Goal: Task Accomplishment & Management: Manage account settings

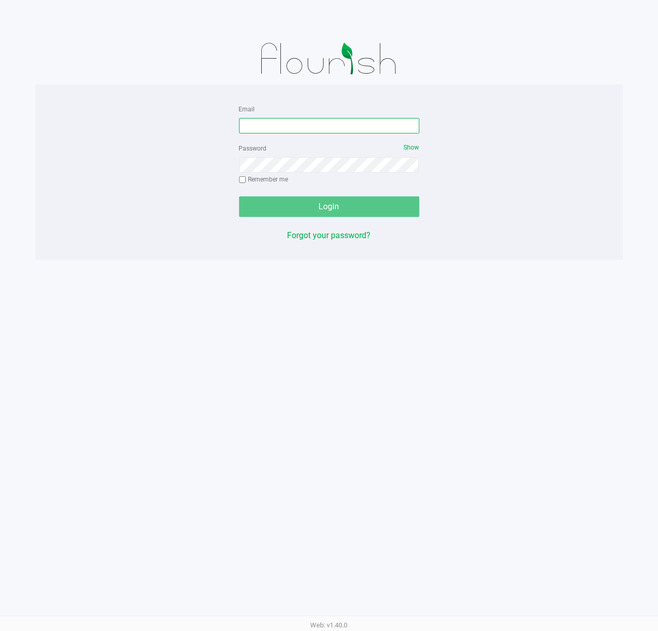
click at [246, 124] on input "Email" at bounding box center [329, 125] width 180 height 15
type input "mevans@liveparallel.com"
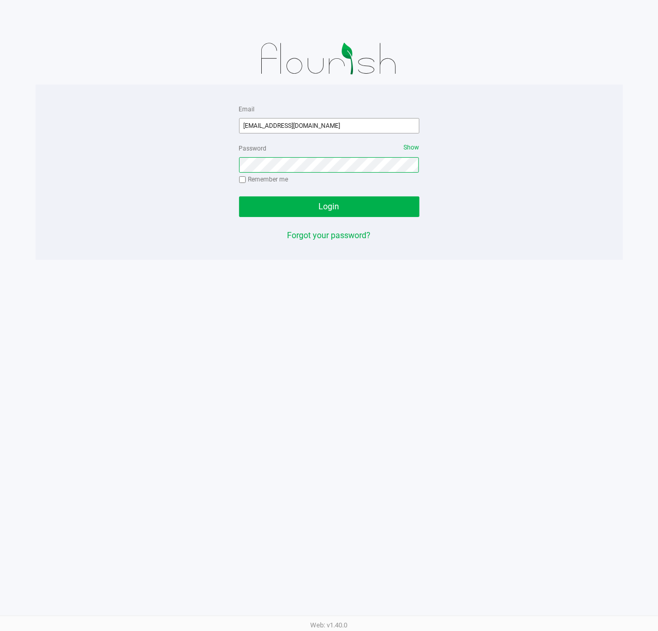
click at [239, 196] on button "Login" at bounding box center [329, 206] width 180 height 21
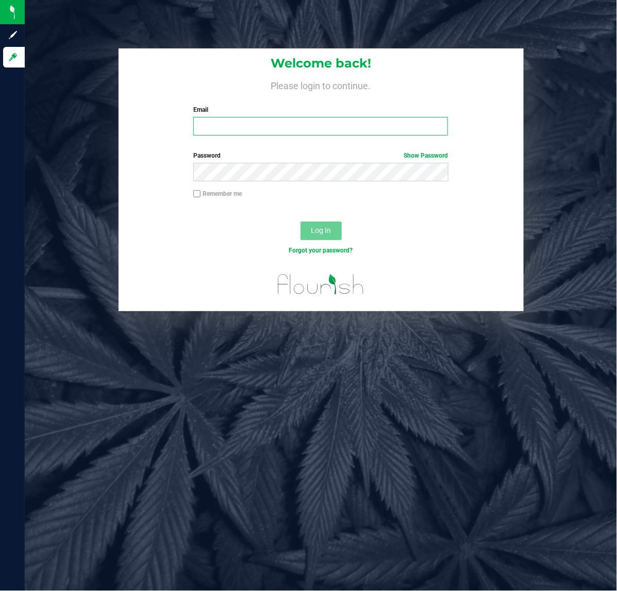
click at [215, 133] on input "Email" at bounding box center [320, 126] width 255 height 19
type input "[EMAIL_ADDRESS][DOMAIN_NAME]"
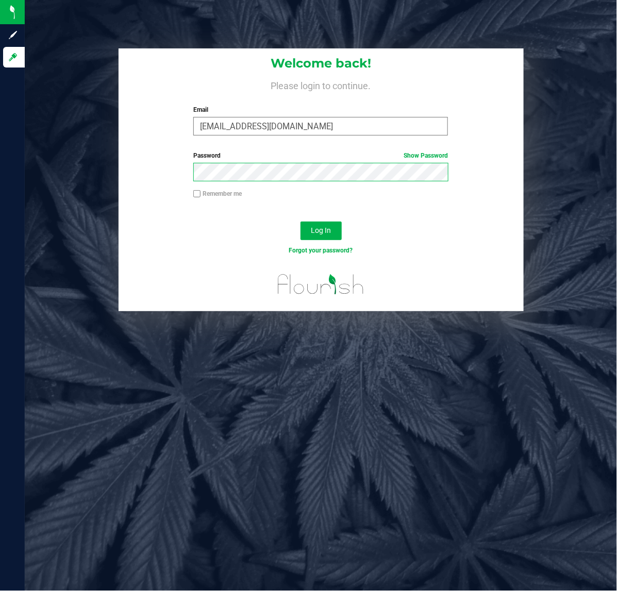
click at [300, 222] on button "Log In" at bounding box center [320, 231] width 41 height 19
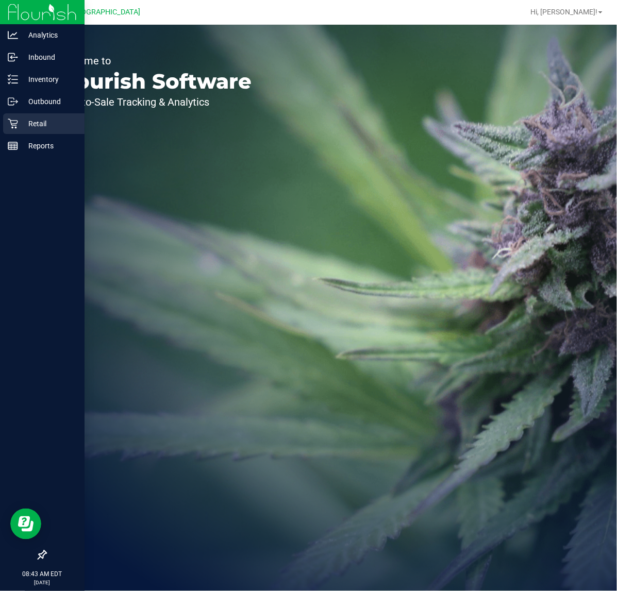
click at [32, 127] on p "Retail" at bounding box center [49, 124] width 62 height 12
click at [19, 118] on p "Retail" at bounding box center [49, 124] width 62 height 12
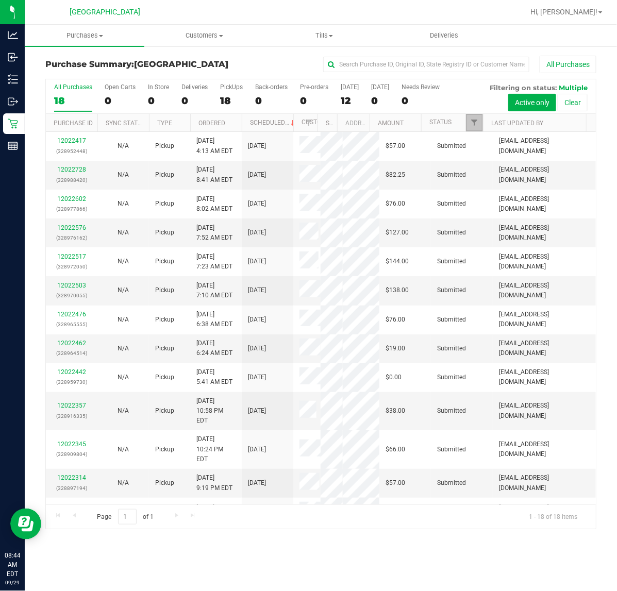
click at [473, 124] on span "Filter" at bounding box center [474, 123] width 8 height 8
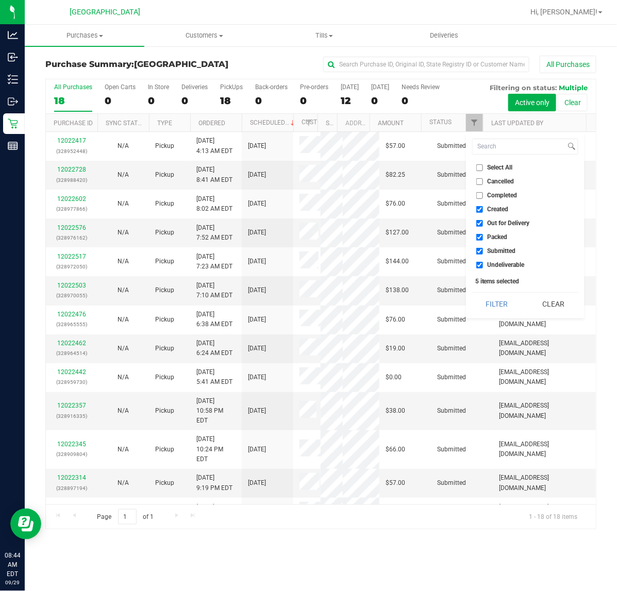
click at [480, 209] on input "Created" at bounding box center [479, 209] width 7 height 7
checkbox input "false"
click at [483, 224] on label "Out for Delivery" at bounding box center [503, 223] width 54 height 7
click at [483, 224] on input "Out for Delivery" at bounding box center [479, 223] width 7 height 7
checkbox input "false"
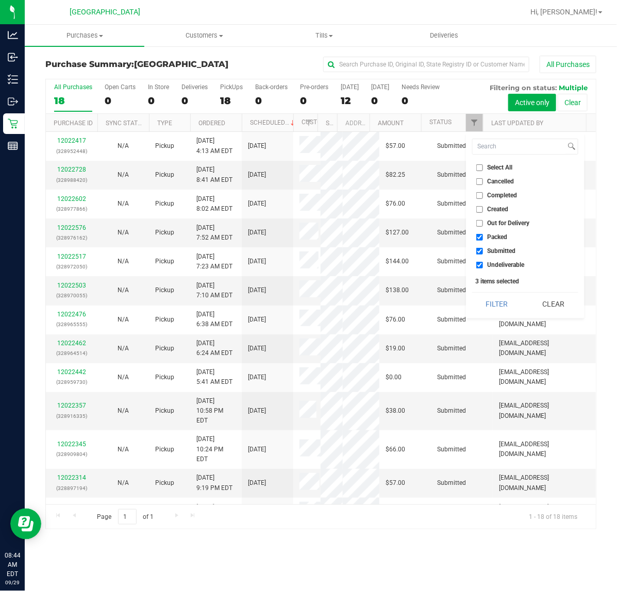
click at [482, 235] on input "Packed" at bounding box center [479, 237] width 7 height 7
checkbox input "false"
click at [480, 264] on input "Undeliverable" at bounding box center [479, 265] width 7 height 7
checkbox input "false"
click at [491, 300] on button "Filter" at bounding box center [496, 304] width 49 height 23
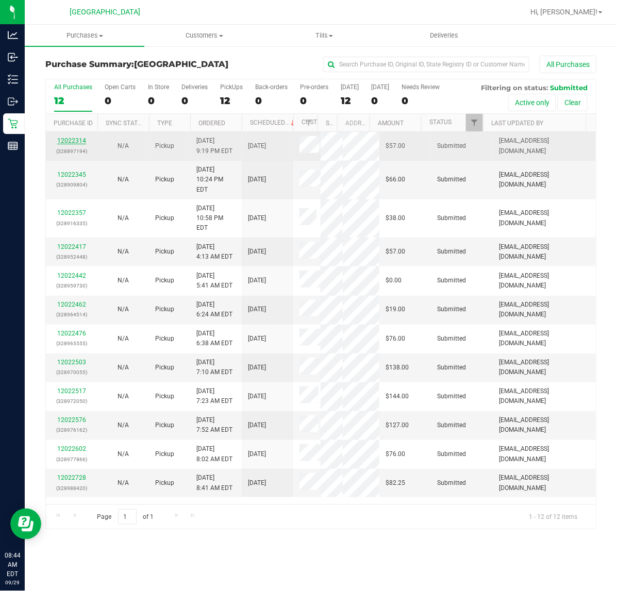
click at [73, 141] on link "12022314" at bounding box center [71, 140] width 29 height 7
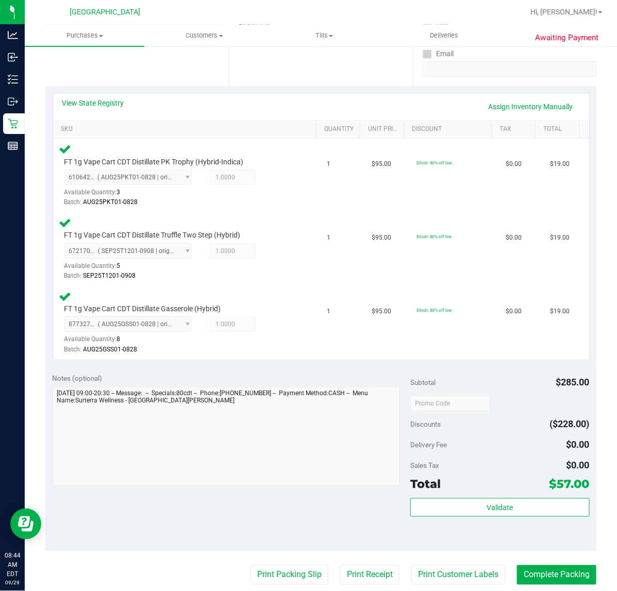
scroll to position [322, 0]
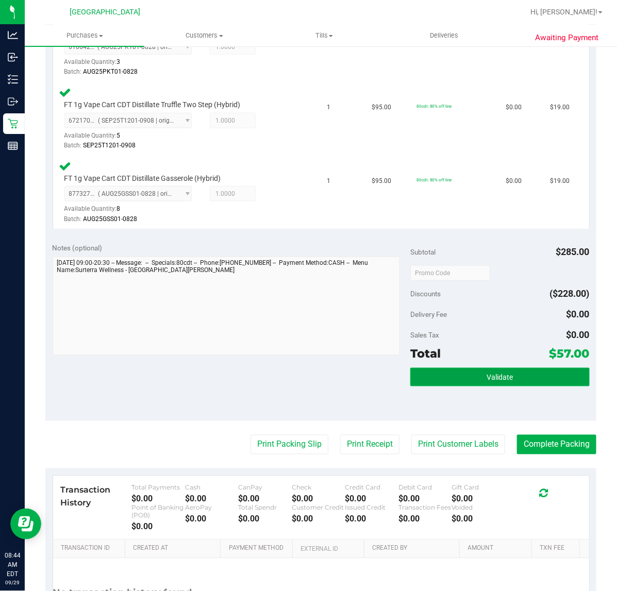
click at [541, 372] on button "Validate" at bounding box center [499, 377] width 179 height 19
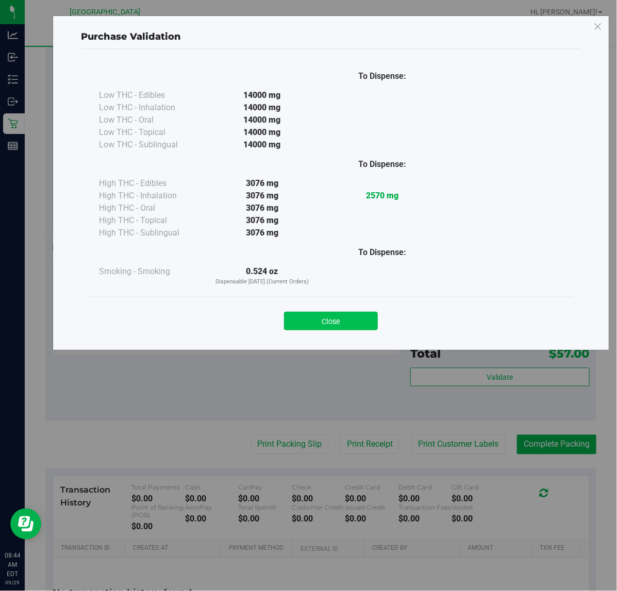
click at [346, 320] on button "Close" at bounding box center [331, 321] width 94 height 19
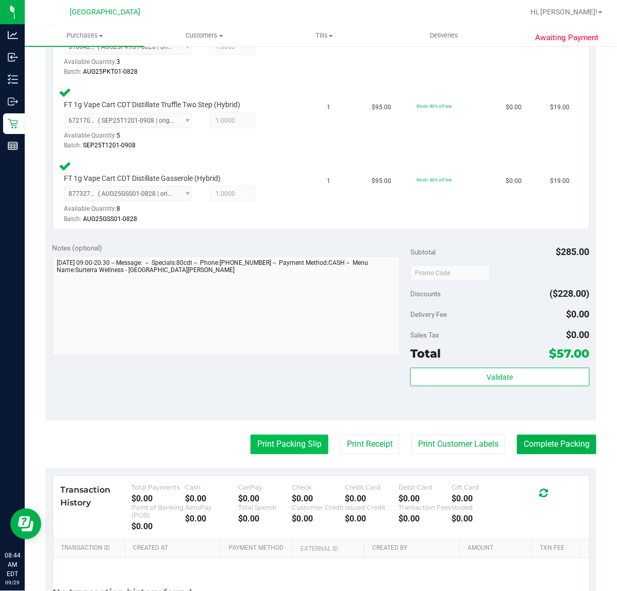
click at [305, 442] on button "Print Packing Slip" at bounding box center [289, 445] width 78 height 20
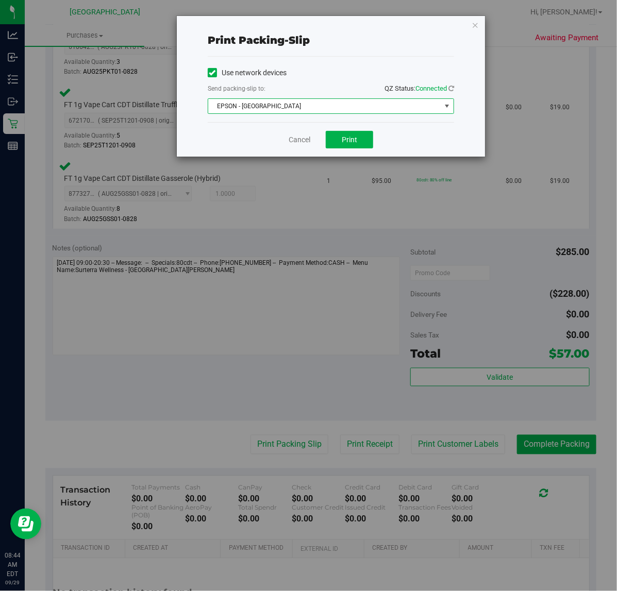
click at [261, 106] on span "EPSON - EAST-TIMOR" at bounding box center [324, 106] width 232 height 14
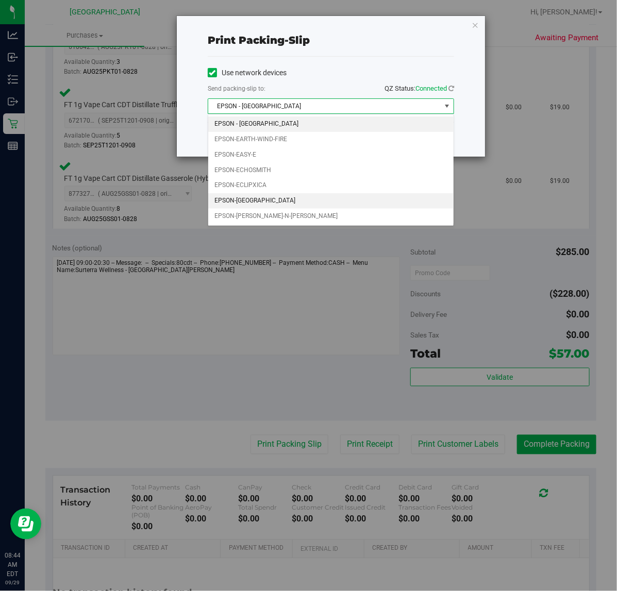
click at [252, 199] on li "EPSON-ECUADOR" at bounding box center [330, 200] width 245 height 15
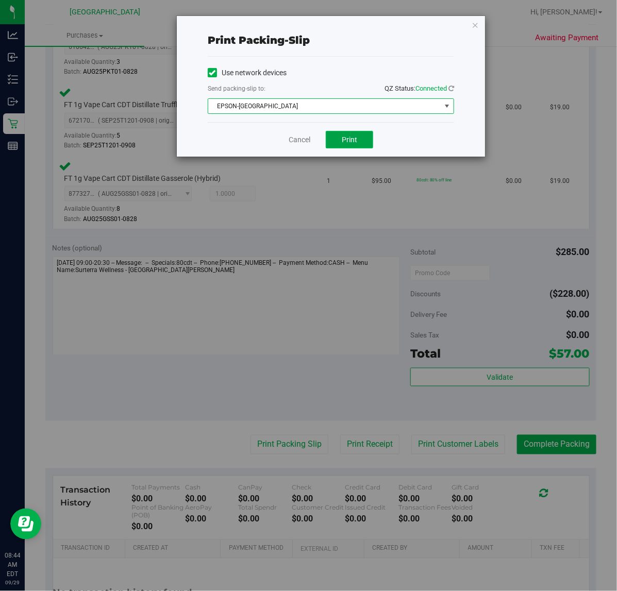
click at [364, 146] on button "Print" at bounding box center [349, 140] width 47 height 18
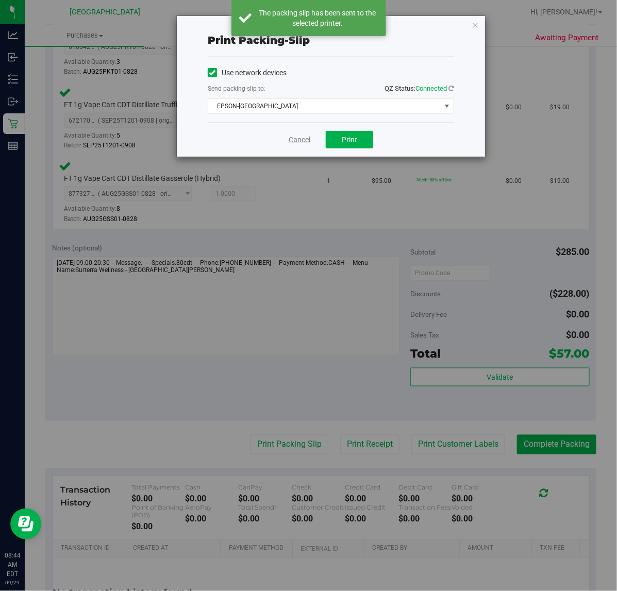
click at [293, 142] on link "Cancel" at bounding box center [300, 140] width 22 height 11
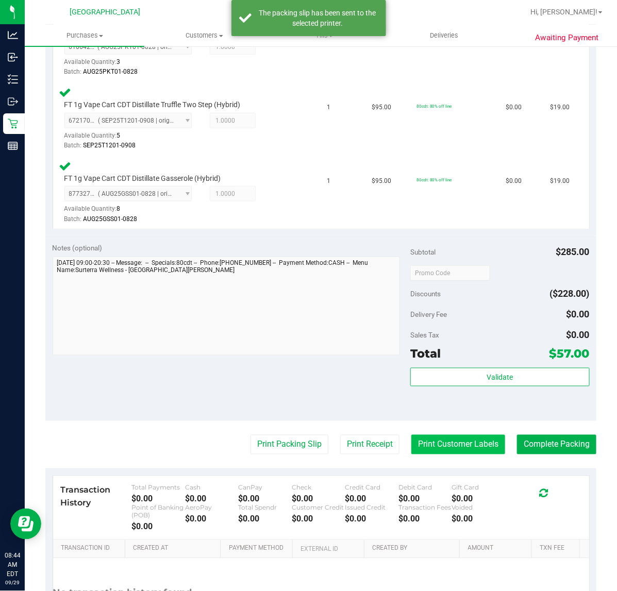
click at [462, 446] on button "Print Customer Labels" at bounding box center [458, 445] width 94 height 20
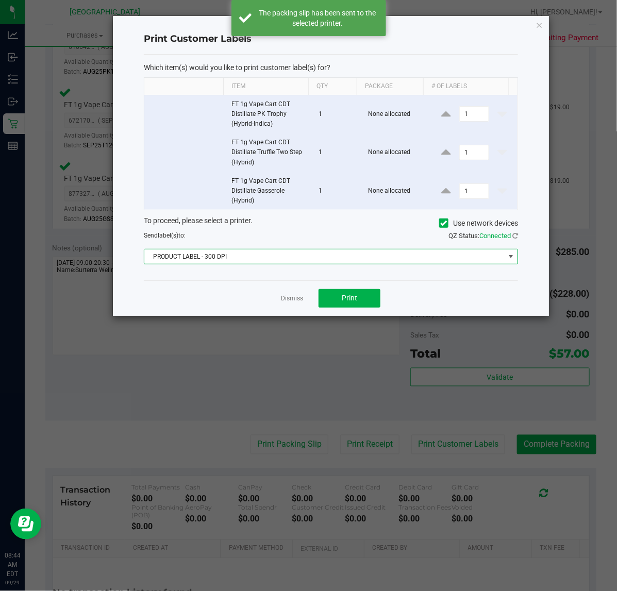
click at [214, 264] on span "PRODUCT LABEL - 300 DPI" at bounding box center [324, 256] width 360 height 14
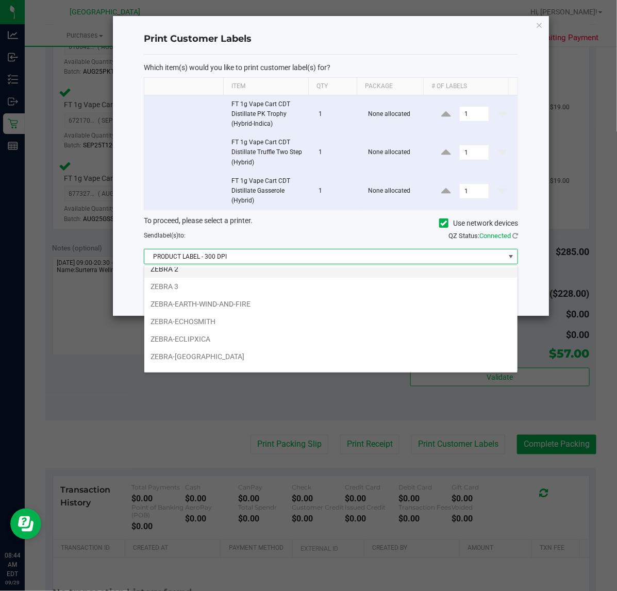
scroll to position [39, 0]
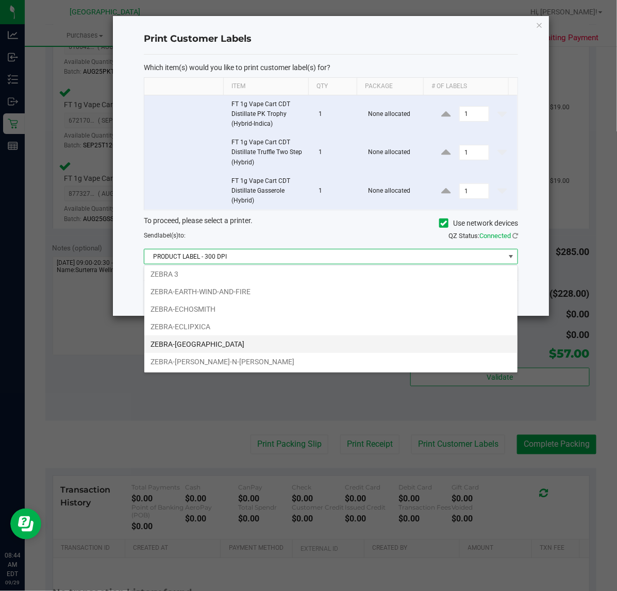
click at [212, 347] on li "ZEBRA-ECUADOR" at bounding box center [330, 345] width 373 height 18
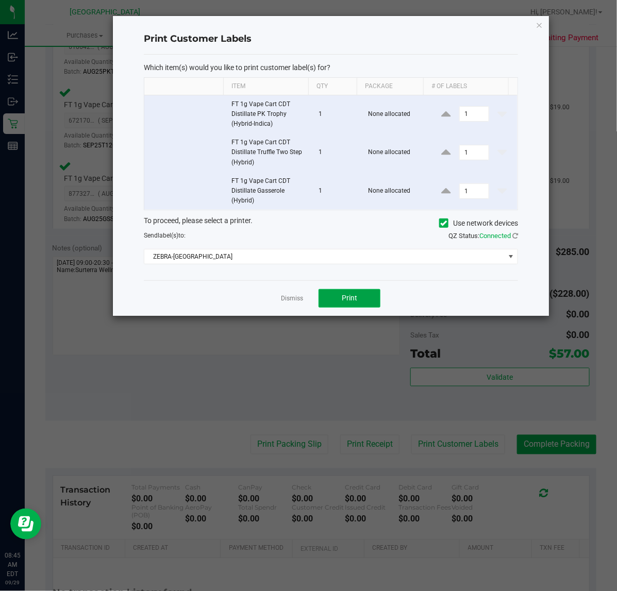
click at [362, 291] on button "Print" at bounding box center [350, 298] width 62 height 19
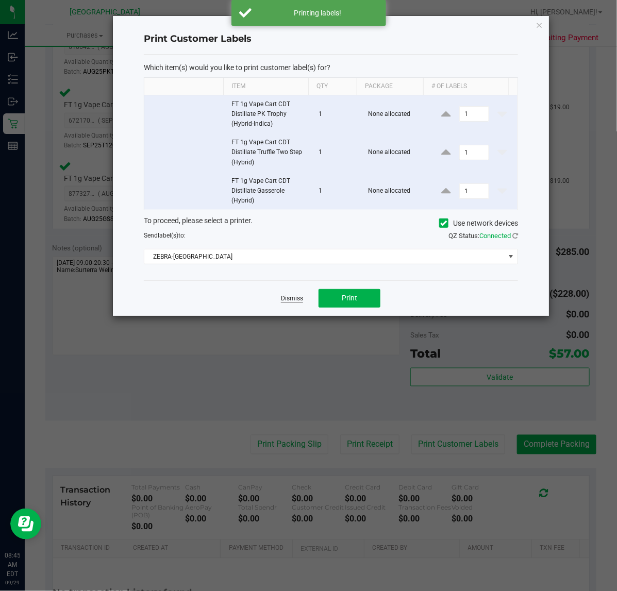
click at [293, 302] on link "Dismiss" at bounding box center [292, 298] width 22 height 9
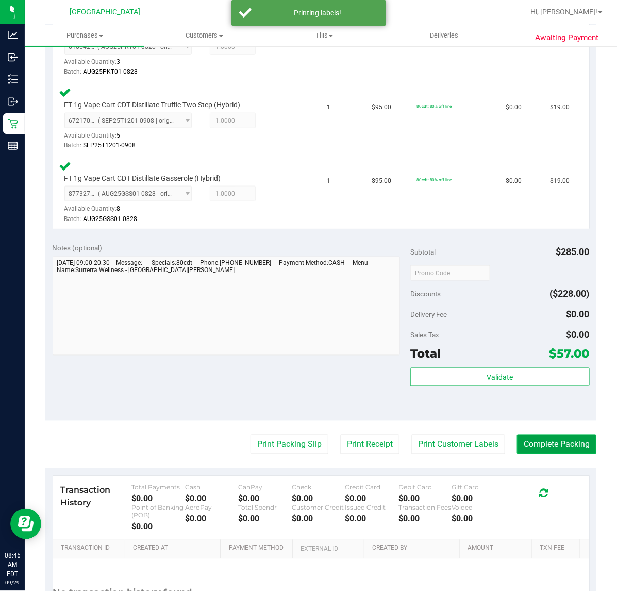
click at [540, 439] on button "Complete Packing" at bounding box center [556, 445] width 79 height 20
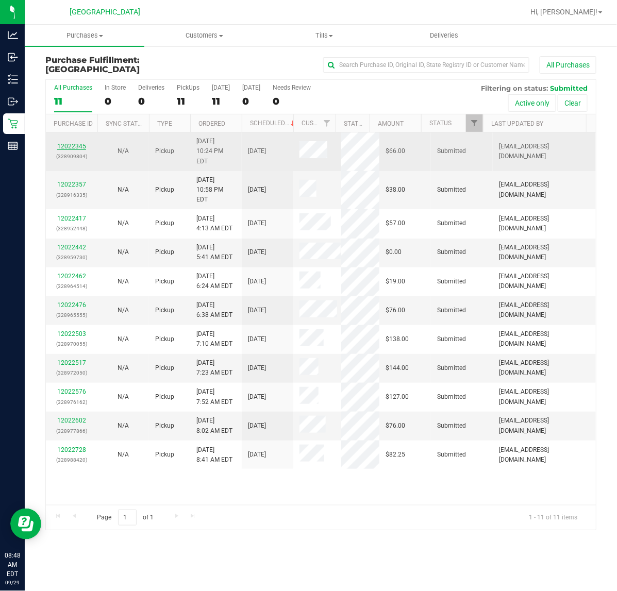
click at [78, 143] on link "12022345" at bounding box center [71, 146] width 29 height 7
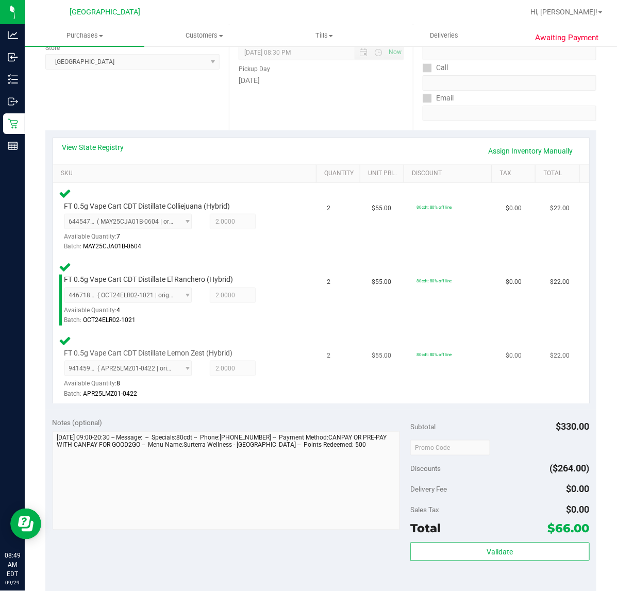
scroll to position [322, 0]
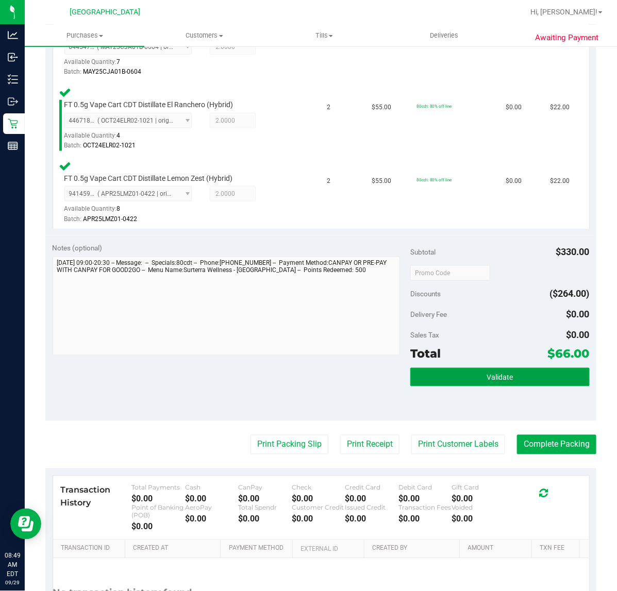
click at [474, 371] on button "Validate" at bounding box center [499, 377] width 179 height 19
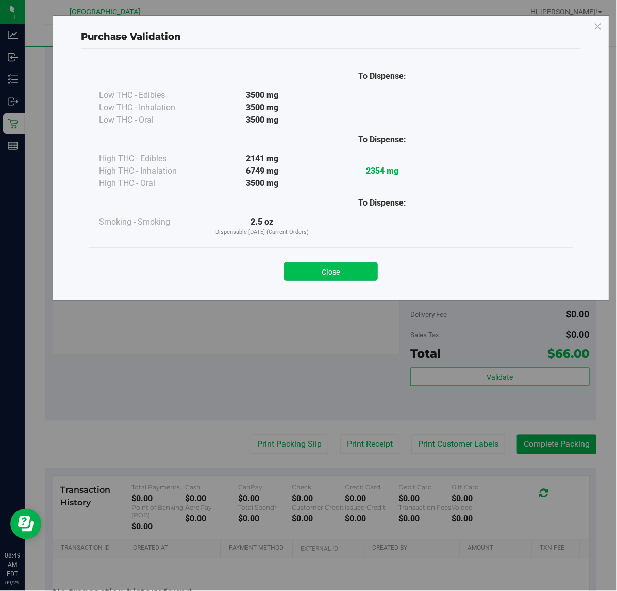
click at [346, 266] on button "Close" at bounding box center [331, 271] width 94 height 19
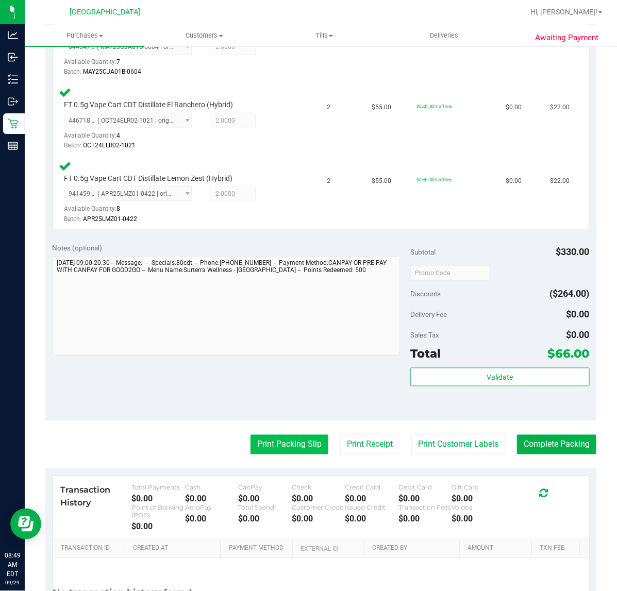
click at [293, 441] on button "Print Packing Slip" at bounding box center [289, 445] width 78 height 20
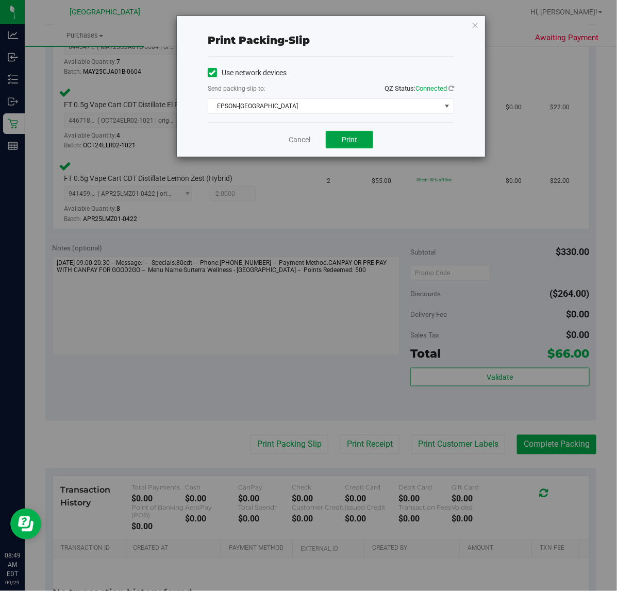
click at [343, 137] on span "Print" at bounding box center [349, 140] width 15 height 8
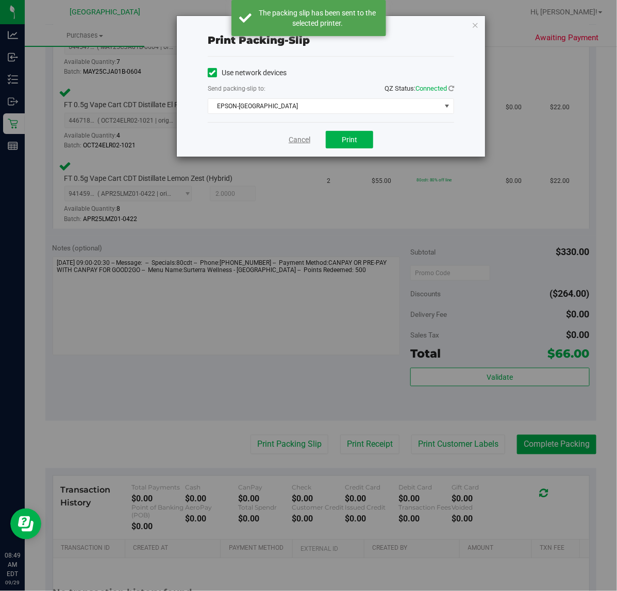
click at [306, 140] on link "Cancel" at bounding box center [300, 140] width 22 height 11
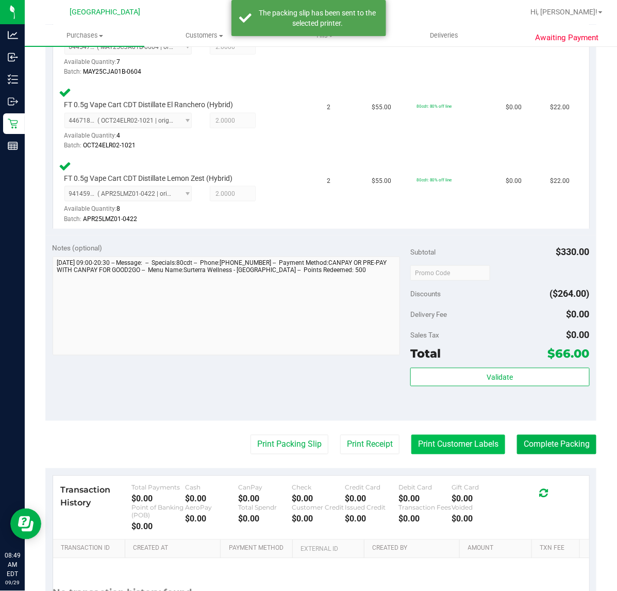
click at [444, 444] on button "Print Customer Labels" at bounding box center [458, 445] width 94 height 20
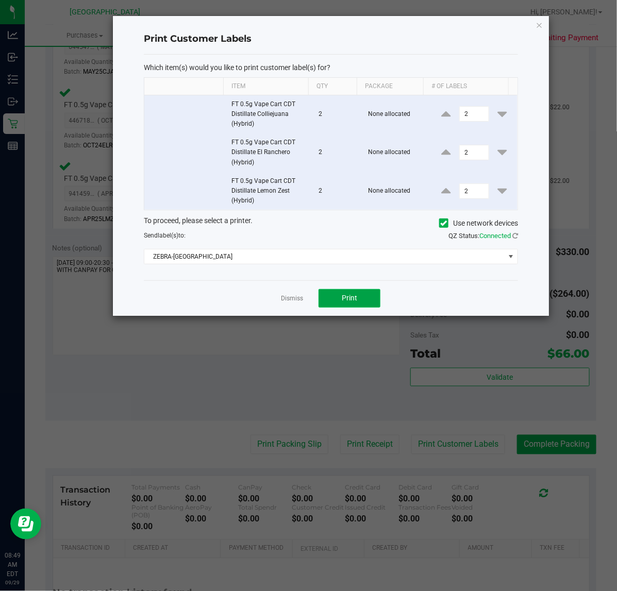
click at [346, 304] on button "Print" at bounding box center [350, 298] width 62 height 19
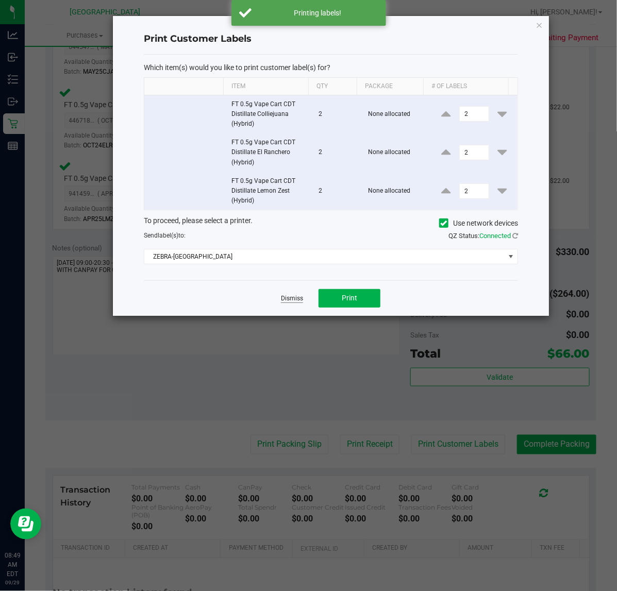
click at [285, 303] on link "Dismiss" at bounding box center [292, 298] width 22 height 9
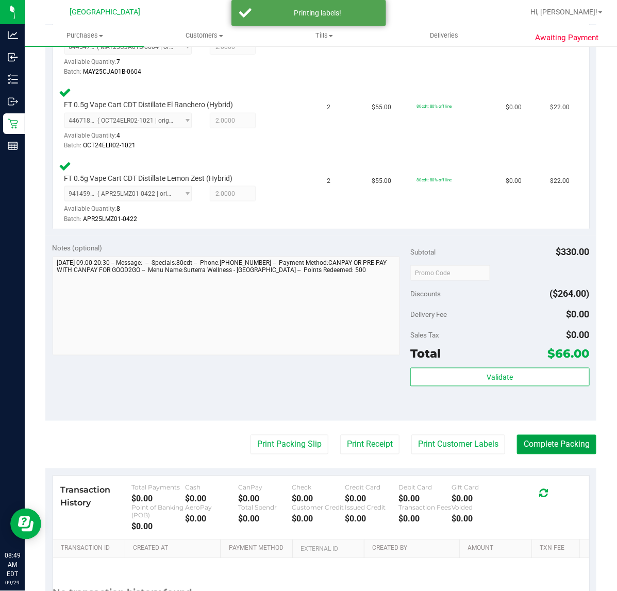
click at [519, 437] on button "Complete Packing" at bounding box center [556, 445] width 79 height 20
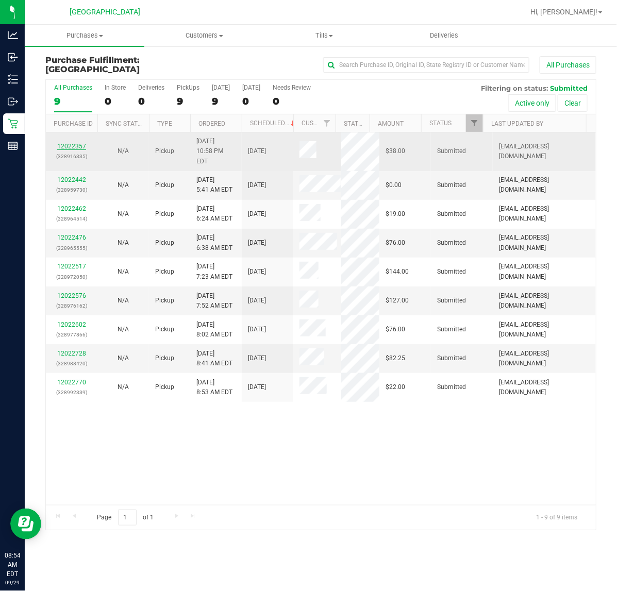
click at [75, 143] on link "12022357" at bounding box center [71, 146] width 29 height 7
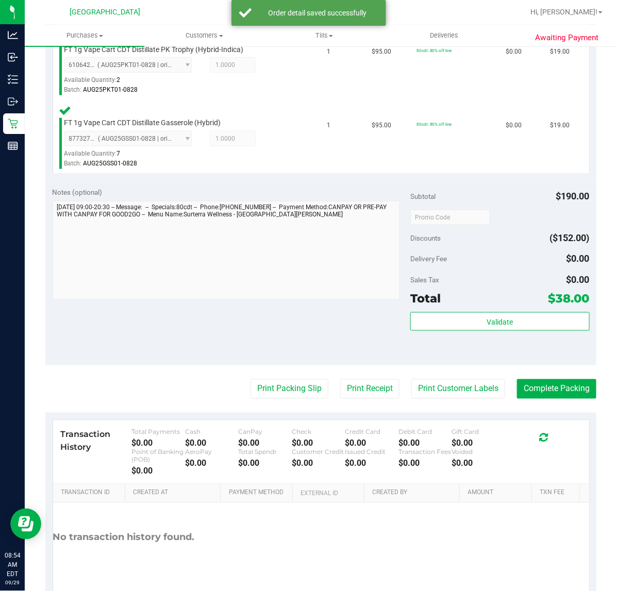
scroll to position [344, 0]
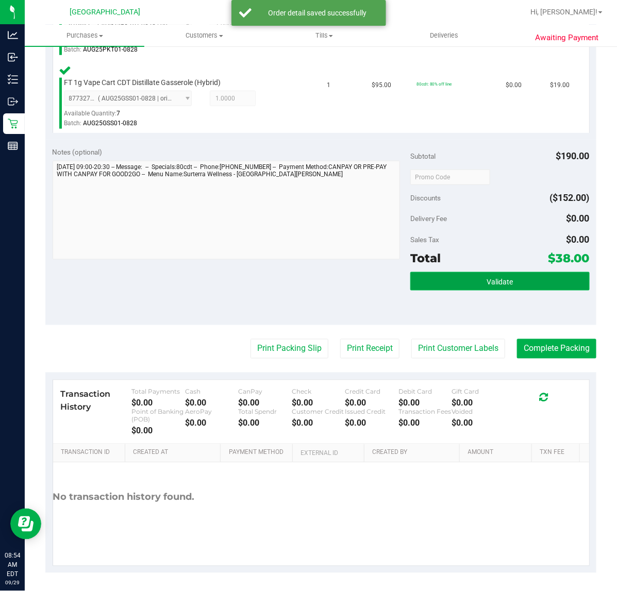
click at [511, 272] on button "Validate" at bounding box center [499, 281] width 179 height 19
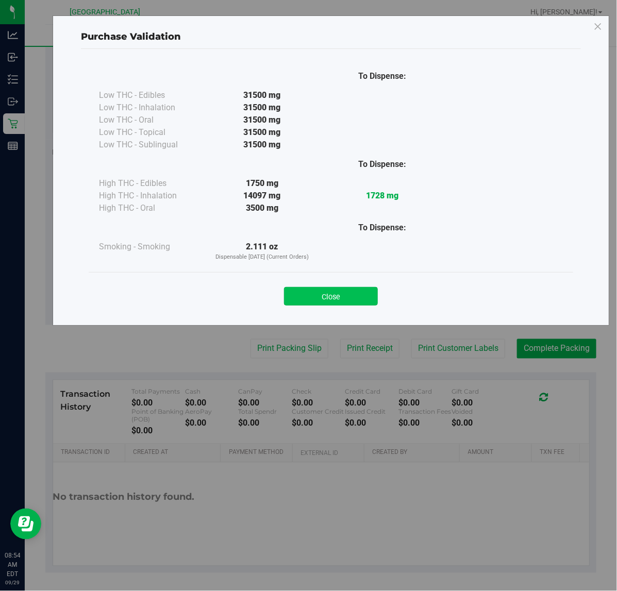
click at [350, 299] on button "Close" at bounding box center [331, 296] width 94 height 19
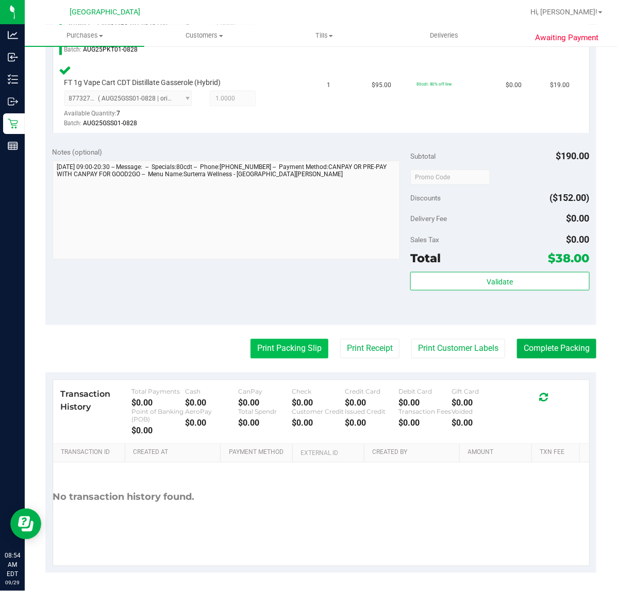
click at [283, 341] on button "Print Packing Slip" at bounding box center [289, 349] width 78 height 20
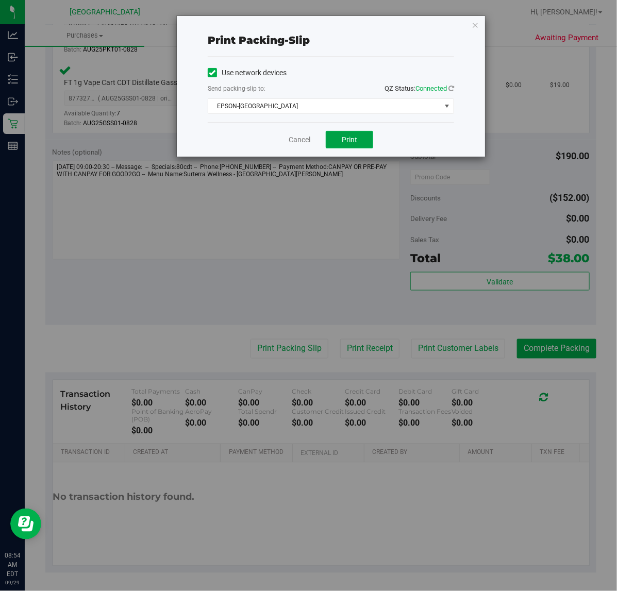
click at [330, 136] on button "Print" at bounding box center [349, 140] width 47 height 18
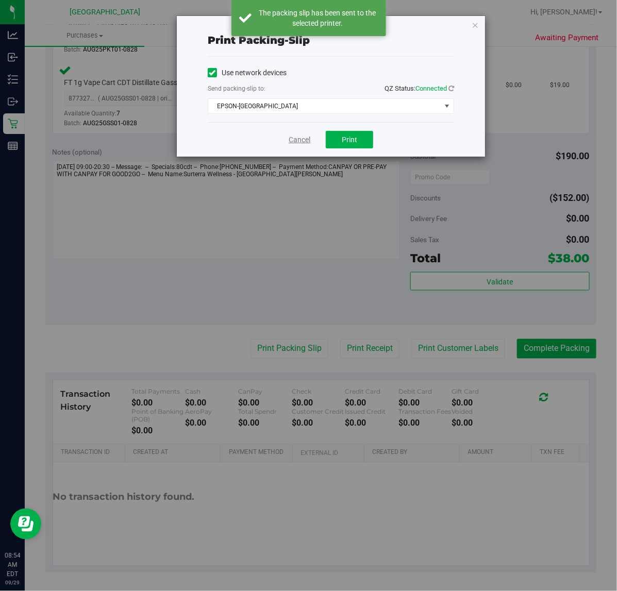
click at [300, 143] on link "Cancel" at bounding box center [300, 140] width 22 height 11
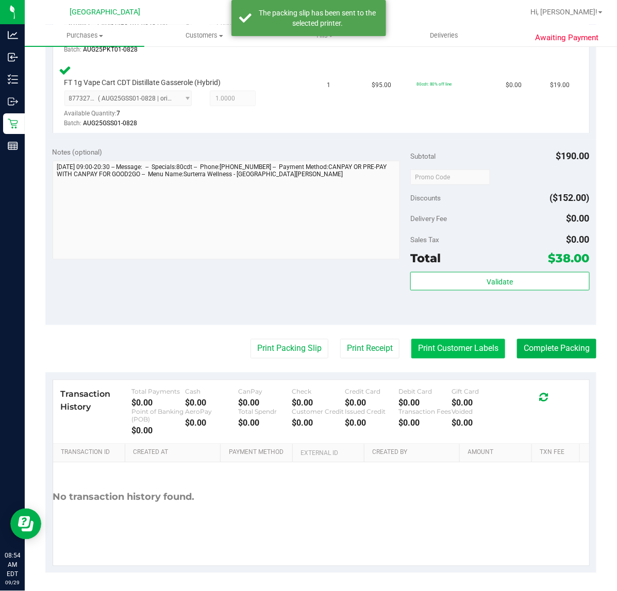
click at [423, 352] on button "Print Customer Labels" at bounding box center [458, 349] width 94 height 20
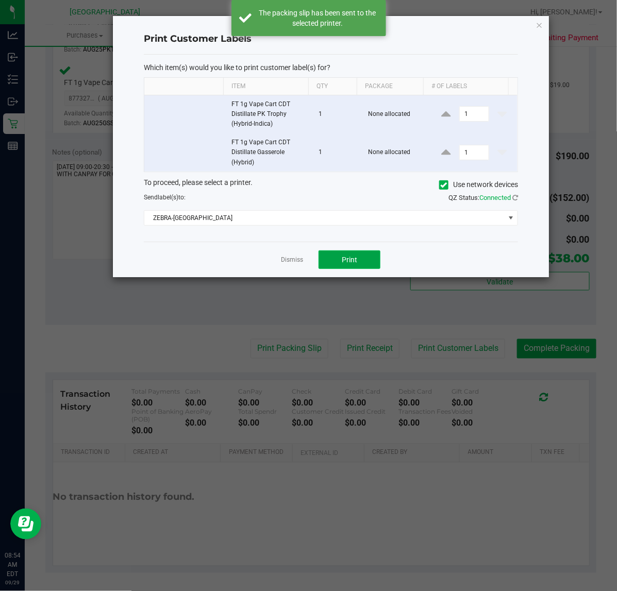
click at [346, 269] on button "Print" at bounding box center [350, 259] width 62 height 19
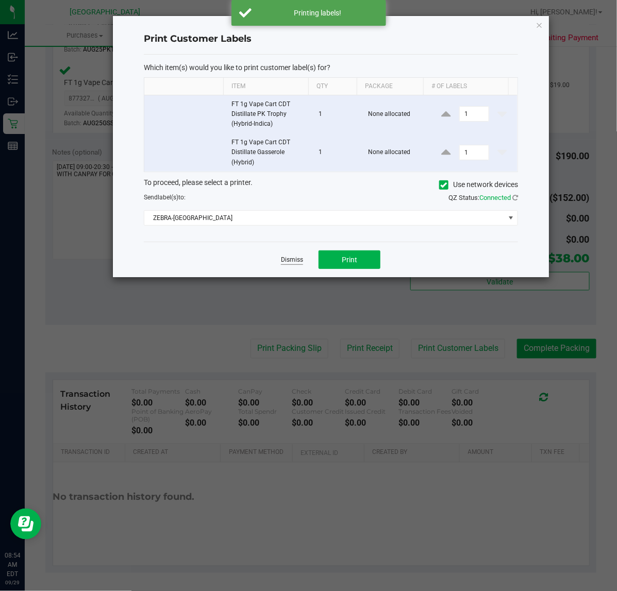
click at [285, 261] on link "Dismiss" at bounding box center [292, 260] width 22 height 9
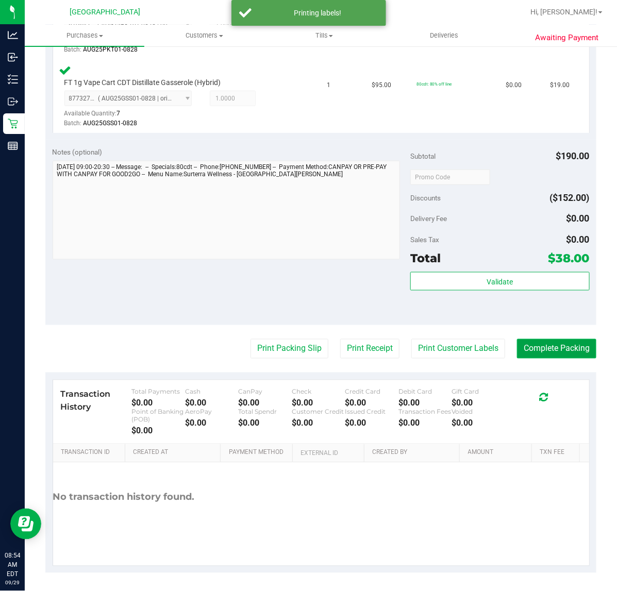
click at [575, 353] on button "Complete Packing" at bounding box center [556, 349] width 79 height 20
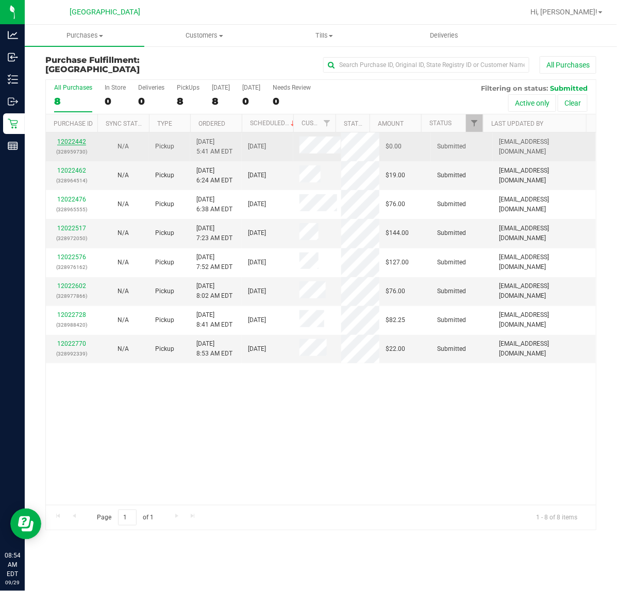
click at [79, 143] on link "12022442" at bounding box center [71, 141] width 29 height 7
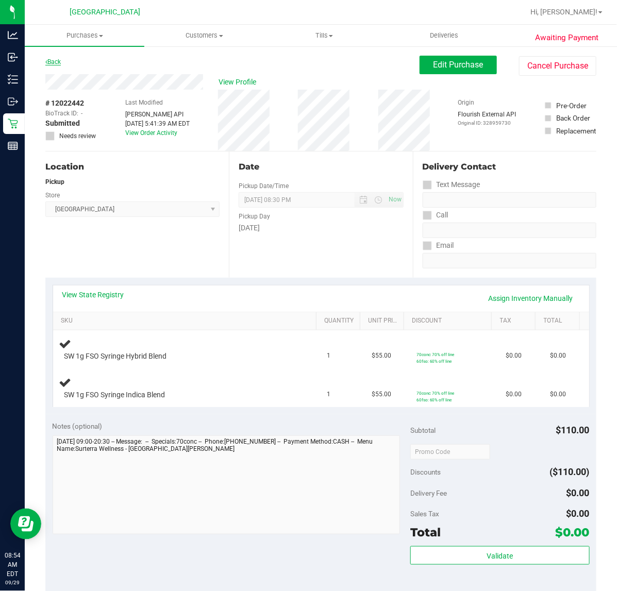
click at [59, 63] on link "Back" at bounding box center [52, 61] width 15 height 7
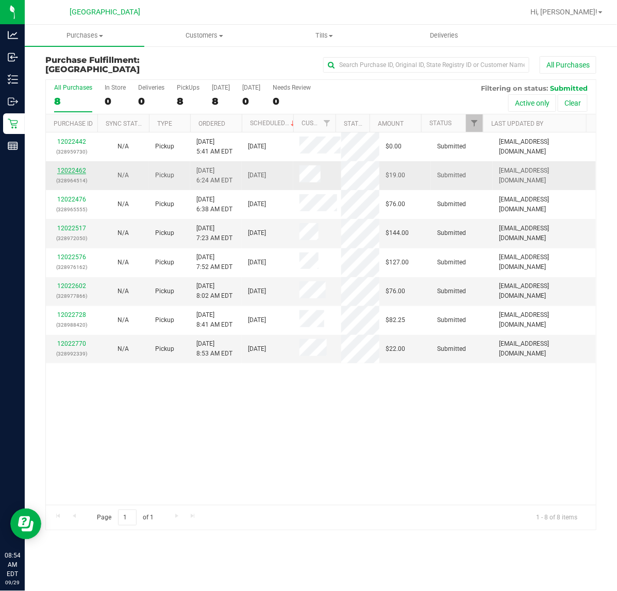
click at [65, 169] on link "12022462" at bounding box center [71, 170] width 29 height 7
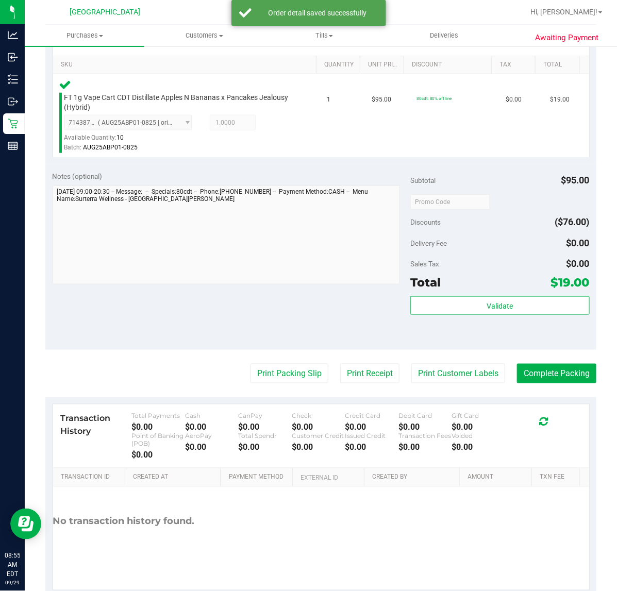
scroll to position [258, 0]
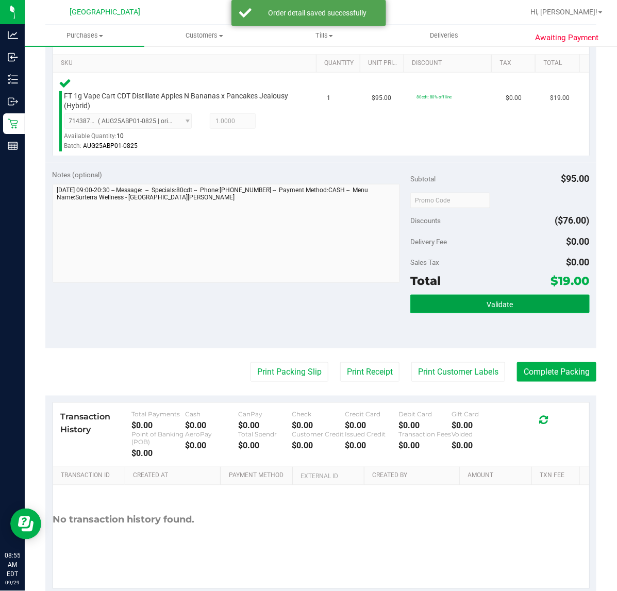
click at [460, 297] on button "Validate" at bounding box center [499, 304] width 179 height 19
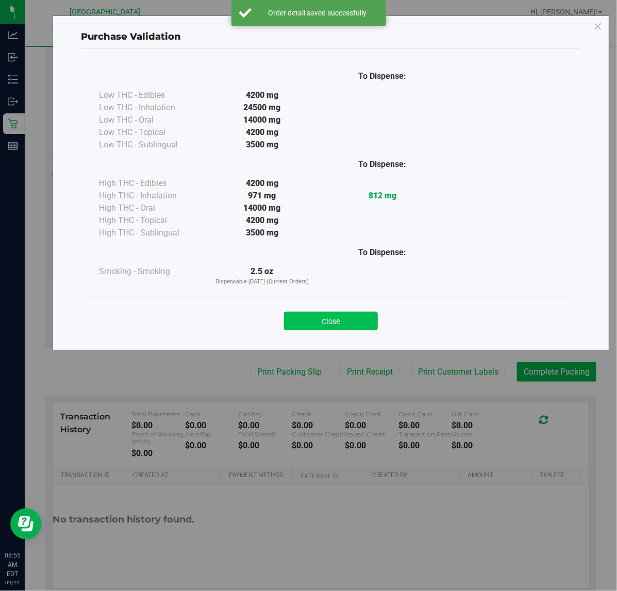
click at [326, 322] on button "Close" at bounding box center [331, 321] width 94 height 19
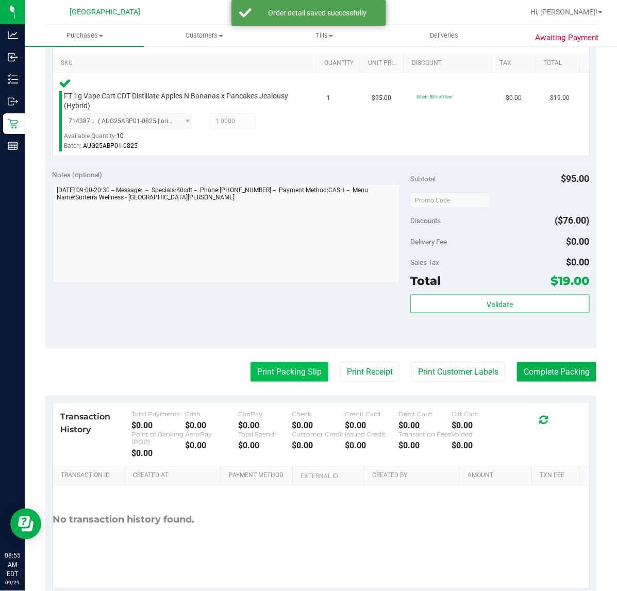
click at [284, 375] on button "Print Packing Slip" at bounding box center [289, 372] width 78 height 20
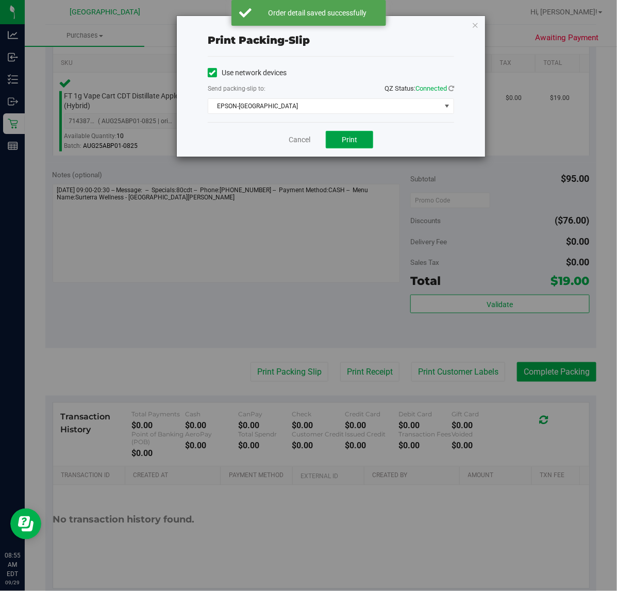
click at [337, 137] on button "Print" at bounding box center [349, 140] width 47 height 18
click at [297, 145] on link "Cancel" at bounding box center [300, 140] width 22 height 11
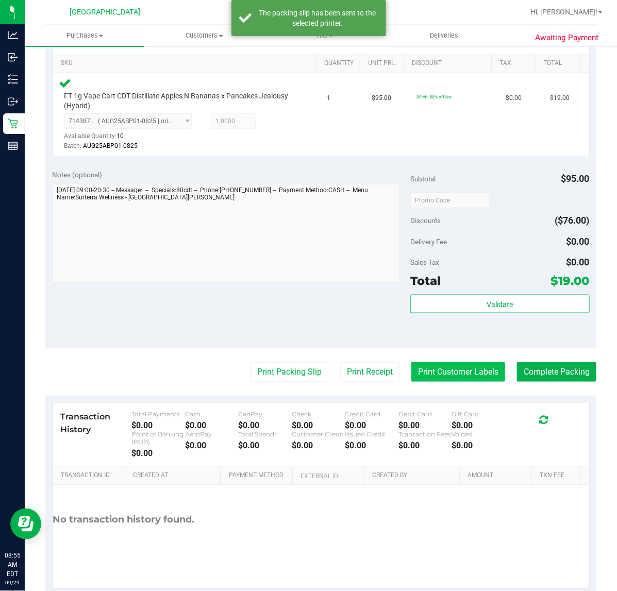
click at [457, 366] on button "Print Customer Labels" at bounding box center [458, 372] width 94 height 20
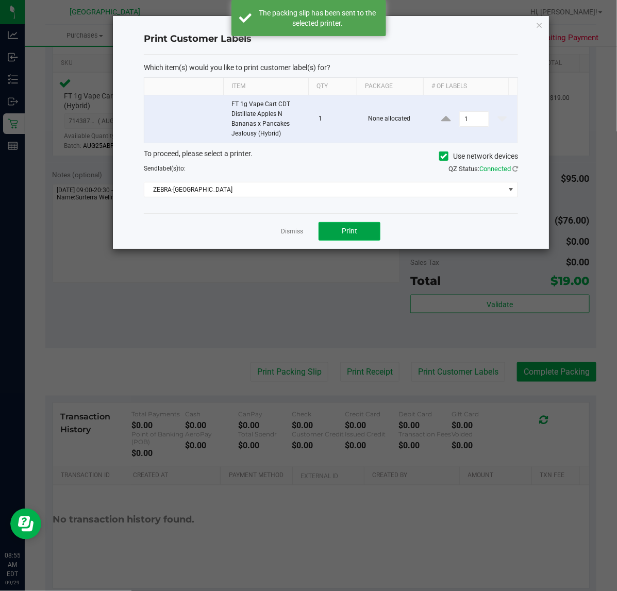
click at [357, 227] on span "Print" at bounding box center [349, 231] width 15 height 8
click at [288, 232] on link "Dismiss" at bounding box center [292, 231] width 22 height 9
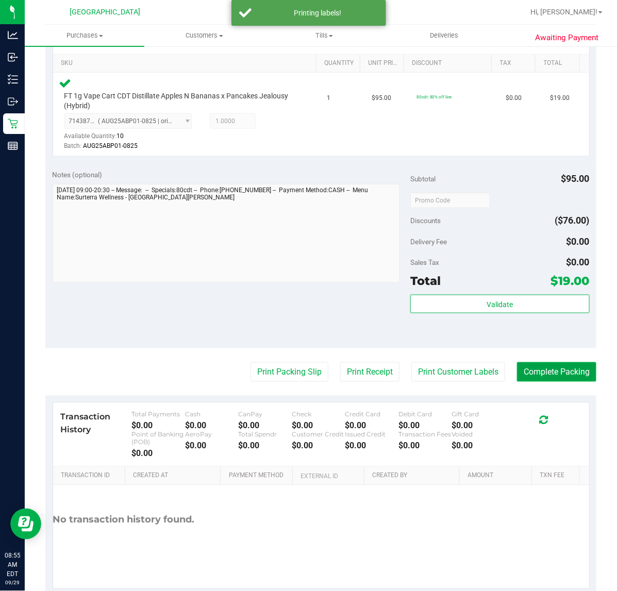
click at [547, 369] on button "Complete Packing" at bounding box center [556, 372] width 79 height 20
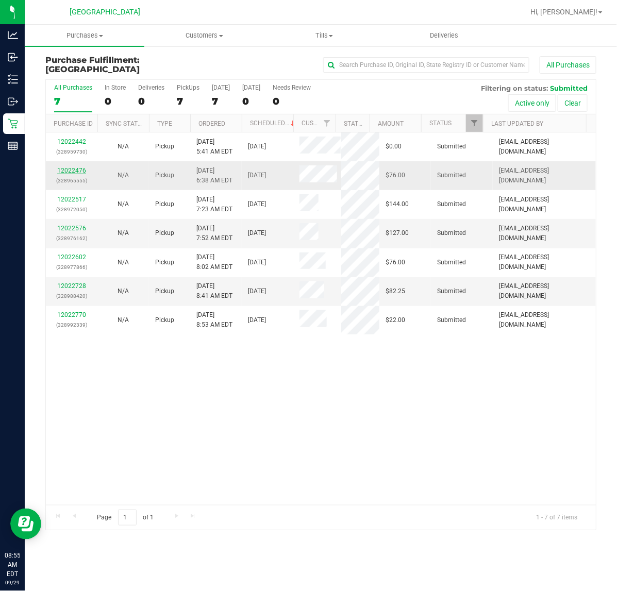
click at [73, 168] on link "12022476" at bounding box center [71, 170] width 29 height 7
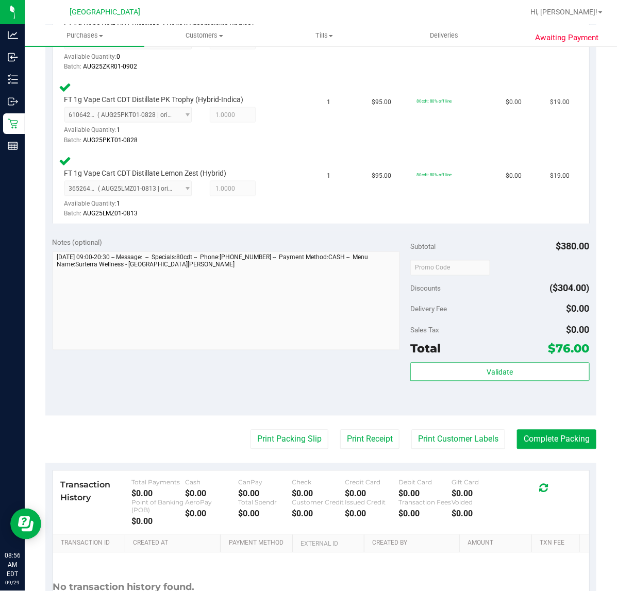
scroll to position [451, 0]
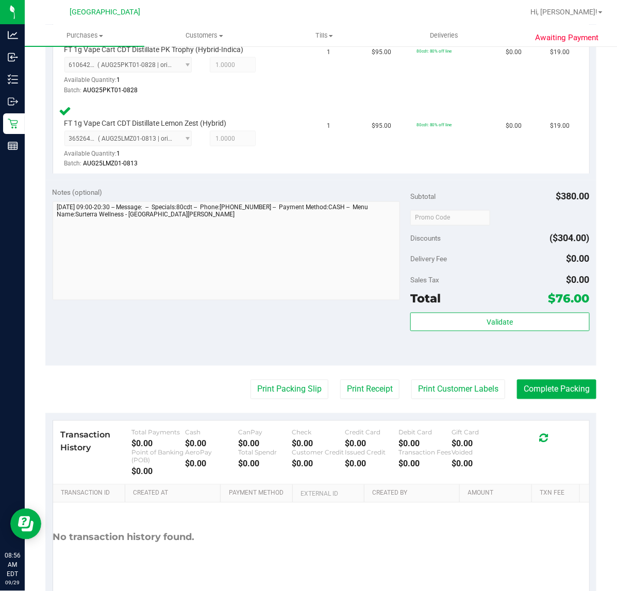
click at [480, 331] on div "Validate" at bounding box center [499, 336] width 179 height 46
click at [483, 326] on button "Validate" at bounding box center [499, 322] width 179 height 19
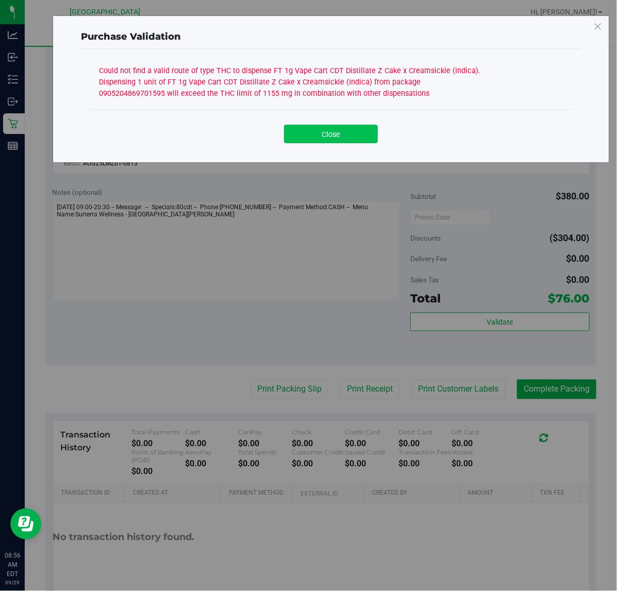
click at [340, 143] on button "Close" at bounding box center [331, 134] width 94 height 19
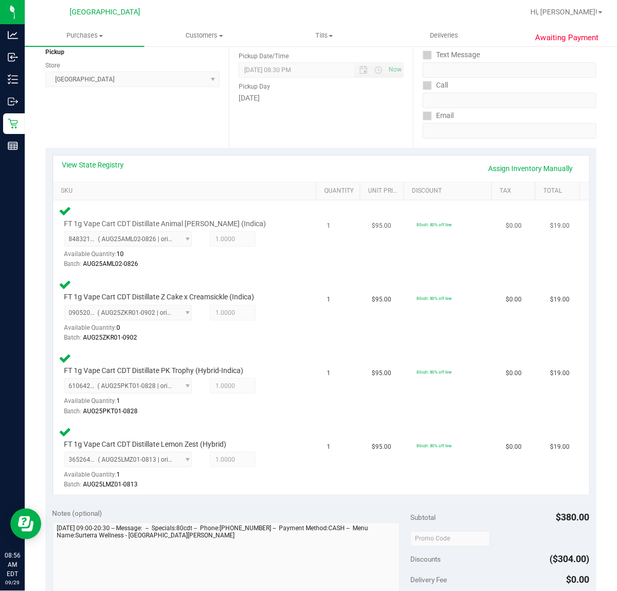
scroll to position [129, 0]
click at [112, 165] on link "View State Registry" at bounding box center [93, 166] width 62 height 10
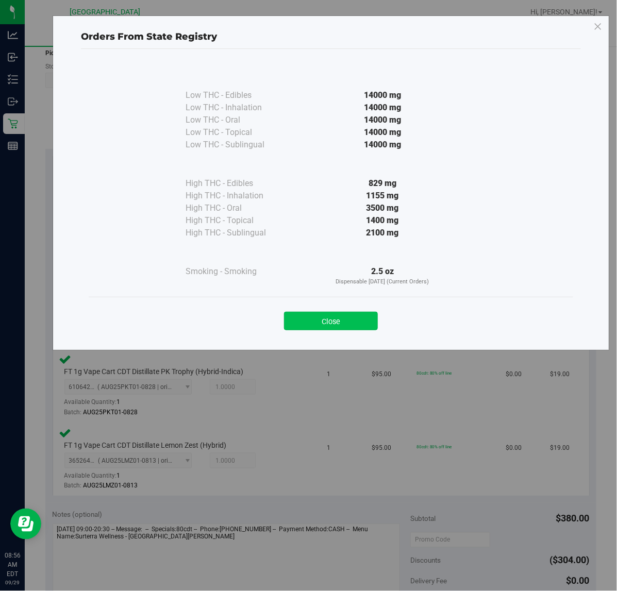
click at [326, 321] on button "Close" at bounding box center [331, 321] width 94 height 19
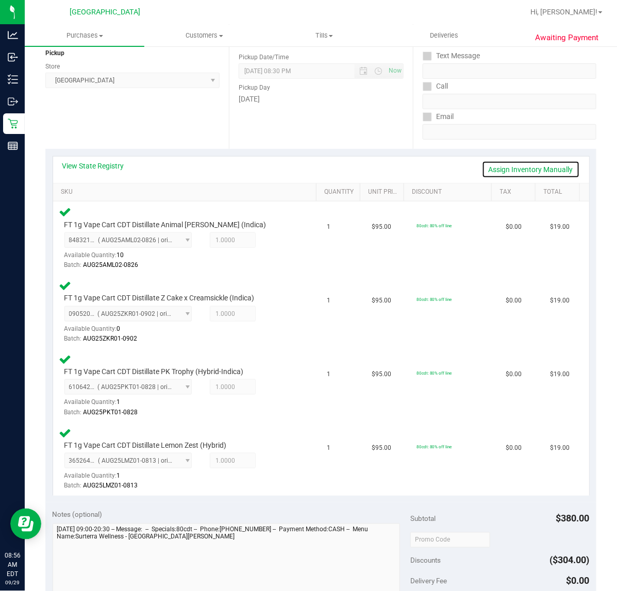
click at [528, 174] on link "Assign Inventory Manually" at bounding box center [531, 170] width 98 height 18
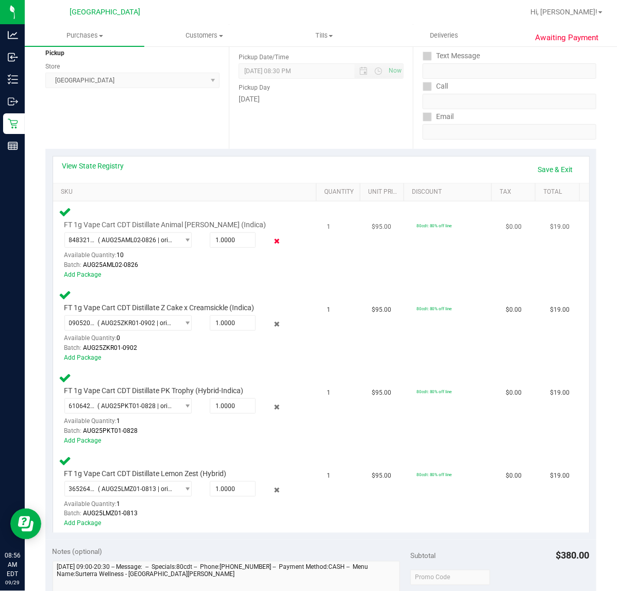
click at [271, 243] on icon at bounding box center [276, 242] width 11 height 12
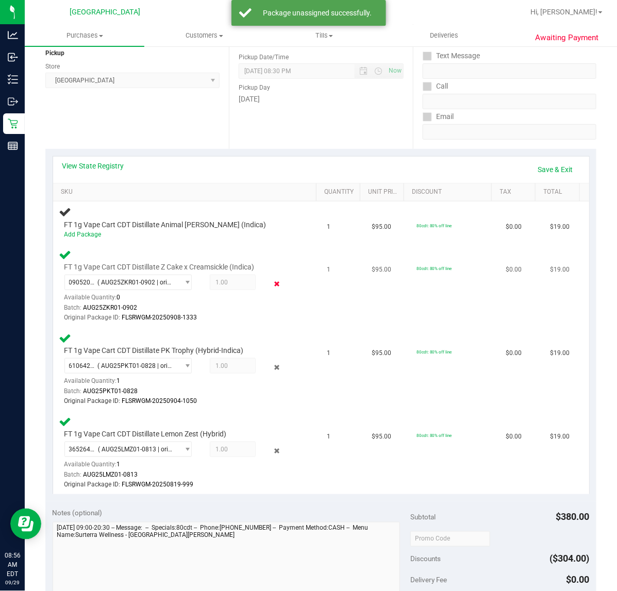
click at [271, 283] on icon at bounding box center [276, 284] width 11 height 12
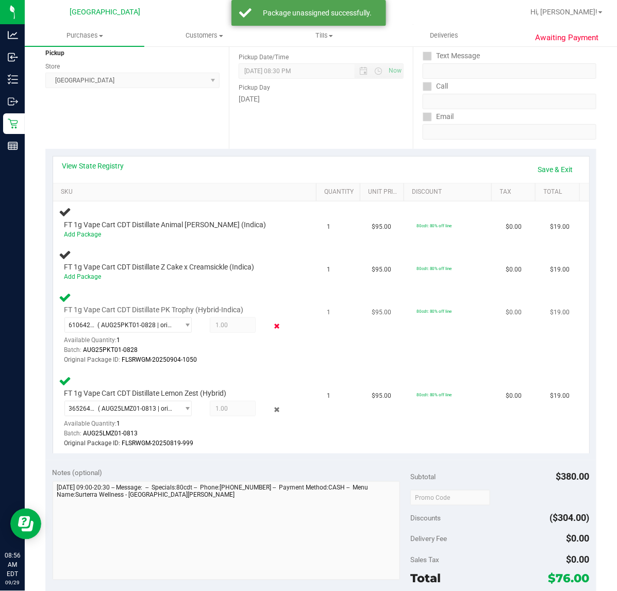
click at [271, 327] on icon at bounding box center [276, 327] width 11 height 12
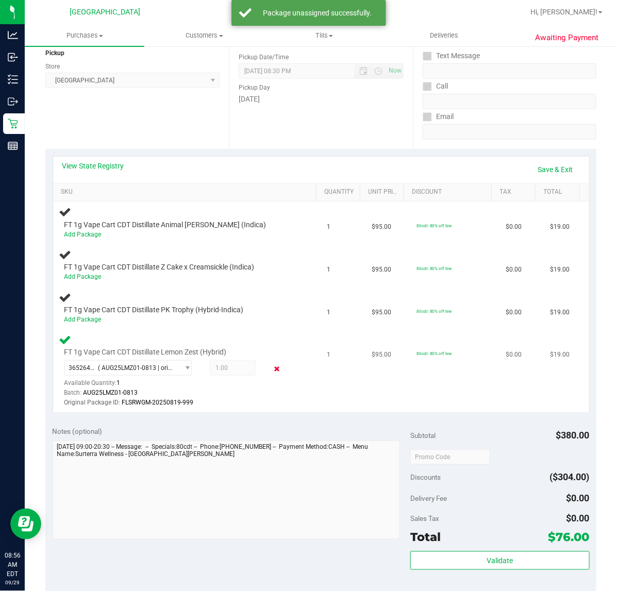
click at [271, 367] on icon at bounding box center [276, 369] width 11 height 12
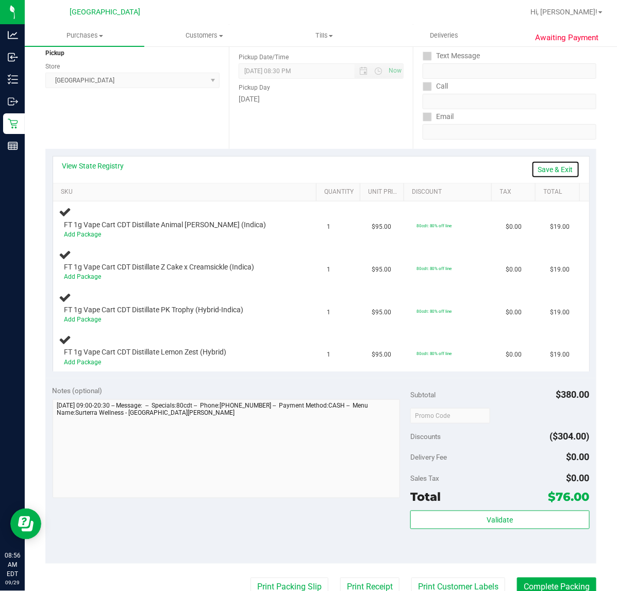
click at [548, 170] on link "Save & Exit" at bounding box center [555, 170] width 48 height 18
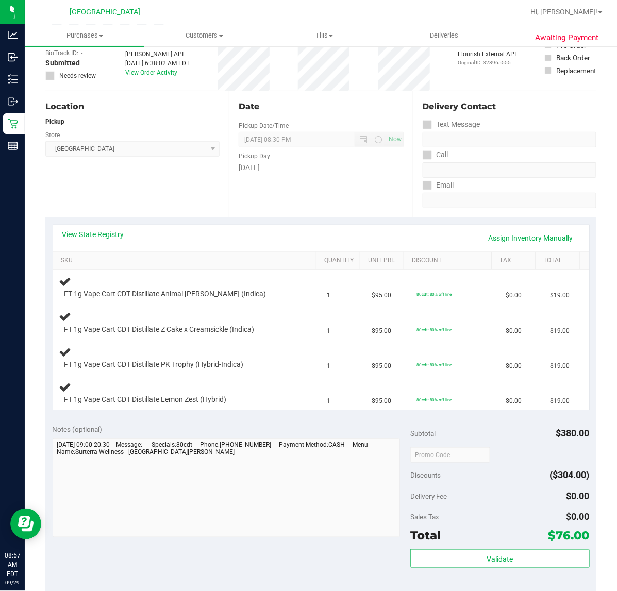
scroll to position [0, 0]
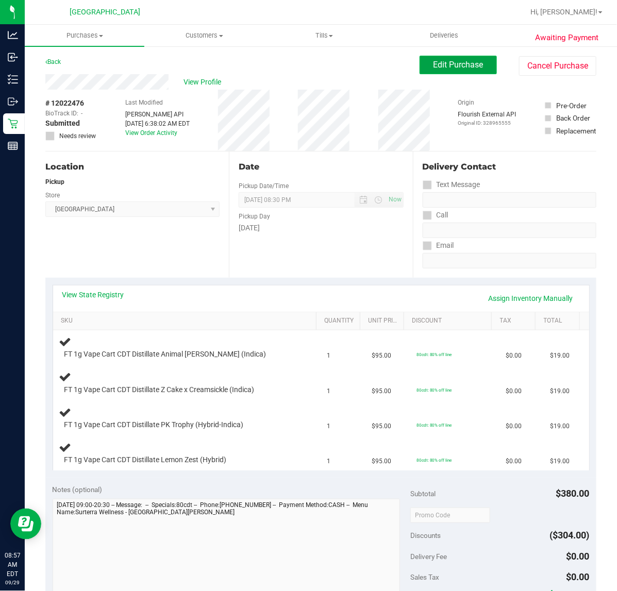
click at [441, 62] on span "Edit Purchase" at bounding box center [458, 65] width 50 height 10
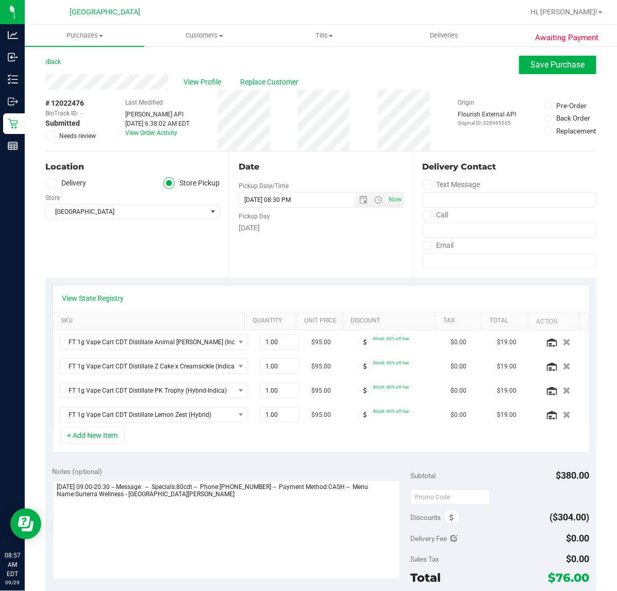
click at [54, 137] on span at bounding box center [49, 135] width 9 height 9
click at [0, 0] on input "Needs review" at bounding box center [0, 0] width 0 height 0
click at [531, 66] on span "Save Purchase" at bounding box center [558, 65] width 54 height 10
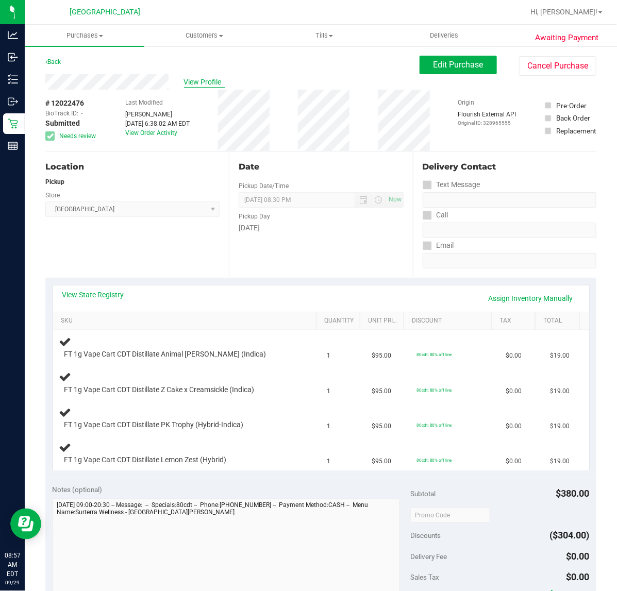
click at [207, 78] on span "View Profile" at bounding box center [204, 82] width 41 height 11
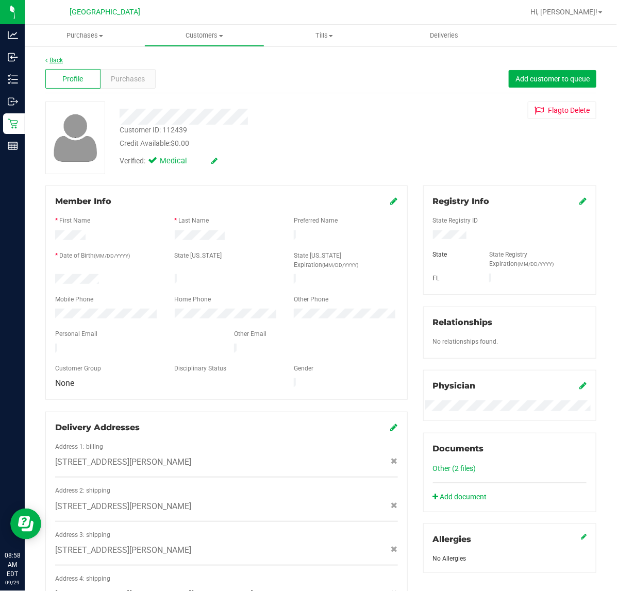
click at [60, 59] on link "Back" at bounding box center [54, 60] width 18 height 7
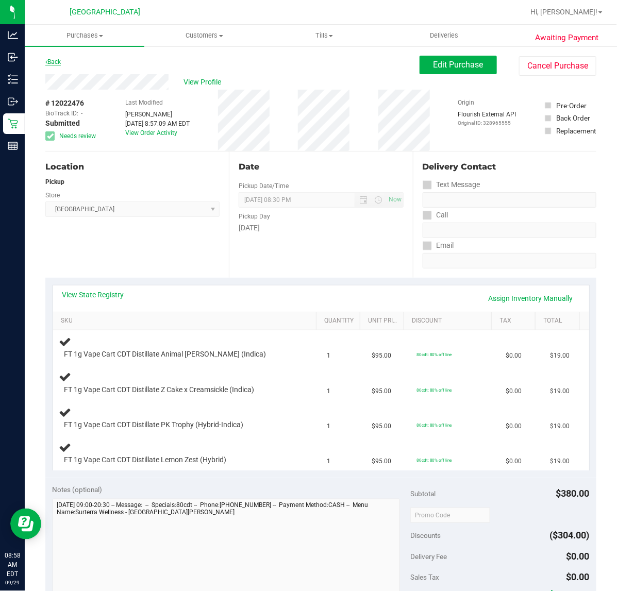
click at [60, 62] on link "Back" at bounding box center [52, 61] width 15 height 7
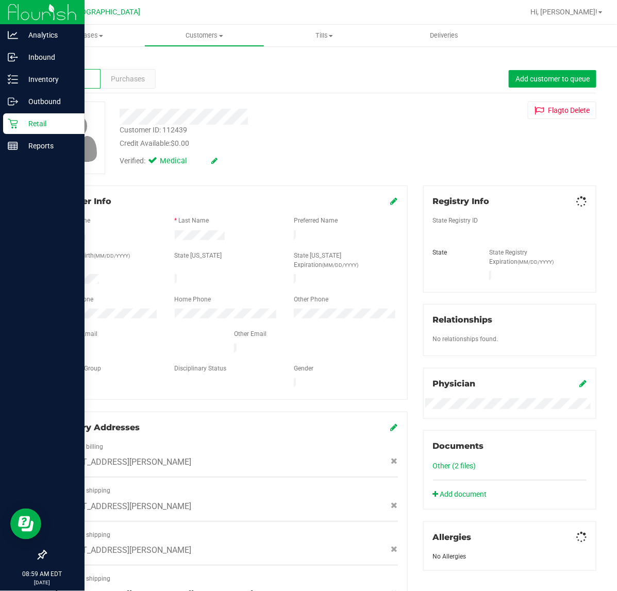
click at [18, 119] on p "Retail" at bounding box center [49, 124] width 62 height 12
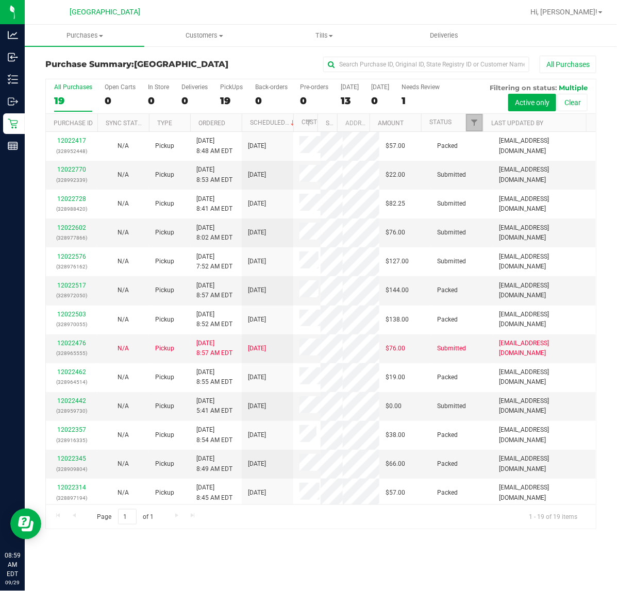
click at [478, 122] on link "Filter" at bounding box center [474, 123] width 17 height 18
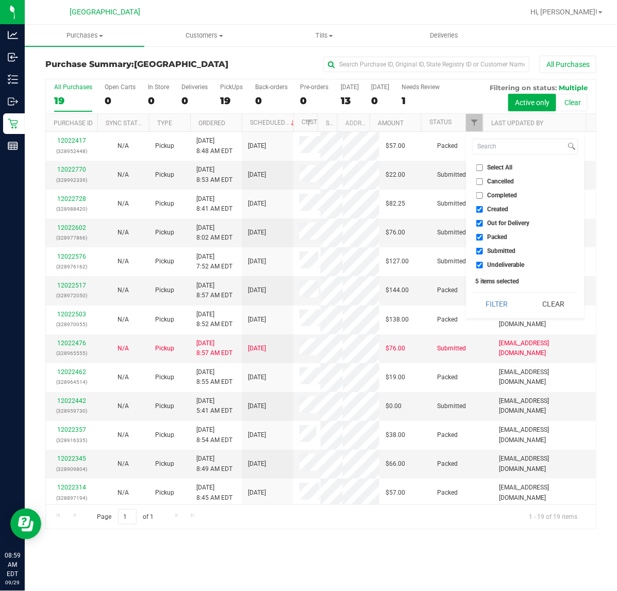
click at [482, 208] on input "Created" at bounding box center [479, 209] width 7 height 7
checkbox input "false"
click at [477, 223] on input "Out for Delivery" at bounding box center [479, 223] width 7 height 7
checkbox input "false"
click at [480, 235] on input "Packed" at bounding box center [479, 237] width 7 height 7
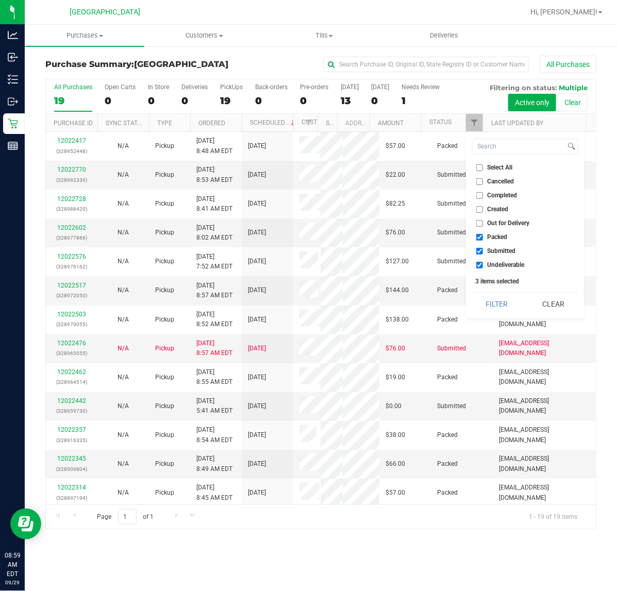
checkbox input "false"
click at [482, 263] on input "Undeliverable" at bounding box center [479, 265] width 7 height 7
checkbox input "false"
click at [494, 292] on div "Filter Clear" at bounding box center [525, 303] width 106 height 23
click at [494, 303] on button "Filter" at bounding box center [496, 304] width 49 height 23
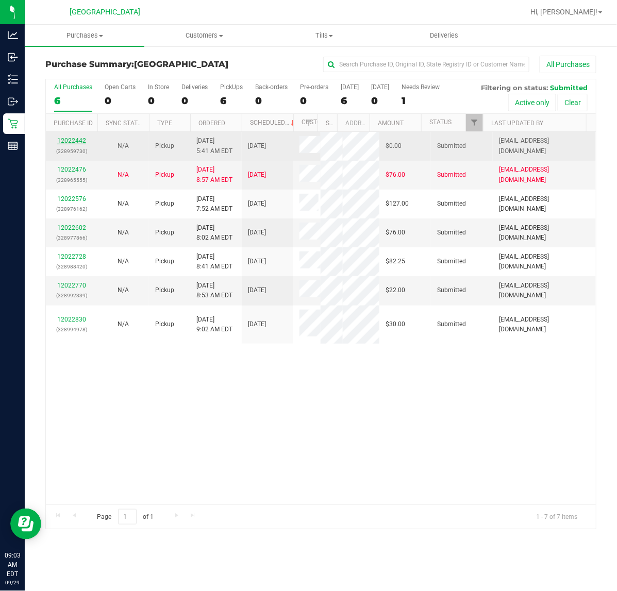
click at [72, 140] on link "12022442" at bounding box center [71, 140] width 29 height 7
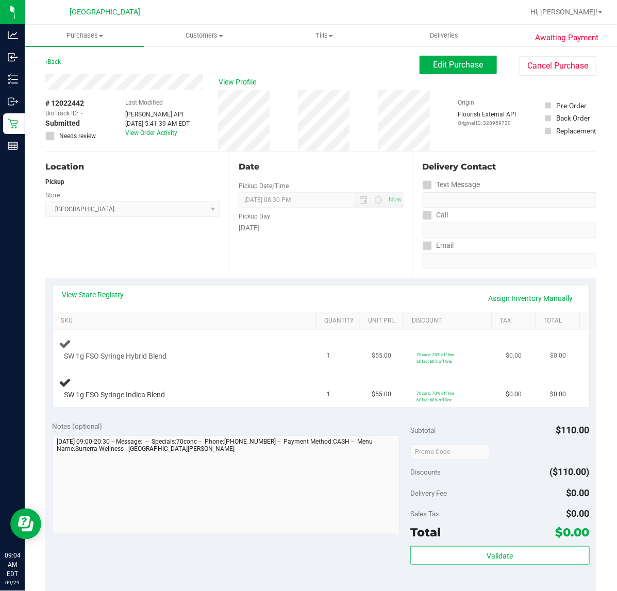
click at [416, 357] on span "70conc: 70% off line" at bounding box center [435, 354] width 38 height 5
click at [429, 323] on link "Discount" at bounding box center [450, 321] width 76 height 8
click at [446, 322] on span at bounding box center [450, 321] width 8 height 8
click at [447, 57] on button "Edit Purchase" at bounding box center [458, 65] width 77 height 19
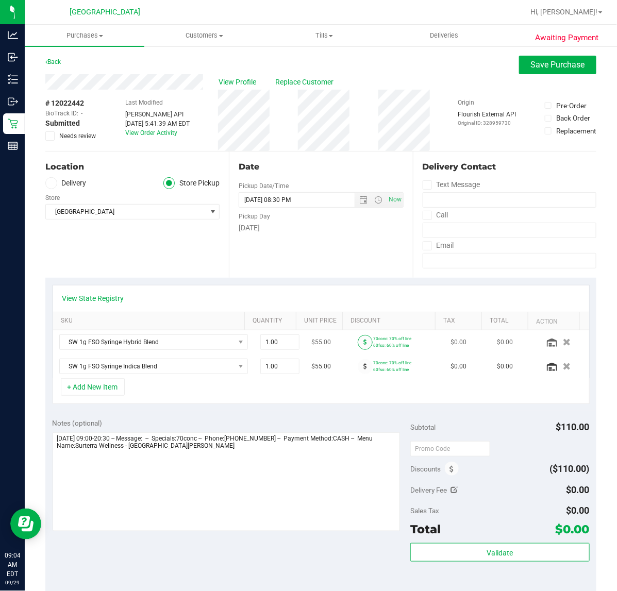
click at [358, 346] on span at bounding box center [365, 342] width 15 height 15
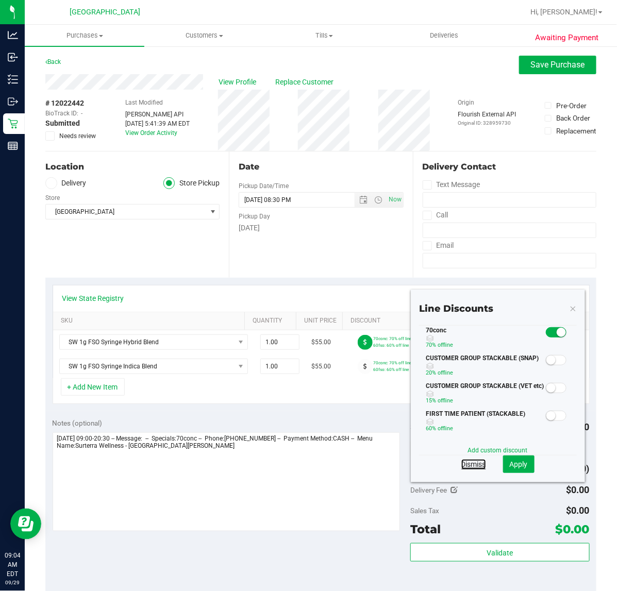
click at [470, 464] on link "Dismiss" at bounding box center [473, 464] width 25 height 10
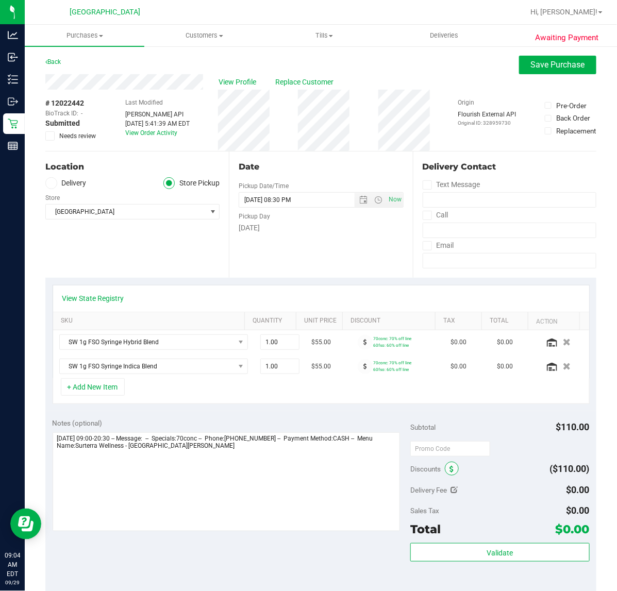
click at [449, 470] on icon at bounding box center [451, 469] width 4 height 7
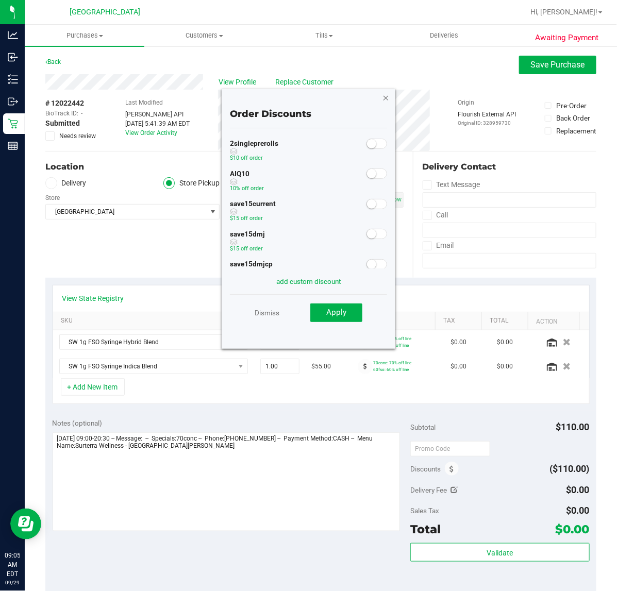
click at [383, 99] on icon "button" at bounding box center [385, 97] width 7 height 12
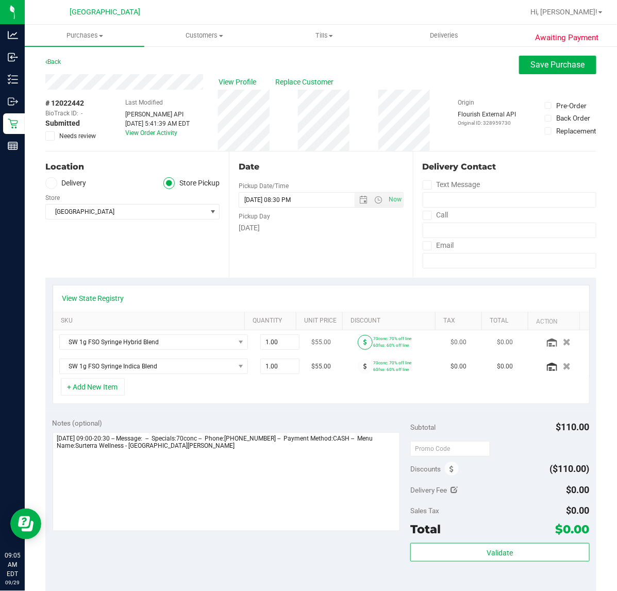
click at [358, 344] on span at bounding box center [365, 342] width 15 height 15
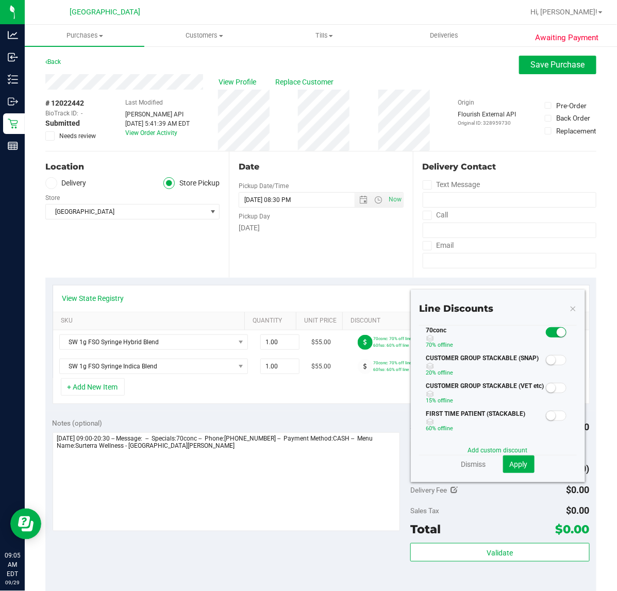
click at [546, 334] on span at bounding box center [556, 332] width 21 height 10
click at [550, 332] on span at bounding box center [556, 332] width 21 height 10
click at [570, 309] on icon at bounding box center [573, 308] width 7 height 12
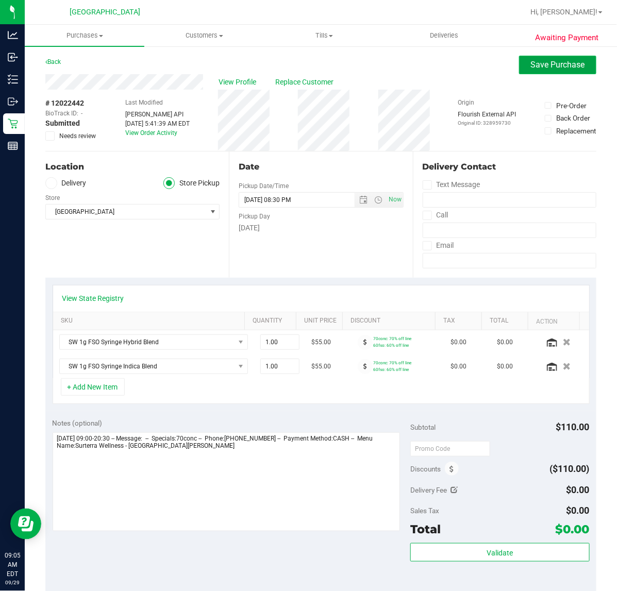
click at [536, 62] on span "Save Purchase" at bounding box center [558, 65] width 54 height 10
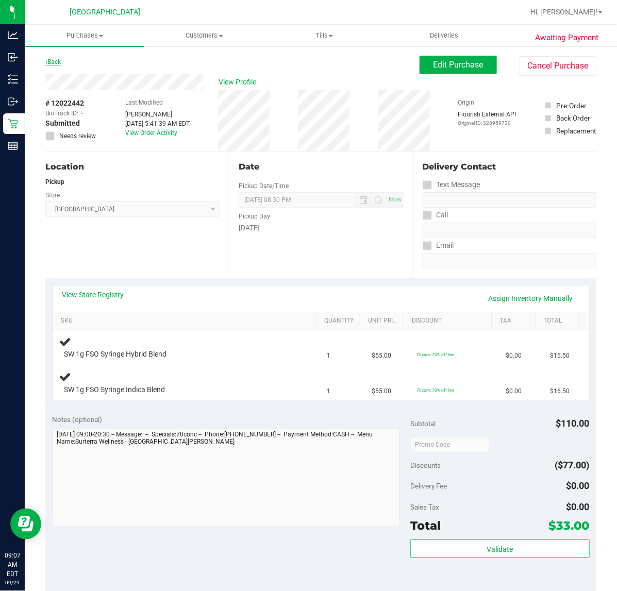
click at [61, 63] on link "Back" at bounding box center [52, 61] width 15 height 7
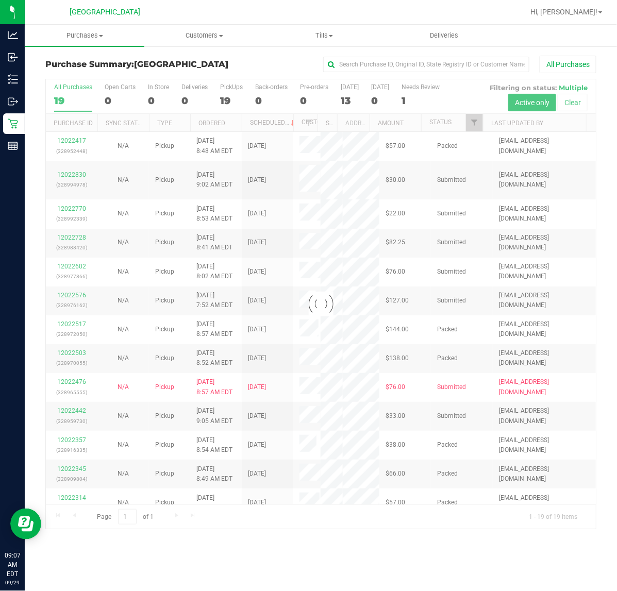
click at [473, 124] on div at bounding box center [321, 304] width 550 height 450
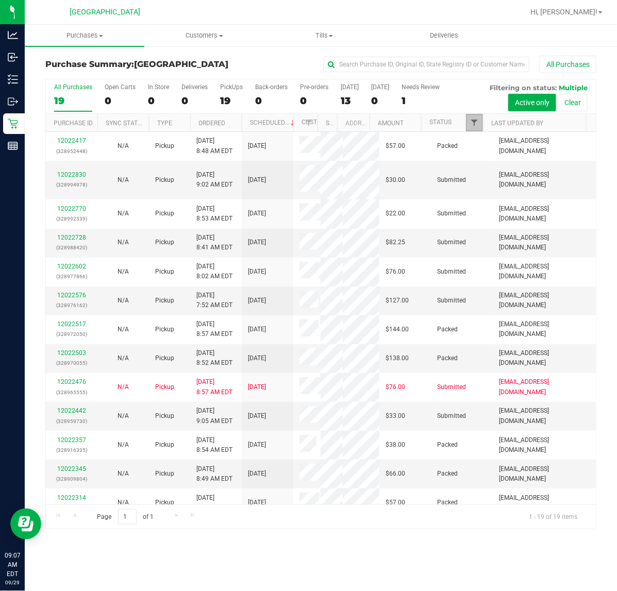
click at [475, 124] on span "Filter" at bounding box center [474, 123] width 8 height 8
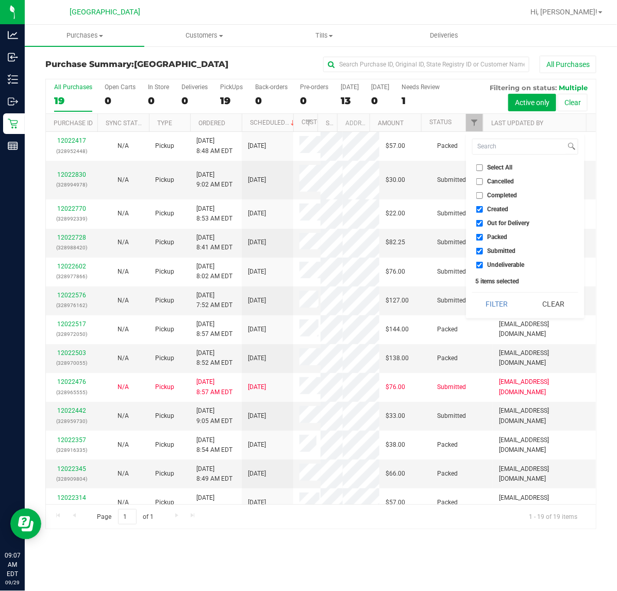
click at [480, 210] on input "Created" at bounding box center [479, 209] width 7 height 7
checkbox input "false"
click at [482, 225] on input "Out for Delivery" at bounding box center [479, 223] width 7 height 7
checkbox input "false"
click at [483, 235] on label "Packed" at bounding box center [491, 237] width 31 height 7
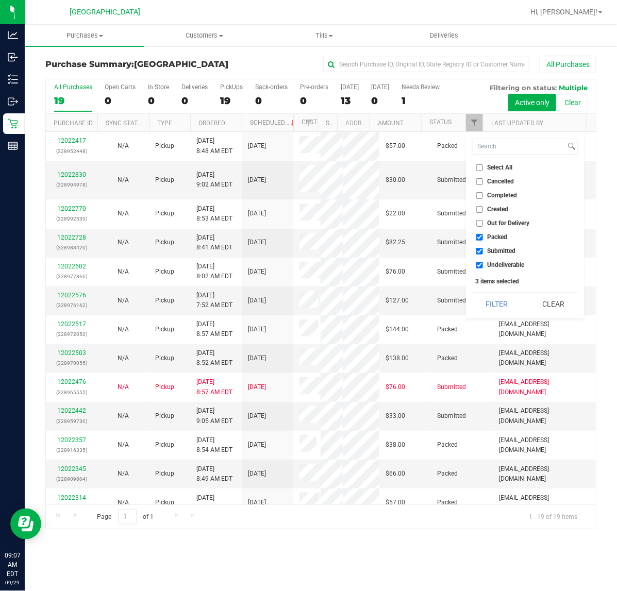
click at [483, 235] on input "Packed" at bounding box center [479, 237] width 7 height 7
checkbox input "false"
click at [478, 266] on input "Undeliverable" at bounding box center [479, 265] width 7 height 7
checkbox input "false"
click at [492, 302] on button "Filter" at bounding box center [496, 304] width 49 height 23
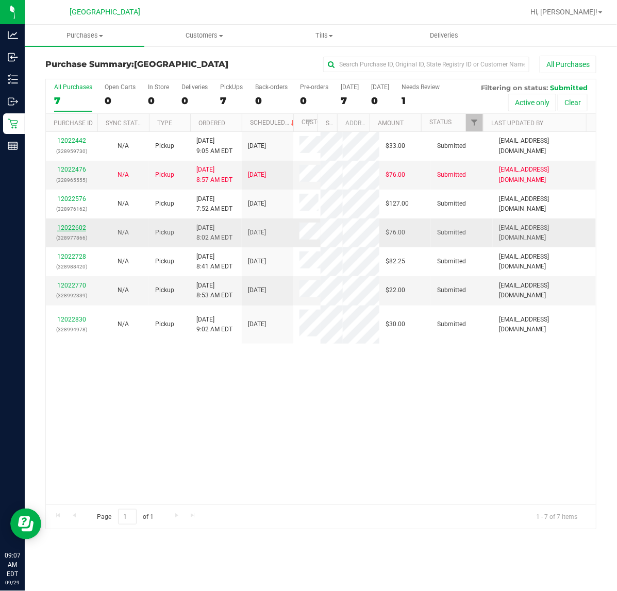
click at [78, 231] on link "12022602" at bounding box center [71, 227] width 29 height 7
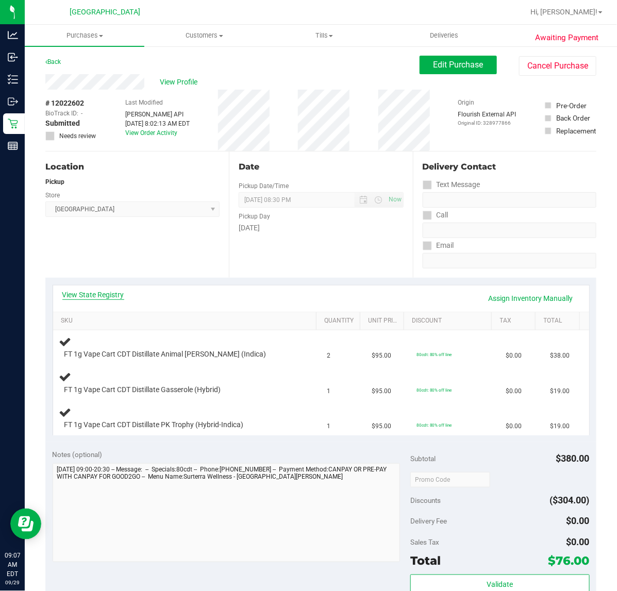
click at [103, 297] on link "View State Registry" at bounding box center [93, 295] width 62 height 10
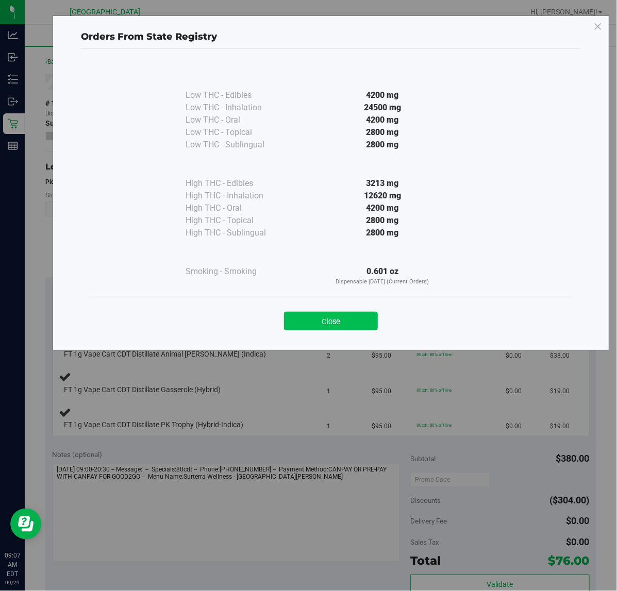
click at [352, 322] on button "Close" at bounding box center [331, 321] width 94 height 19
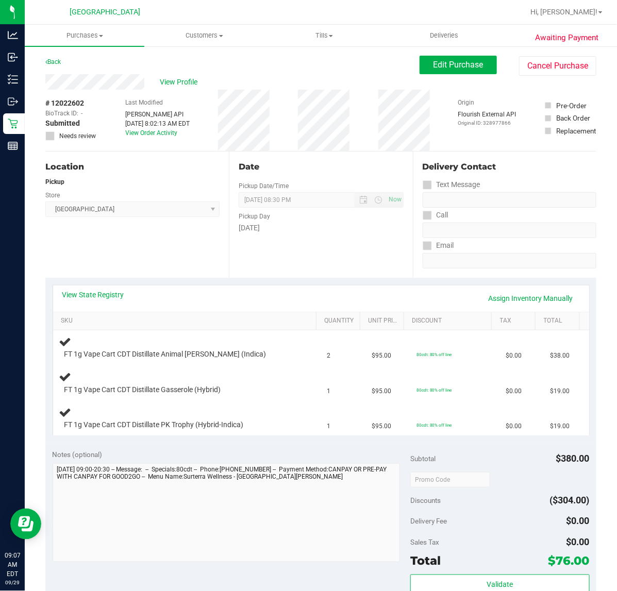
click at [189, 243] on div "Location Pickup Store Port St. Lucie WC Select Store Bonita Springs WC Boynton …" at bounding box center [136, 215] width 183 height 126
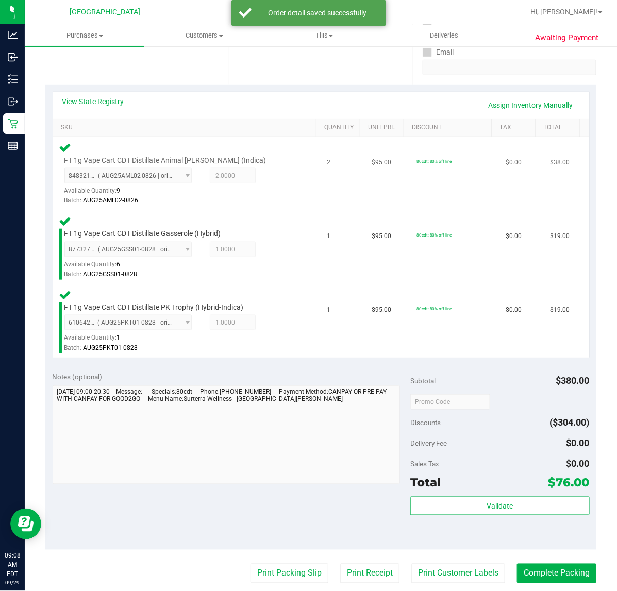
scroll to position [322, 0]
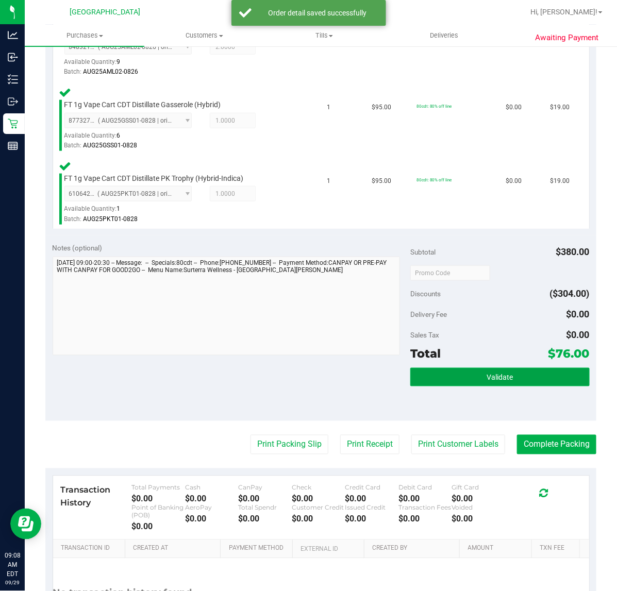
click at [503, 380] on span "Validate" at bounding box center [500, 378] width 26 height 8
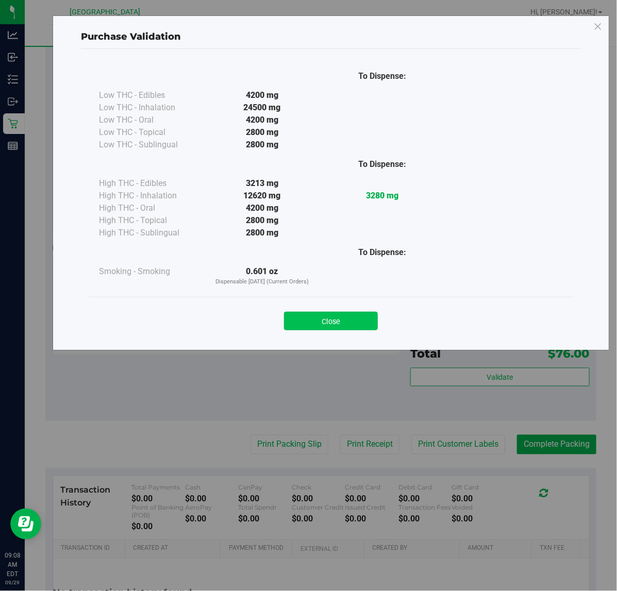
click at [316, 326] on button "Close" at bounding box center [331, 321] width 94 height 19
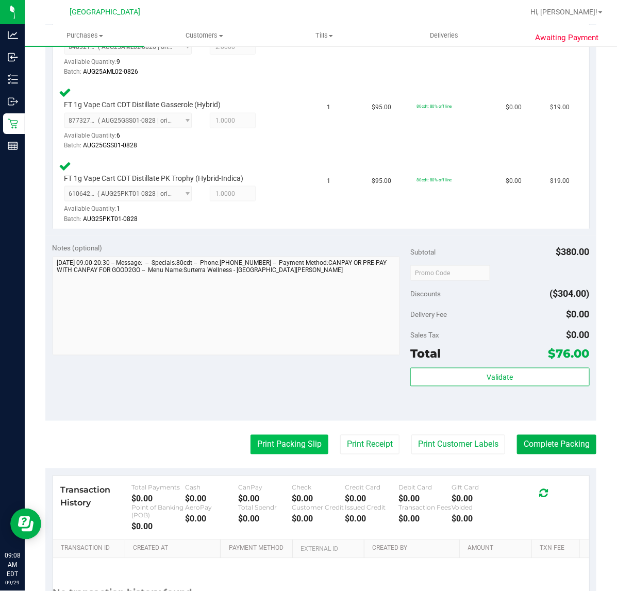
click at [277, 446] on button "Print Packing Slip" at bounding box center [289, 445] width 78 height 20
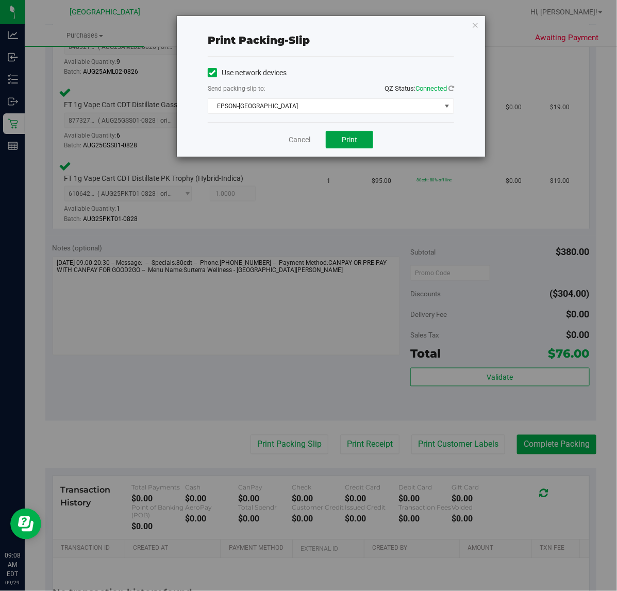
click at [362, 138] on button "Print" at bounding box center [349, 140] width 47 height 18
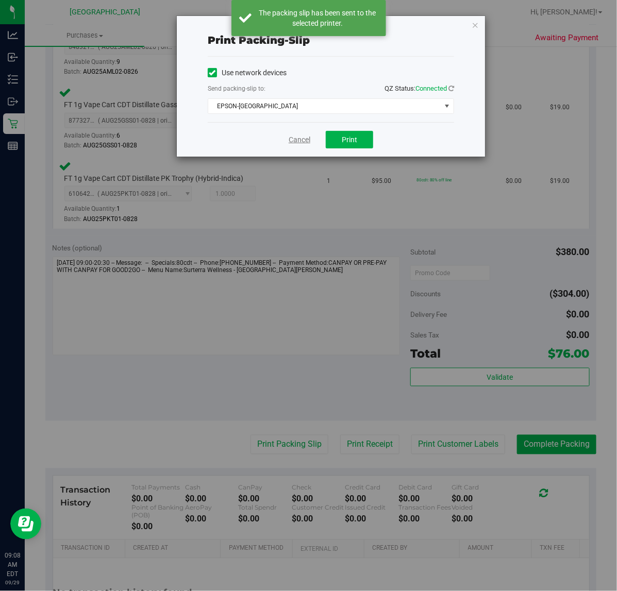
click at [298, 142] on link "Cancel" at bounding box center [300, 140] width 22 height 11
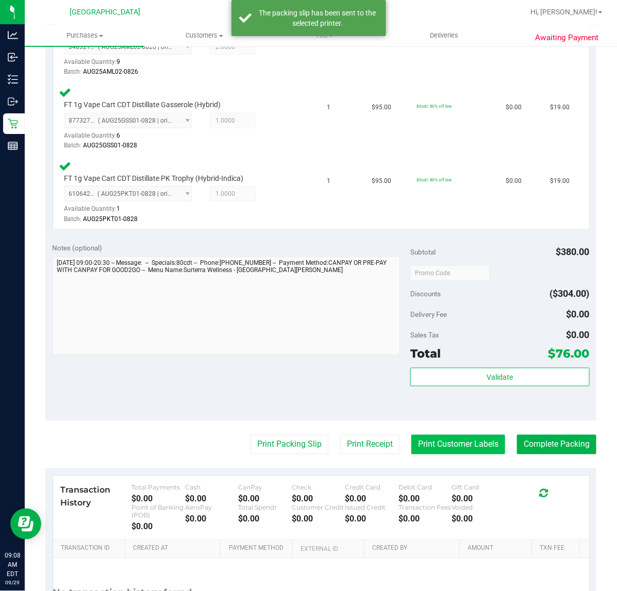
click at [436, 439] on button "Print Customer Labels" at bounding box center [458, 445] width 94 height 20
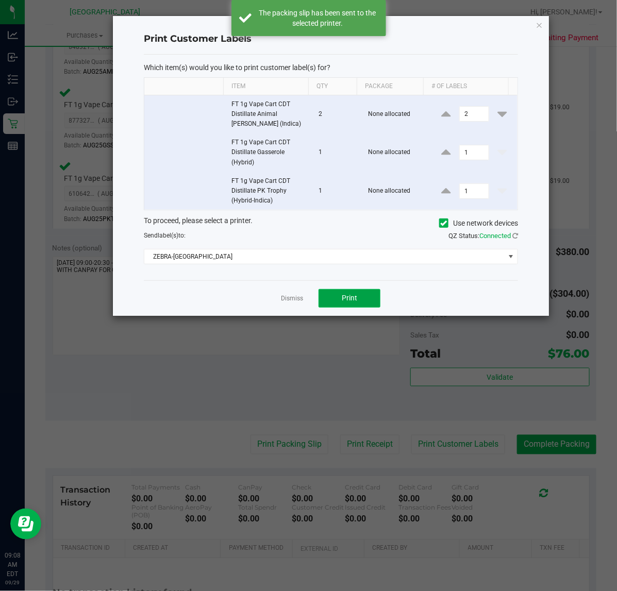
click at [362, 297] on button "Print" at bounding box center [350, 298] width 62 height 19
click at [296, 299] on link "Dismiss" at bounding box center [292, 298] width 22 height 9
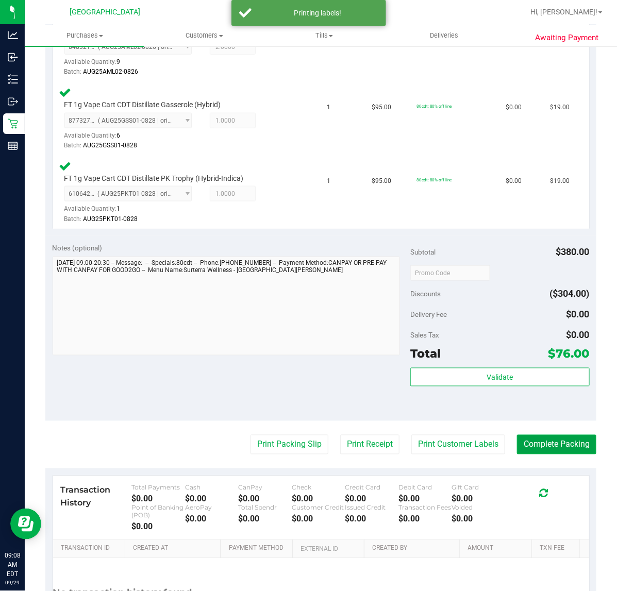
click at [529, 439] on button "Complete Packing" at bounding box center [556, 445] width 79 height 20
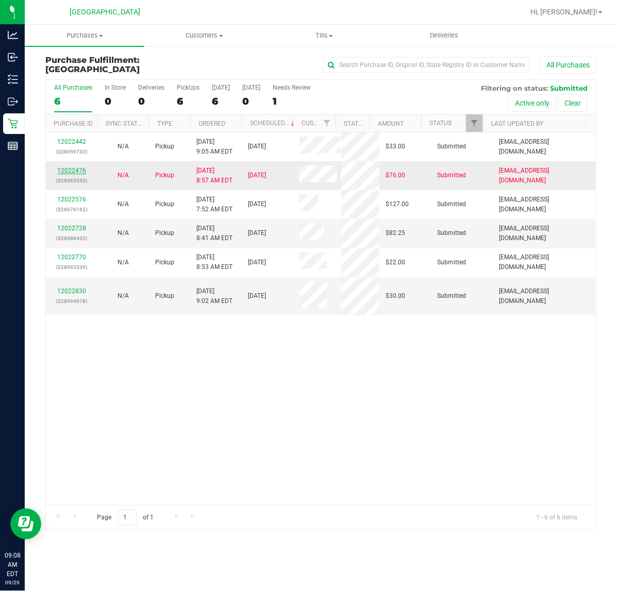
click at [74, 171] on link "12022476" at bounding box center [71, 170] width 29 height 7
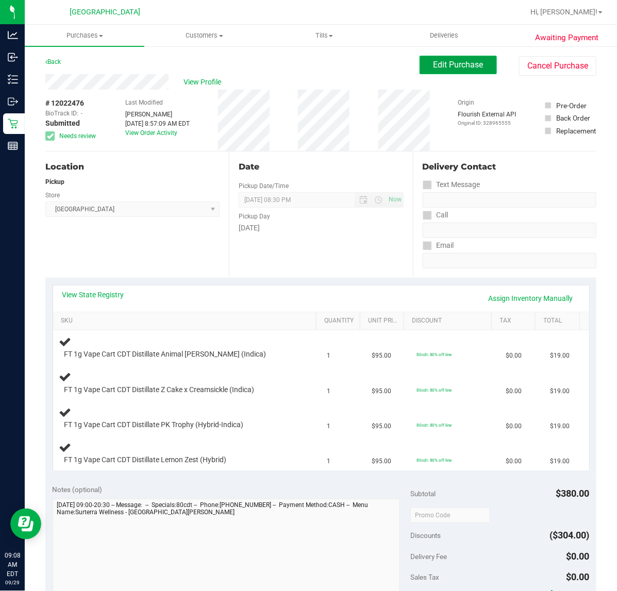
click at [457, 68] on span "Edit Purchase" at bounding box center [458, 65] width 50 height 10
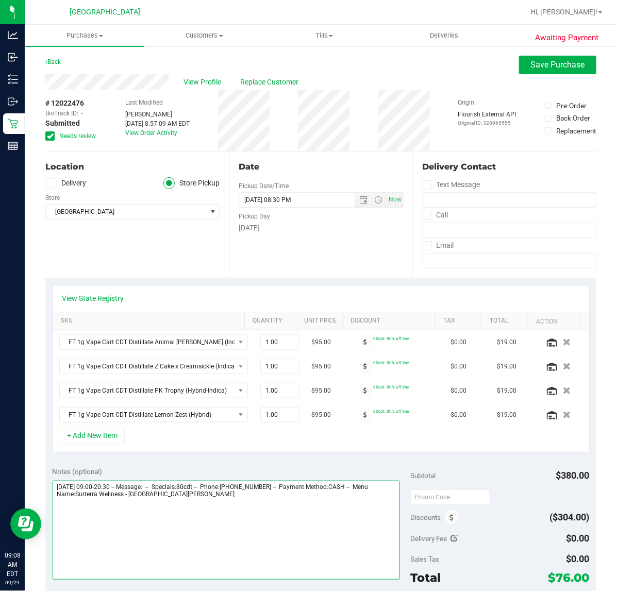
click at [201, 518] on textarea at bounding box center [227, 530] width 348 height 99
type textarea "Monday 09/29/2025 09:00-20:30 -- Message: -- Specials:80cdt -- Phone:7722752871…"
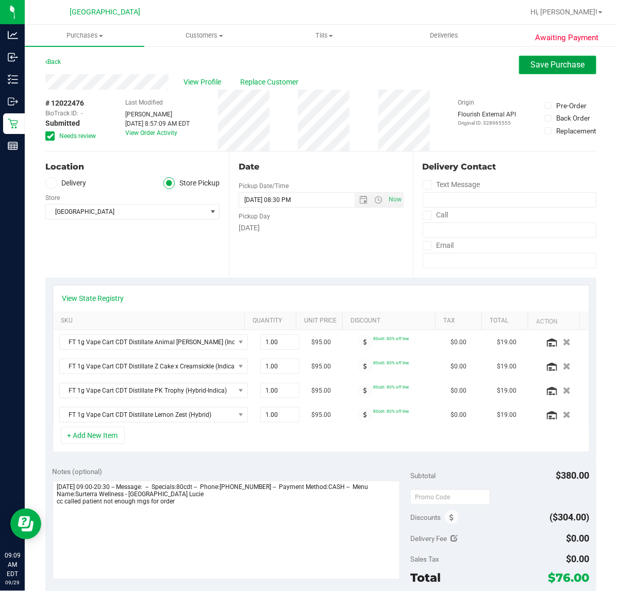
click at [566, 68] on span "Save Purchase" at bounding box center [558, 65] width 54 height 10
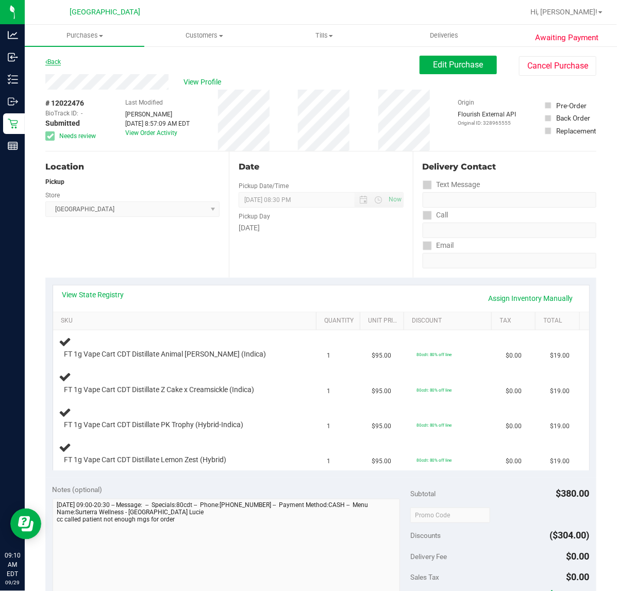
click at [58, 59] on link "Back" at bounding box center [52, 61] width 15 height 7
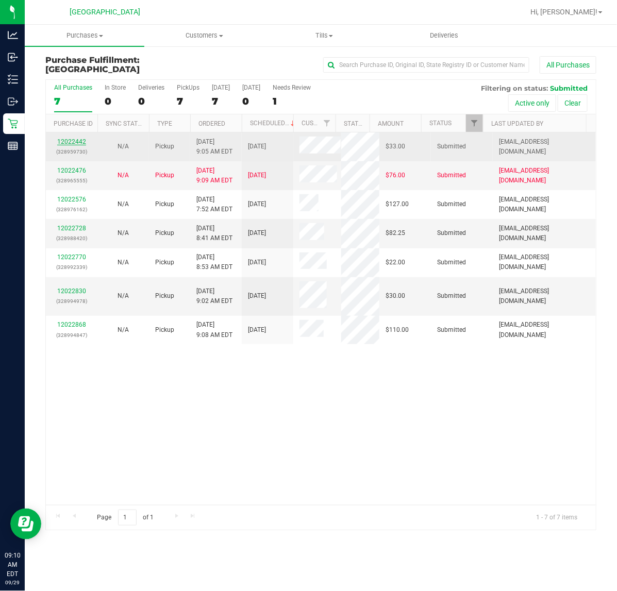
click at [76, 141] on link "12022442" at bounding box center [71, 141] width 29 height 7
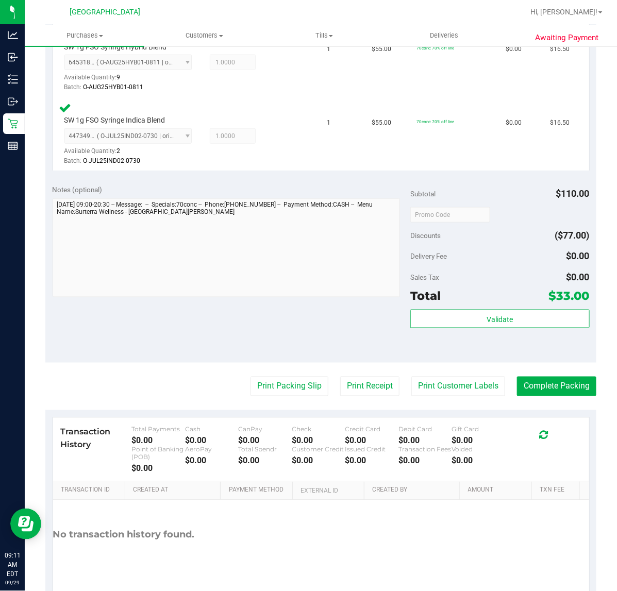
scroll to position [344, 0]
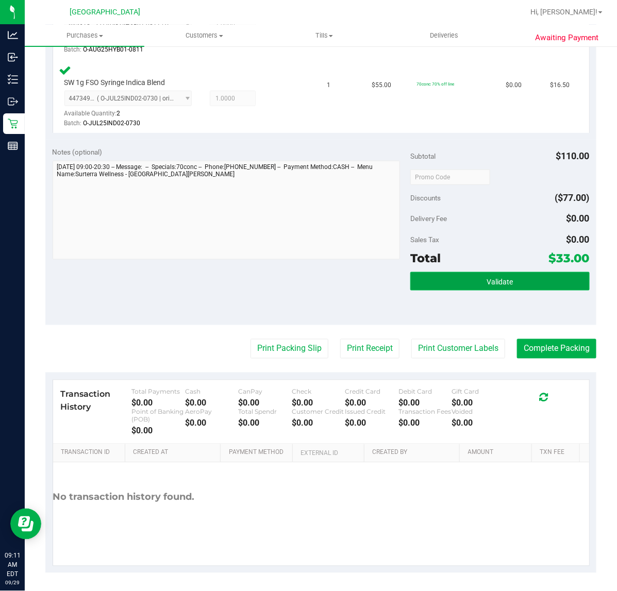
click at [441, 282] on button "Validate" at bounding box center [499, 281] width 179 height 19
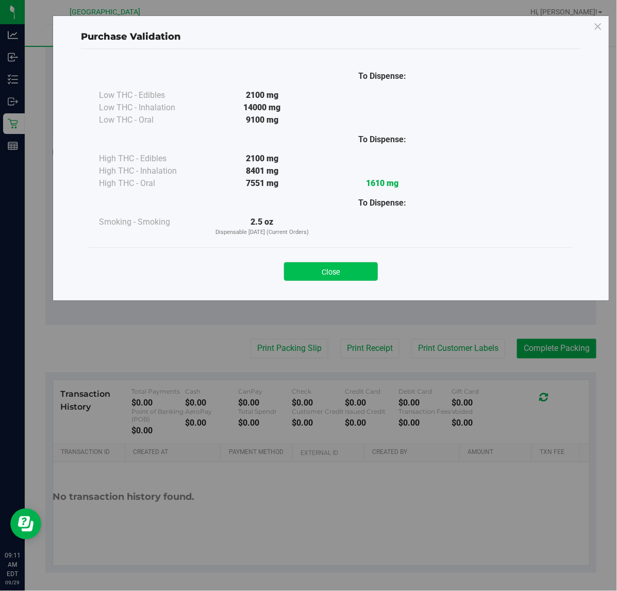
click at [373, 266] on button "Close" at bounding box center [331, 271] width 94 height 19
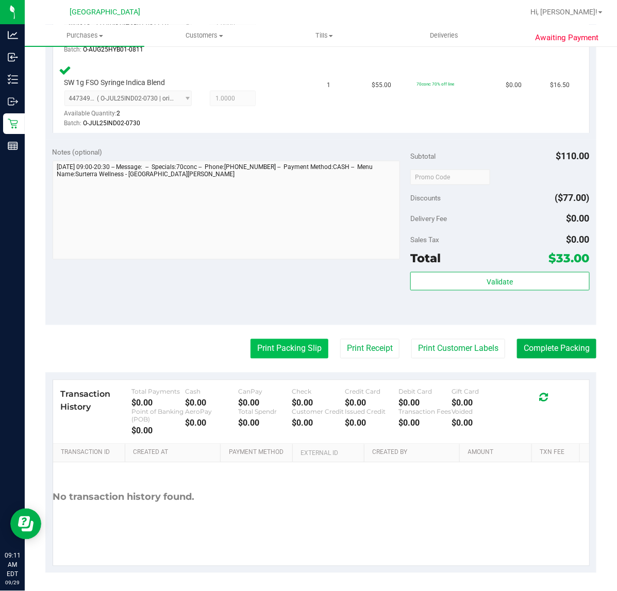
click at [300, 341] on button "Print Packing Slip" at bounding box center [289, 349] width 78 height 20
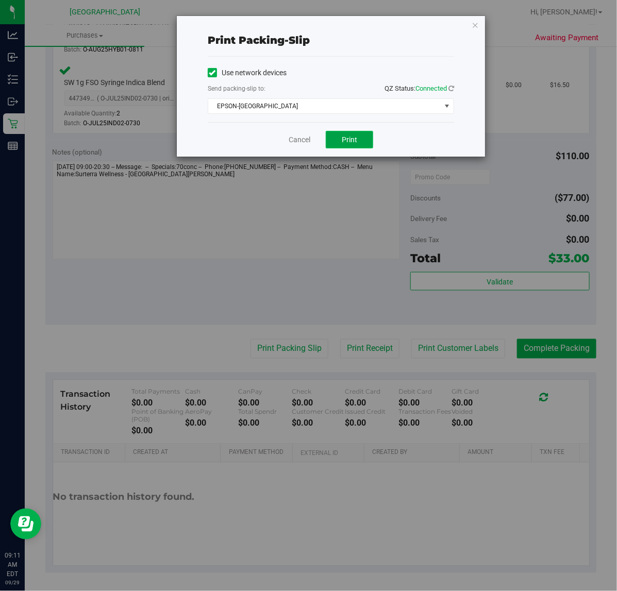
click at [340, 140] on button "Print" at bounding box center [349, 140] width 47 height 18
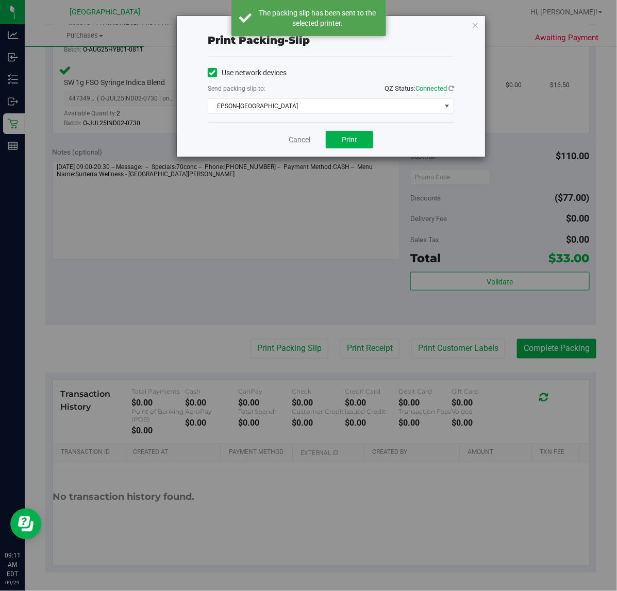
click at [304, 144] on link "Cancel" at bounding box center [300, 140] width 22 height 11
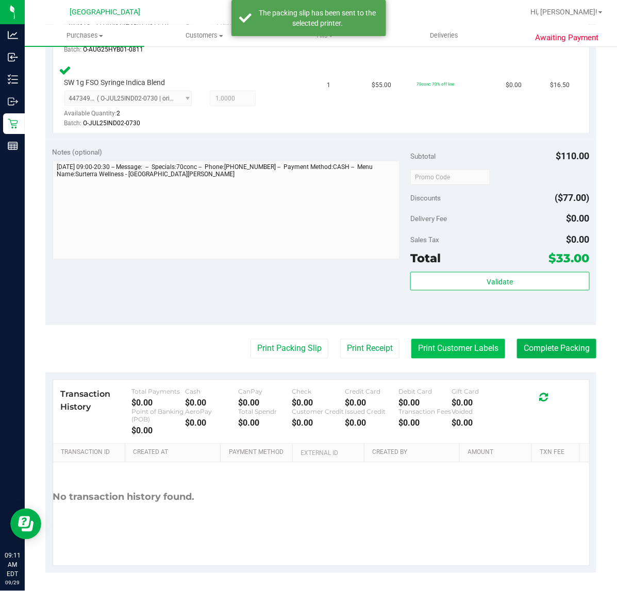
click at [419, 343] on button "Print Customer Labels" at bounding box center [458, 349] width 94 height 20
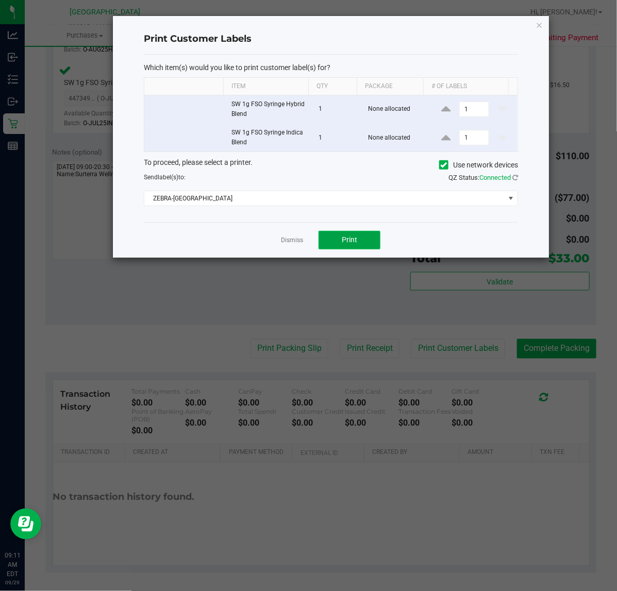
click at [339, 236] on button "Print" at bounding box center [350, 240] width 62 height 19
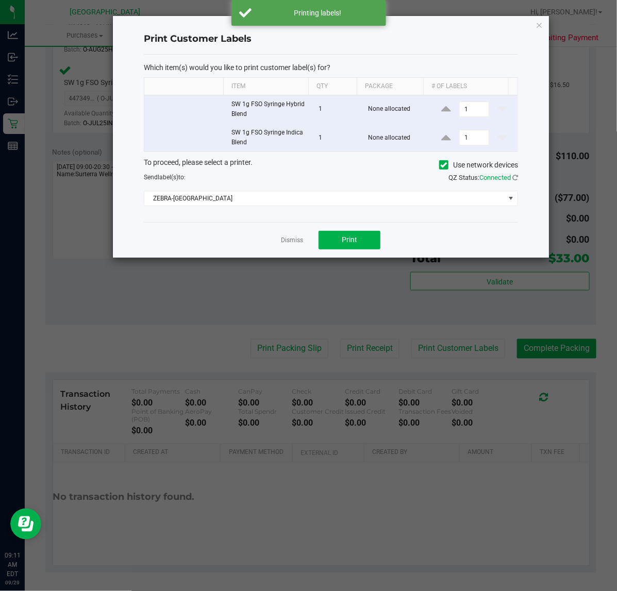
click at [305, 240] on div "Dismiss Print" at bounding box center [331, 240] width 374 height 36
click at [290, 245] on link "Dismiss" at bounding box center [292, 240] width 22 height 9
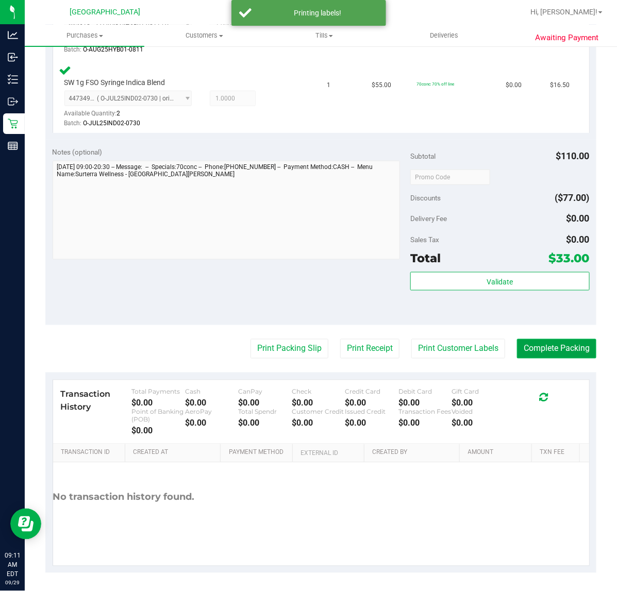
click at [565, 344] on button "Complete Packing" at bounding box center [556, 349] width 79 height 20
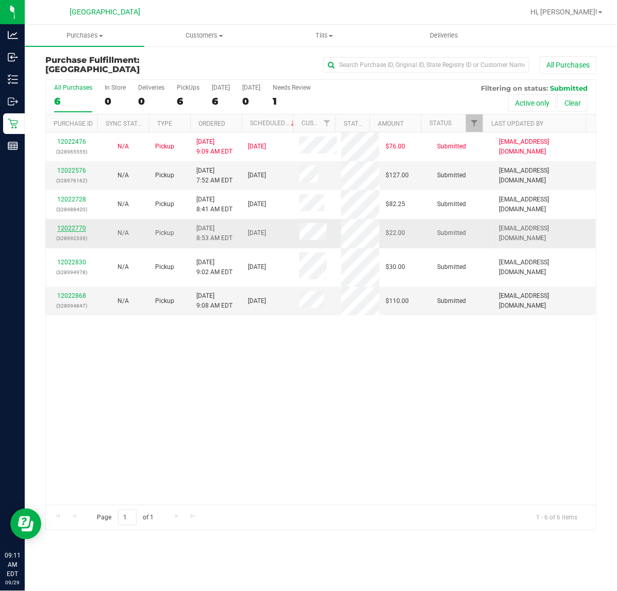
click at [76, 228] on link "12022770" at bounding box center [71, 228] width 29 height 7
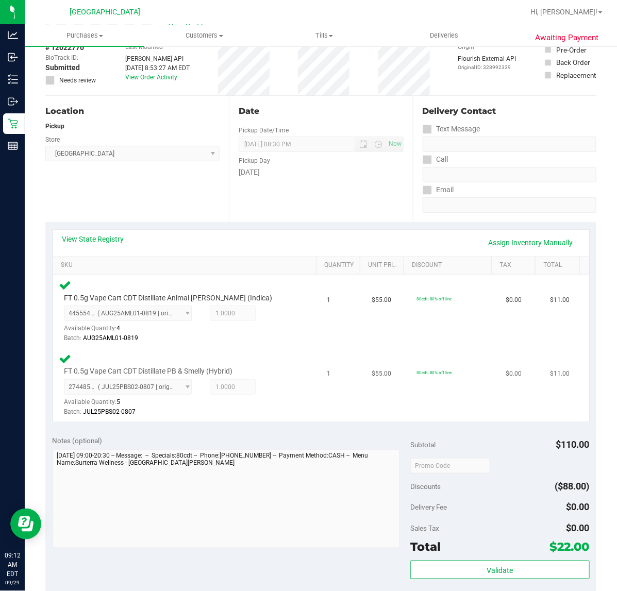
scroll to position [258, 0]
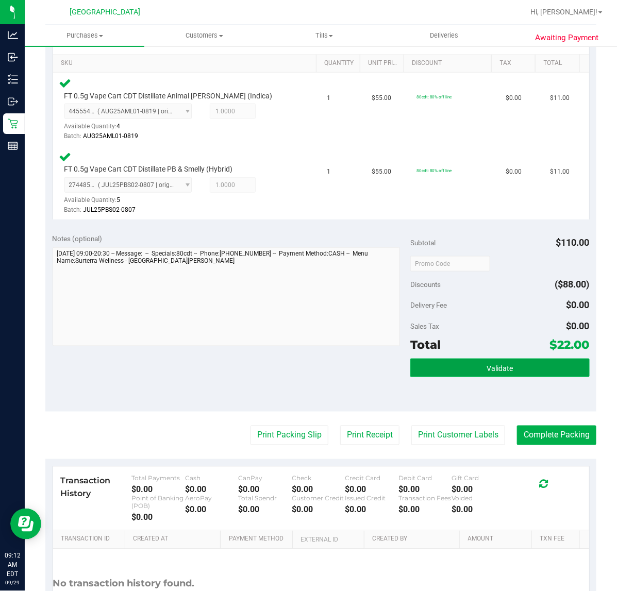
click at [490, 359] on button "Validate" at bounding box center [499, 368] width 179 height 19
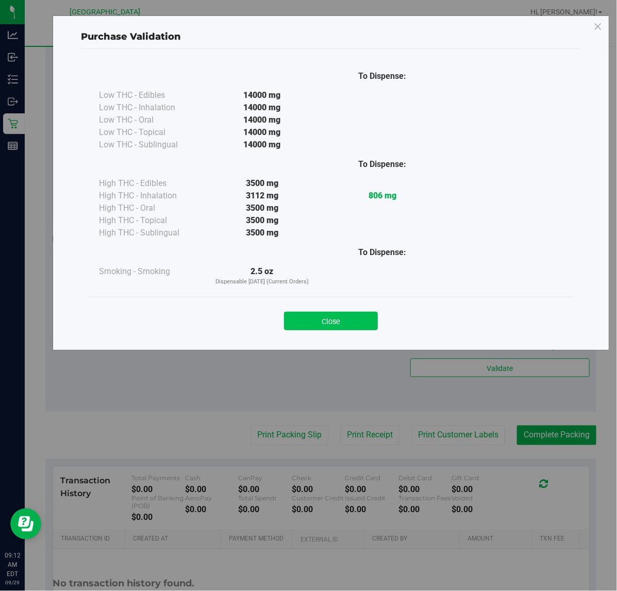
click at [331, 321] on button "Close" at bounding box center [331, 321] width 94 height 19
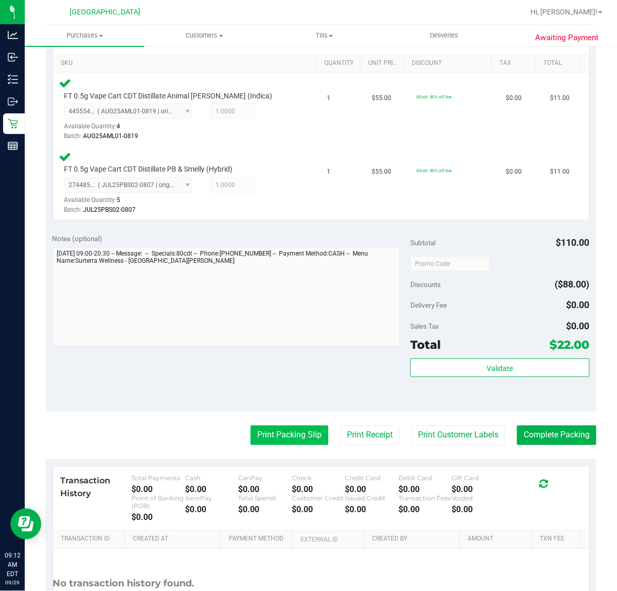
click at [295, 431] on button "Print Packing Slip" at bounding box center [289, 436] width 78 height 20
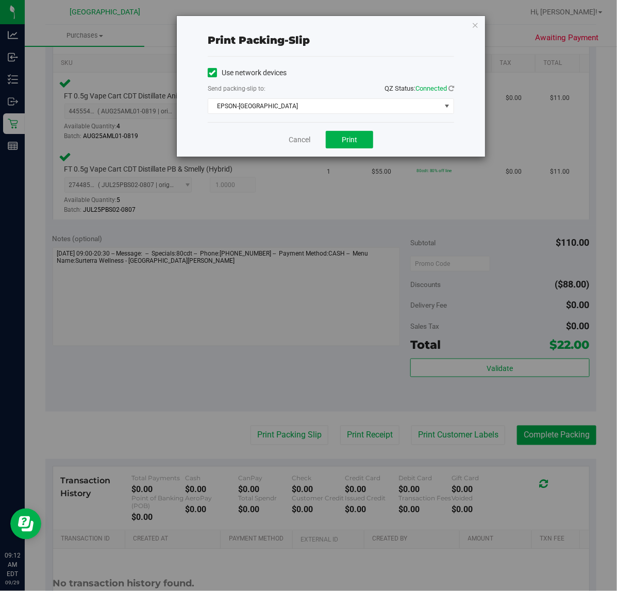
click at [349, 130] on div "Cancel Print" at bounding box center [331, 139] width 246 height 35
click at [349, 136] on span "Print" at bounding box center [349, 140] width 15 height 8
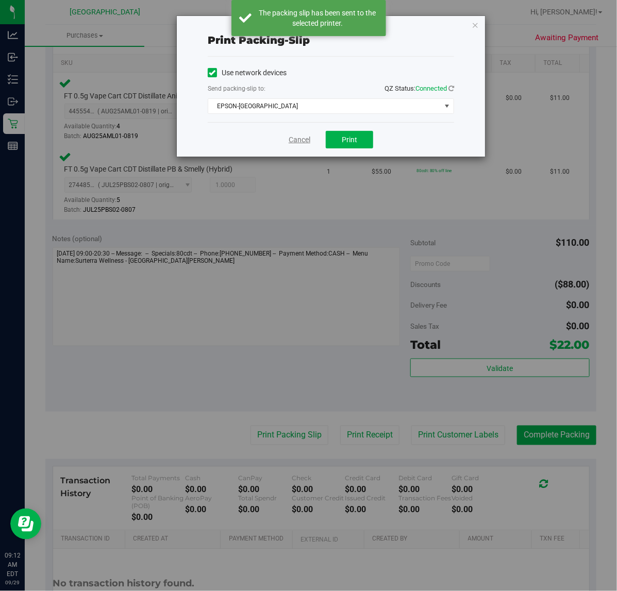
click at [303, 141] on link "Cancel" at bounding box center [300, 140] width 22 height 11
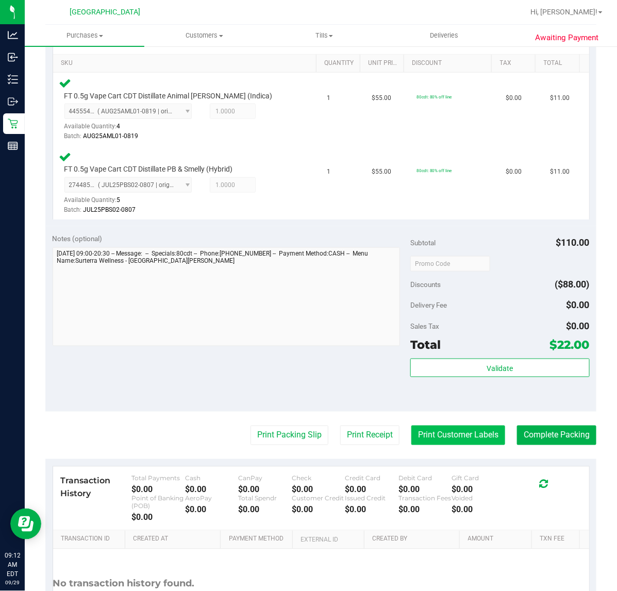
click at [449, 432] on button "Print Customer Labels" at bounding box center [458, 436] width 94 height 20
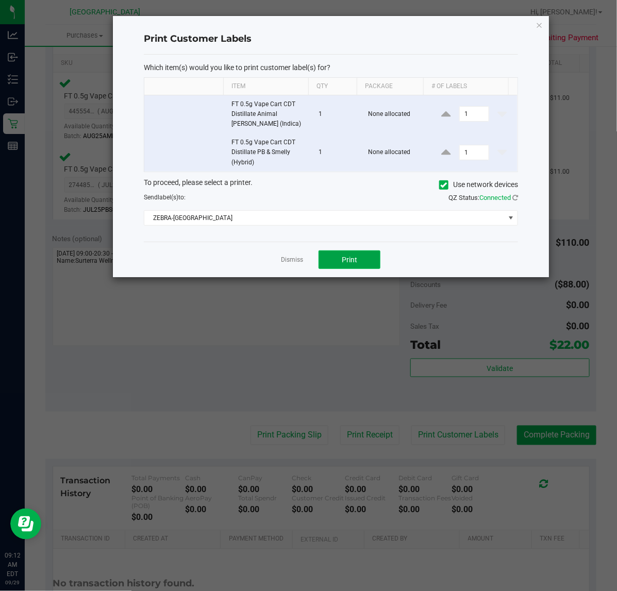
click at [353, 259] on span "Print" at bounding box center [349, 260] width 15 height 8
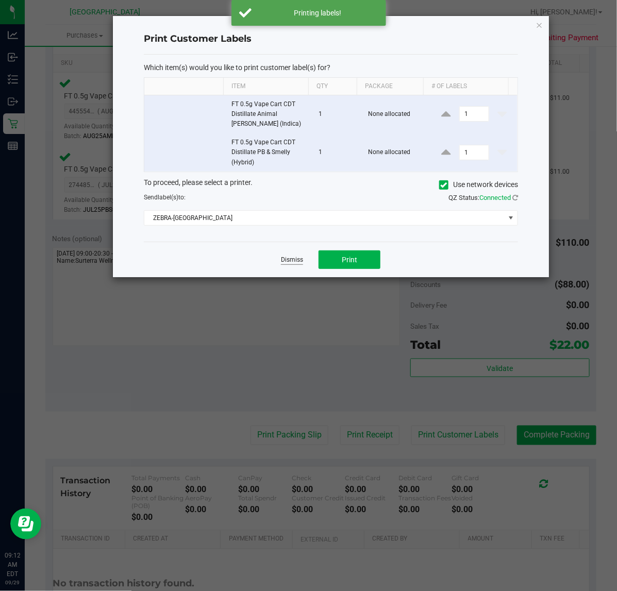
click at [295, 263] on link "Dismiss" at bounding box center [292, 260] width 22 height 9
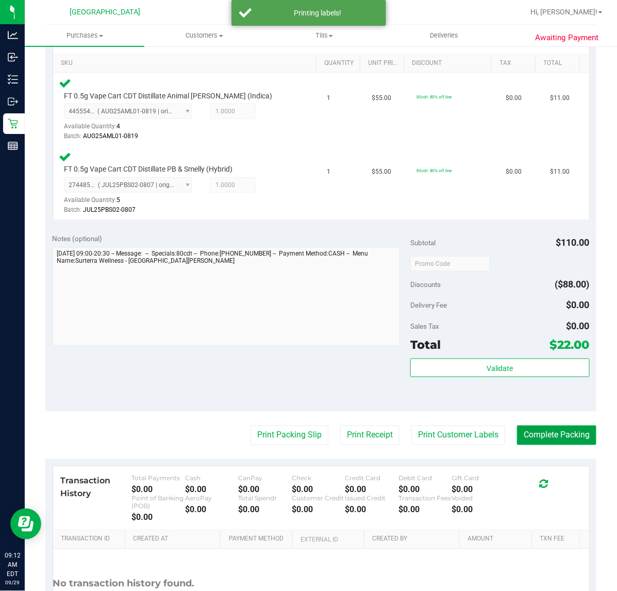
click at [531, 431] on button "Complete Packing" at bounding box center [556, 436] width 79 height 20
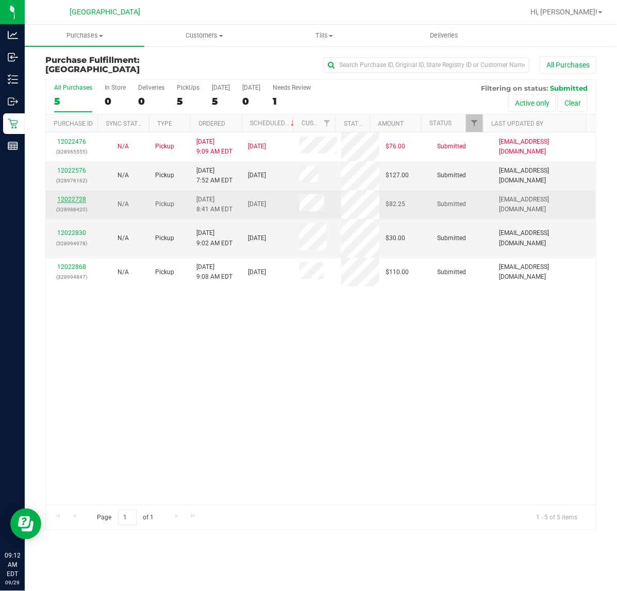
click at [80, 196] on link "12022728" at bounding box center [71, 199] width 29 height 7
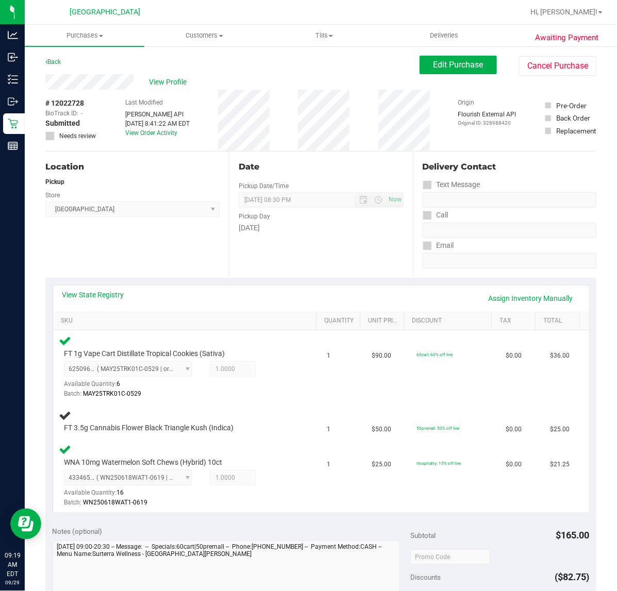
click at [284, 281] on div "View State Registry Assign Inventory Manually SKU Quantity Unit Price Discount …" at bounding box center [320, 399] width 551 height 242
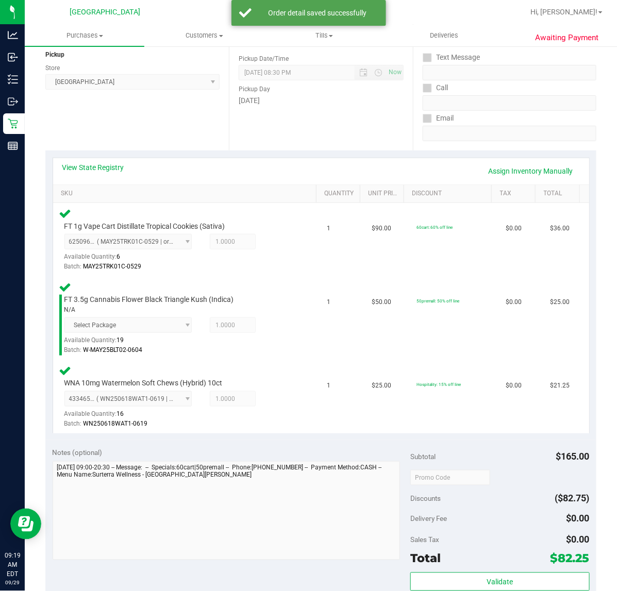
scroll to position [322, 0]
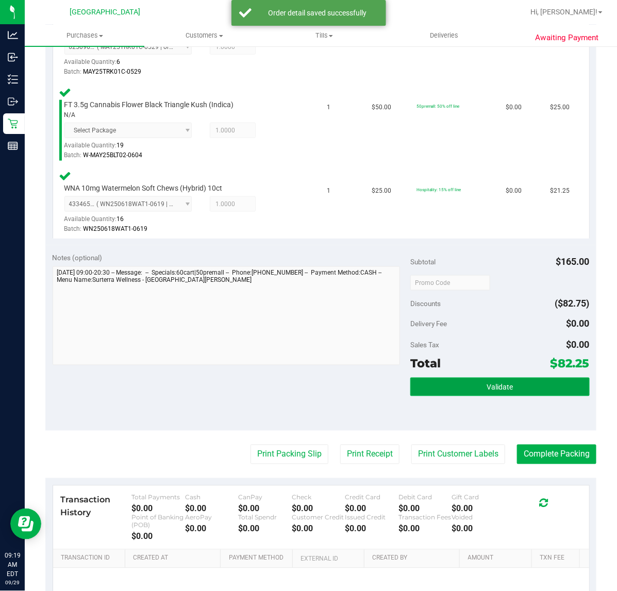
click at [506, 385] on button "Validate" at bounding box center [499, 387] width 179 height 19
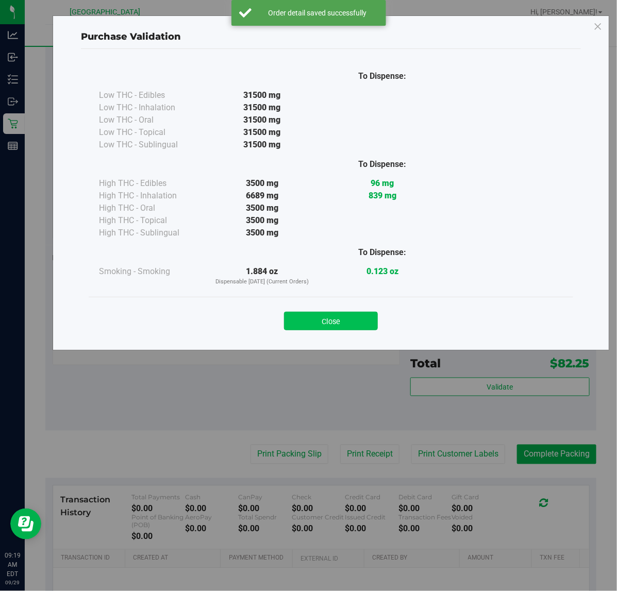
click at [326, 315] on button "Close" at bounding box center [331, 321] width 94 height 19
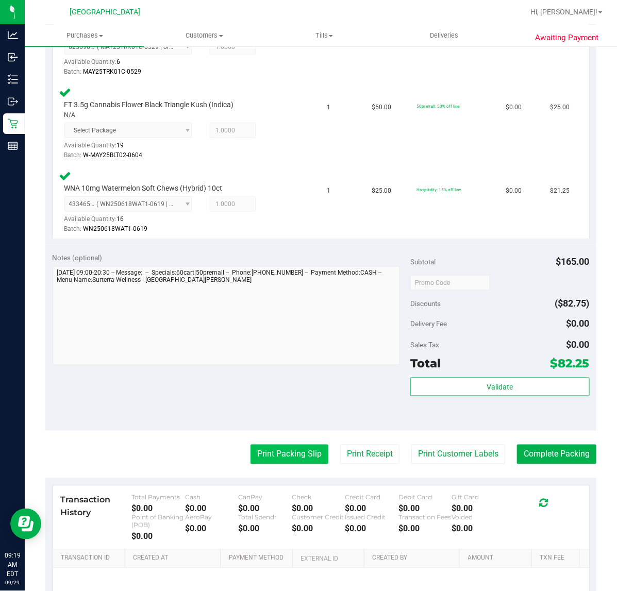
click at [281, 459] on button "Print Packing Slip" at bounding box center [289, 455] width 78 height 20
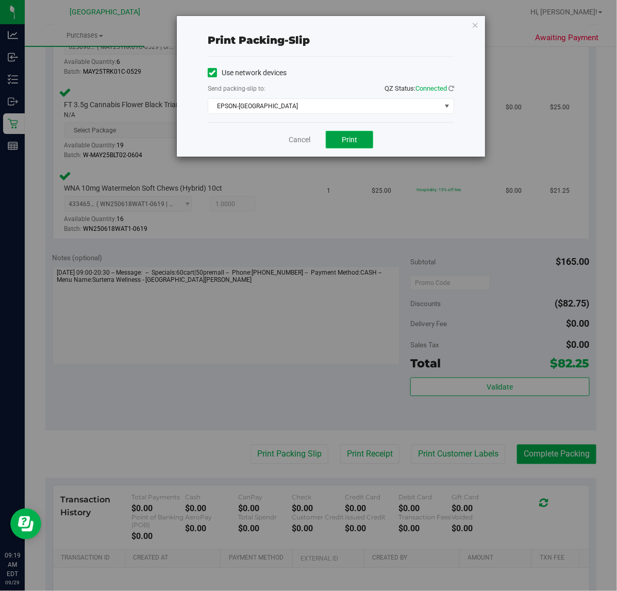
click at [356, 142] on span "Print" at bounding box center [349, 140] width 15 height 8
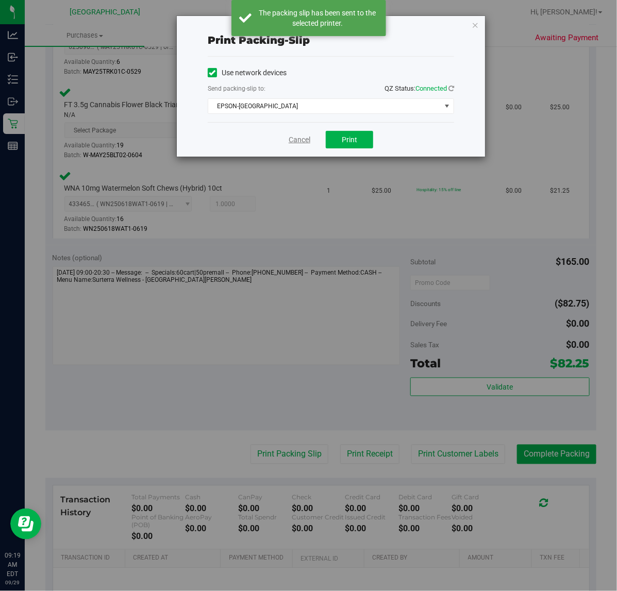
click at [300, 141] on link "Cancel" at bounding box center [300, 140] width 22 height 11
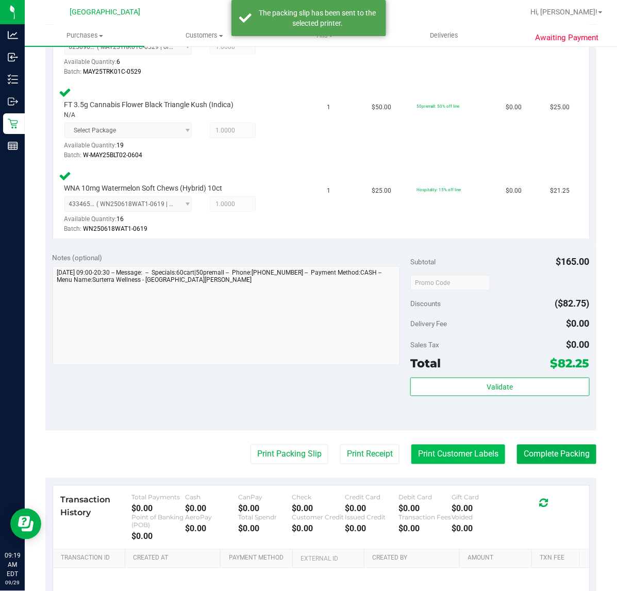
click at [423, 457] on button "Print Customer Labels" at bounding box center [458, 455] width 94 height 20
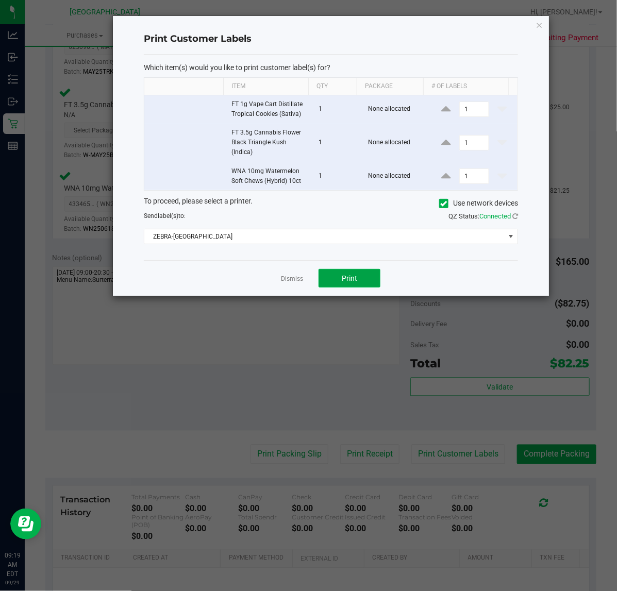
click at [367, 281] on button "Print" at bounding box center [350, 278] width 62 height 19
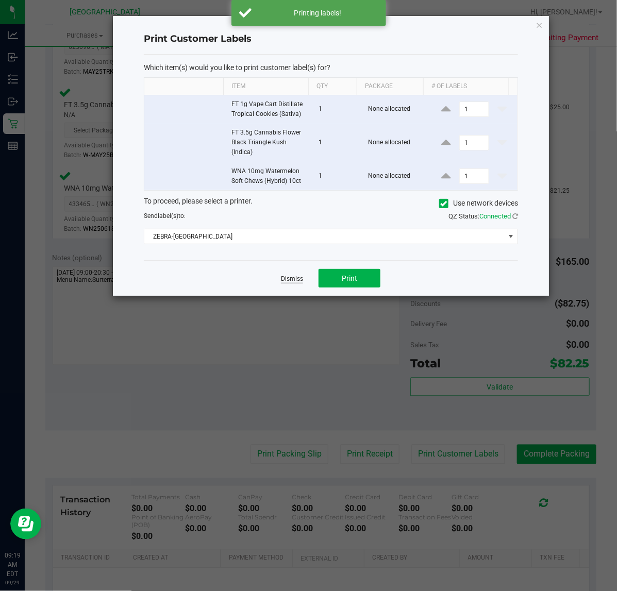
click at [283, 281] on link "Dismiss" at bounding box center [292, 279] width 22 height 9
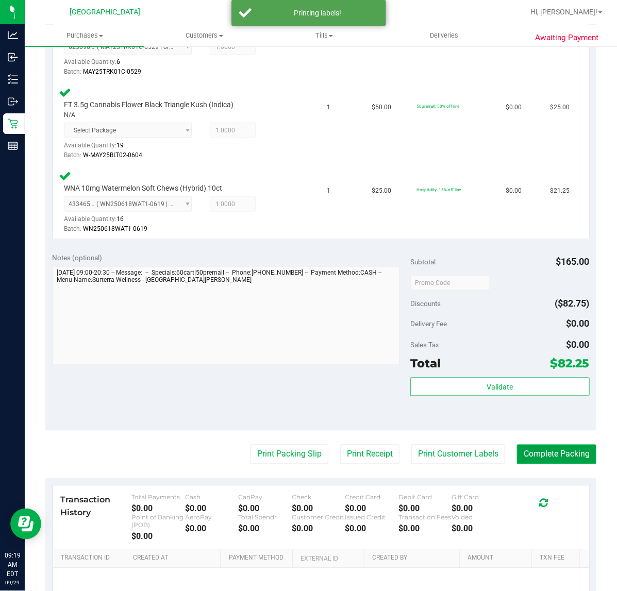
click at [534, 445] on button "Complete Packing" at bounding box center [556, 455] width 79 height 20
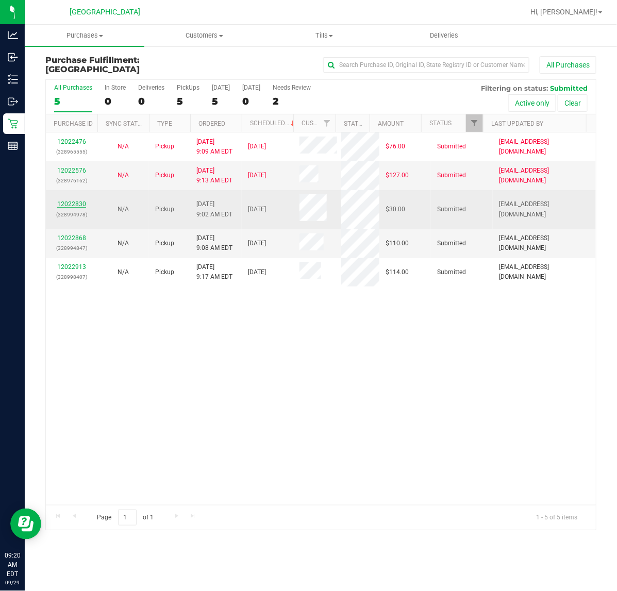
click at [83, 207] on link "12022830" at bounding box center [71, 203] width 29 height 7
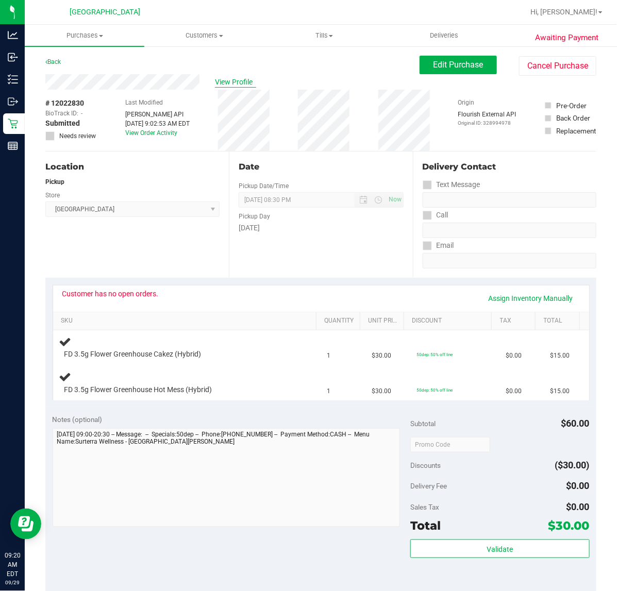
click at [227, 83] on span "View Profile" at bounding box center [235, 82] width 41 height 11
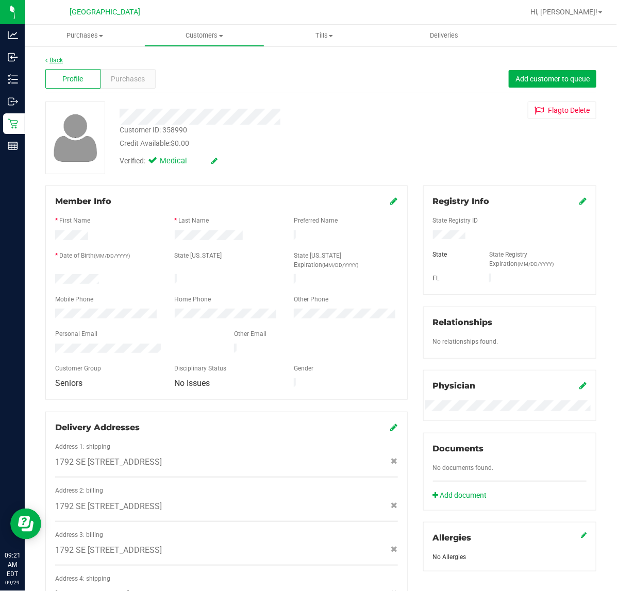
click at [56, 62] on link "Back" at bounding box center [54, 60] width 18 height 7
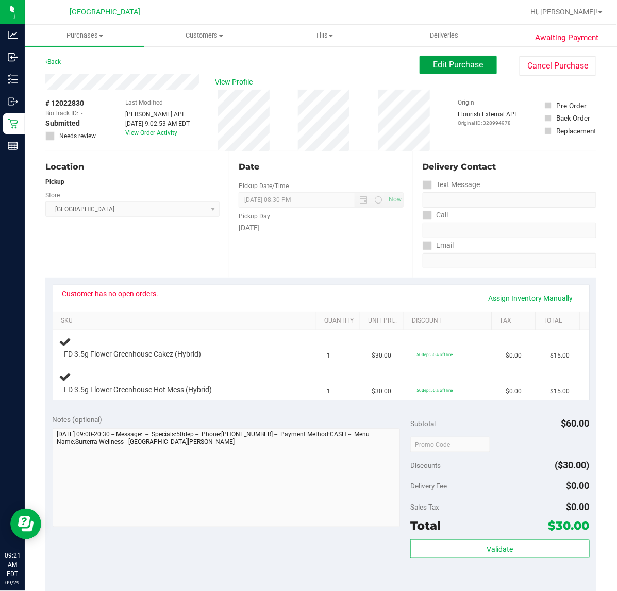
click at [459, 71] on button "Edit Purchase" at bounding box center [458, 65] width 77 height 19
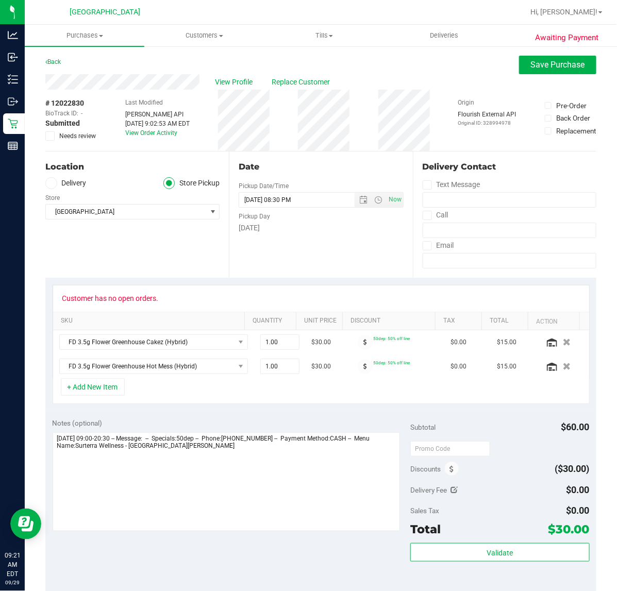
click at [49, 136] on icon at bounding box center [50, 136] width 7 height 0
click at [0, 0] on input "Needs review" at bounding box center [0, 0] width 0 height 0
click at [531, 70] on span "Save Purchase" at bounding box center [558, 65] width 54 height 10
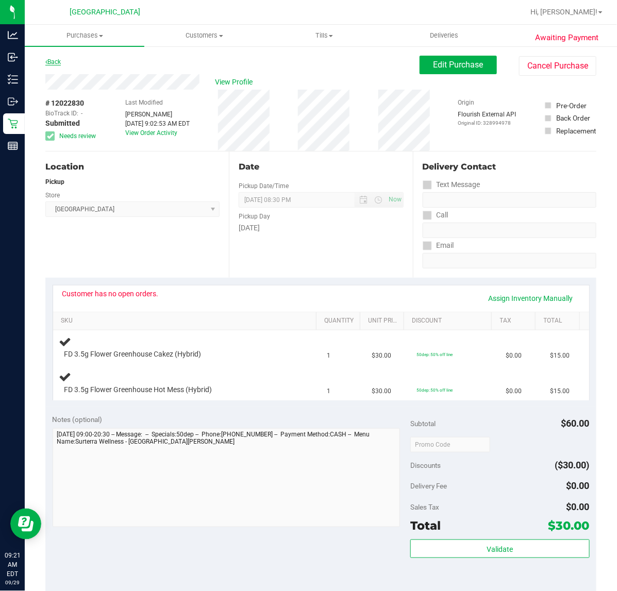
click at [53, 61] on link "Back" at bounding box center [52, 61] width 15 height 7
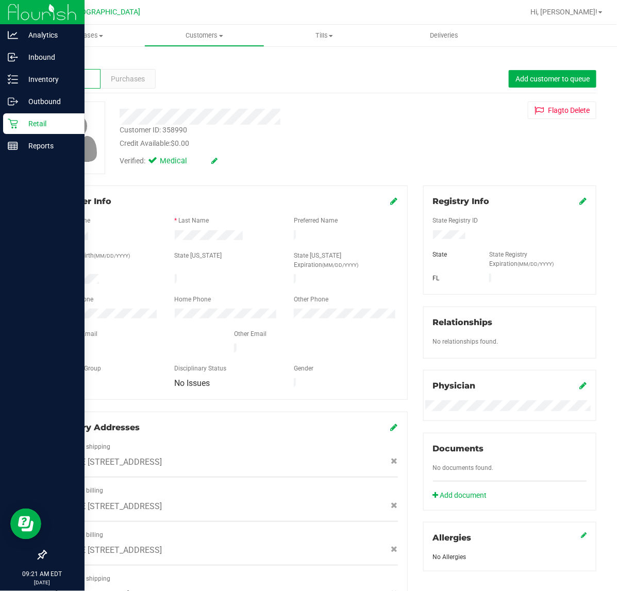
click at [21, 121] on p "Retail" at bounding box center [49, 124] width 62 height 12
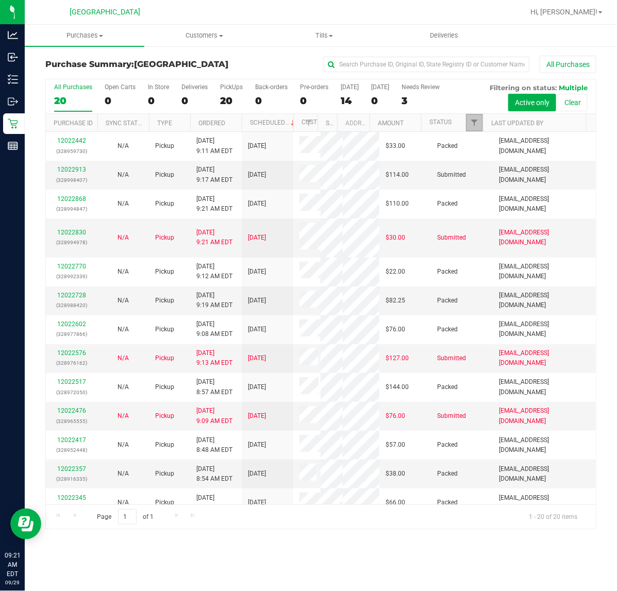
click at [475, 129] on link "Filter" at bounding box center [474, 123] width 17 height 18
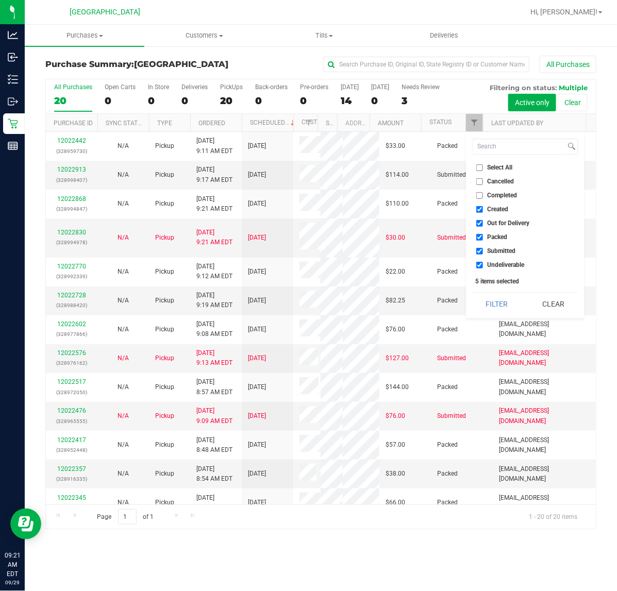
click at [481, 209] on input "Created" at bounding box center [479, 209] width 7 height 7
checkbox input "false"
click at [482, 223] on input "Out for Delivery" at bounding box center [479, 223] width 7 height 7
checkbox input "false"
click at [485, 239] on label "Packed" at bounding box center [491, 237] width 31 height 7
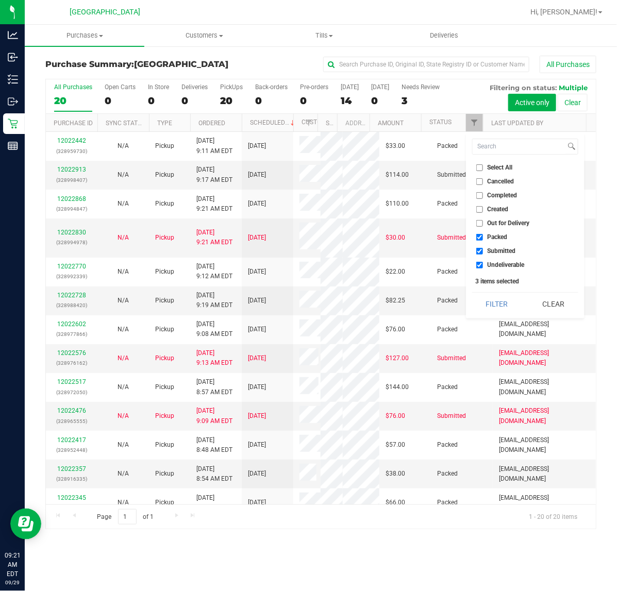
click at [483, 239] on input "Packed" at bounding box center [479, 237] width 7 height 7
checkbox input "false"
click at [482, 264] on input "Undeliverable" at bounding box center [479, 265] width 7 height 7
checkbox input "false"
click at [489, 302] on button "Filter" at bounding box center [496, 304] width 49 height 23
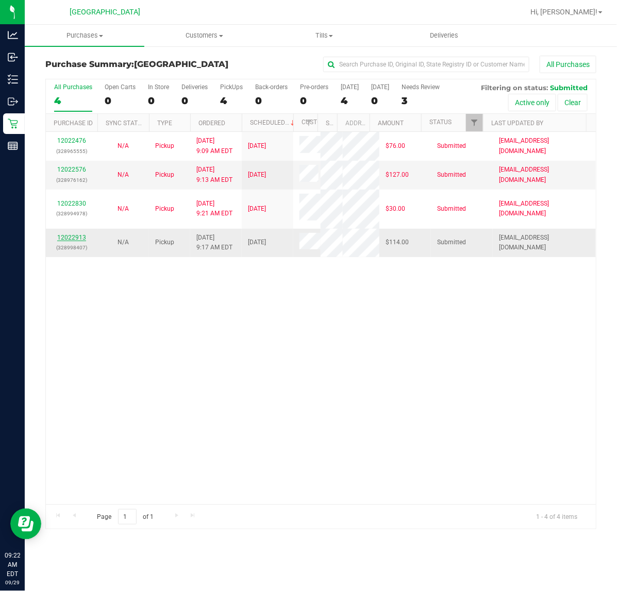
click at [66, 241] on link "12022913" at bounding box center [71, 237] width 29 height 7
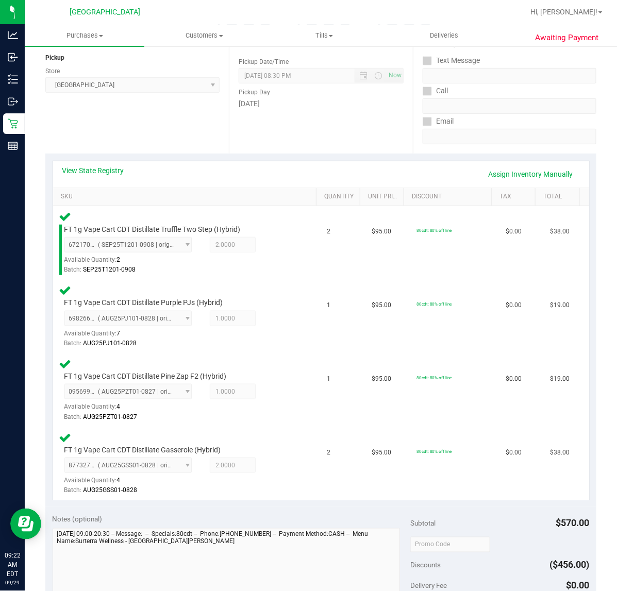
scroll to position [387, 0]
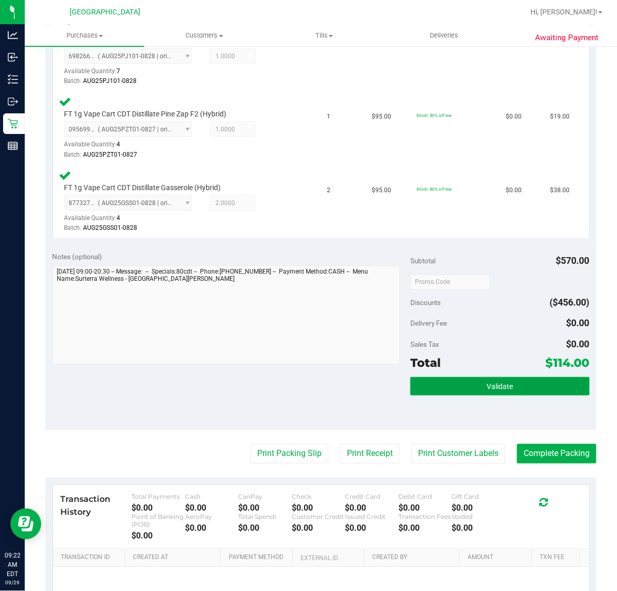
click at [475, 382] on button "Validate" at bounding box center [499, 386] width 179 height 19
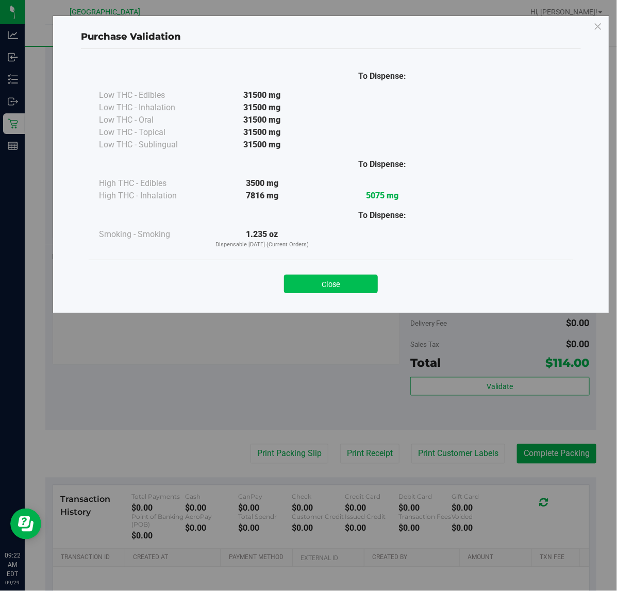
click at [320, 281] on button "Close" at bounding box center [331, 284] width 94 height 19
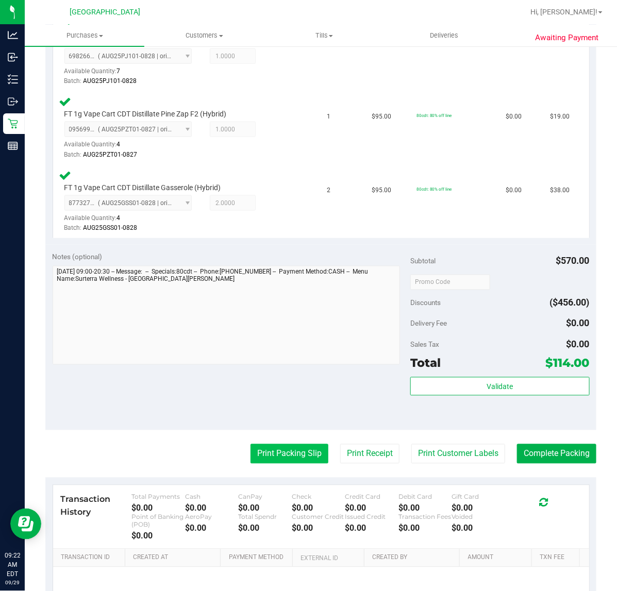
click at [294, 454] on button "Print Packing Slip" at bounding box center [289, 454] width 78 height 20
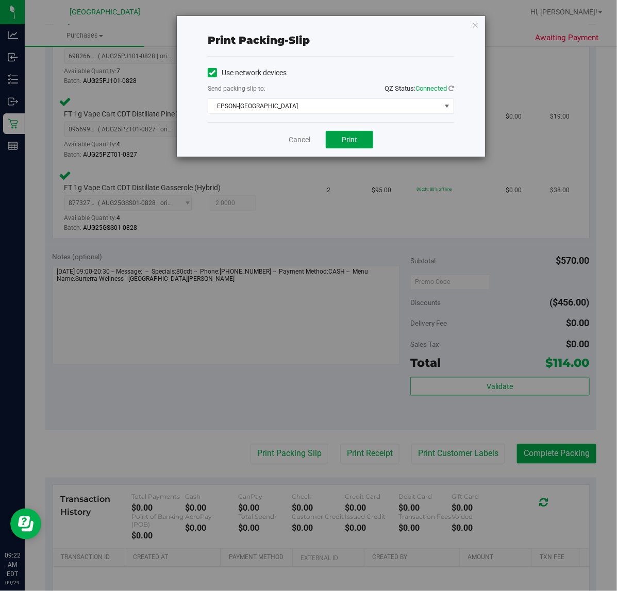
click at [356, 143] on span "Print" at bounding box center [349, 140] width 15 height 8
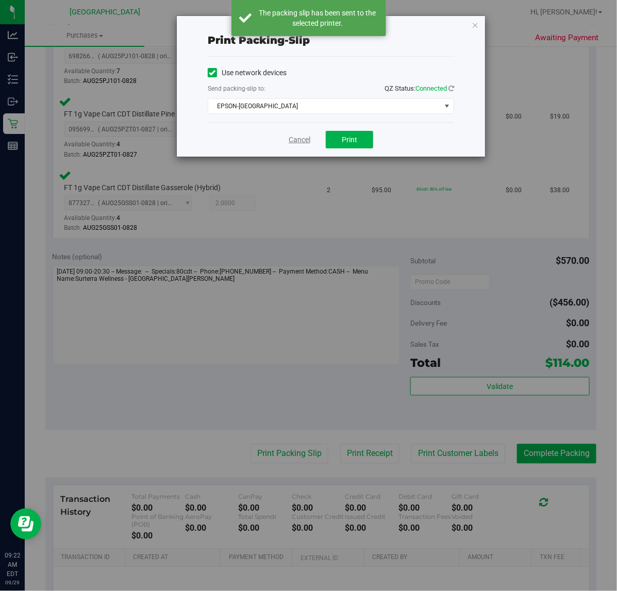
click at [293, 138] on link "Cancel" at bounding box center [300, 140] width 22 height 11
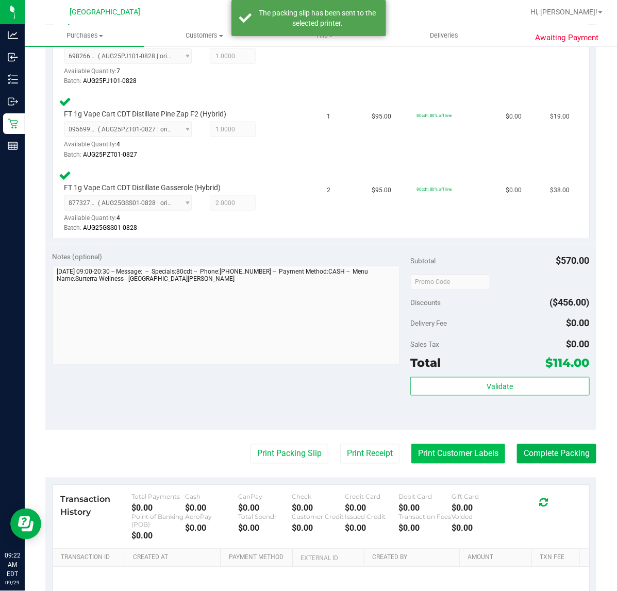
click at [463, 448] on button "Print Customer Labels" at bounding box center [458, 454] width 94 height 20
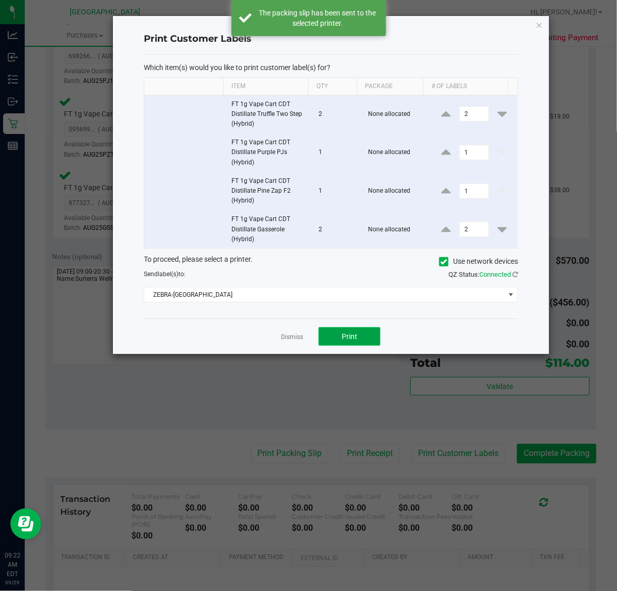
click at [356, 338] on span "Print" at bounding box center [349, 336] width 15 height 8
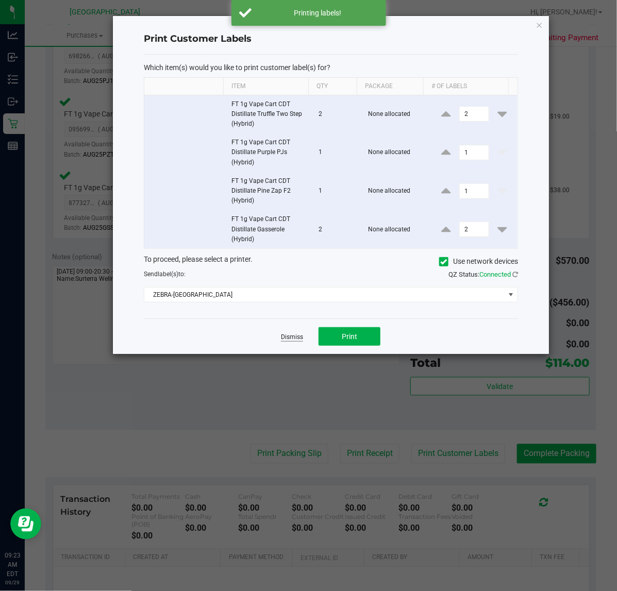
click at [292, 339] on link "Dismiss" at bounding box center [292, 337] width 22 height 9
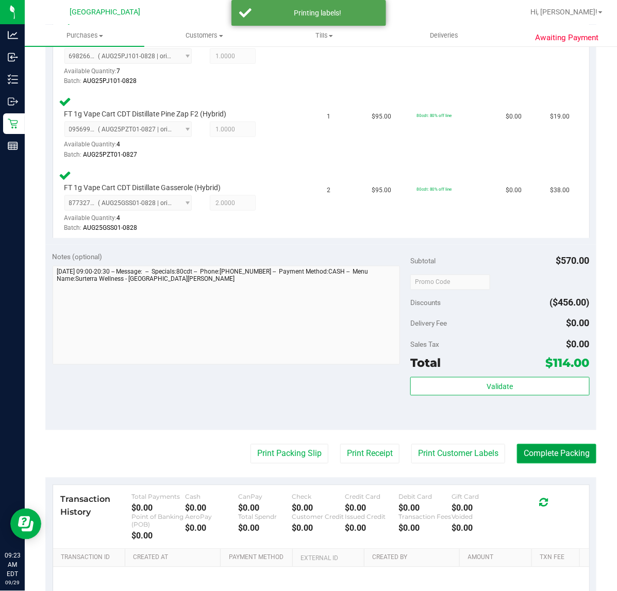
click at [544, 456] on button "Complete Packing" at bounding box center [556, 454] width 79 height 20
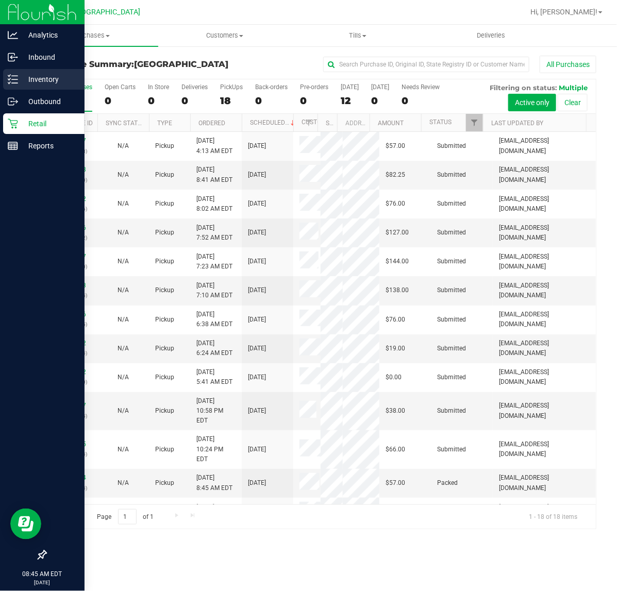
click at [40, 81] on p "Inventory" at bounding box center [49, 79] width 62 height 12
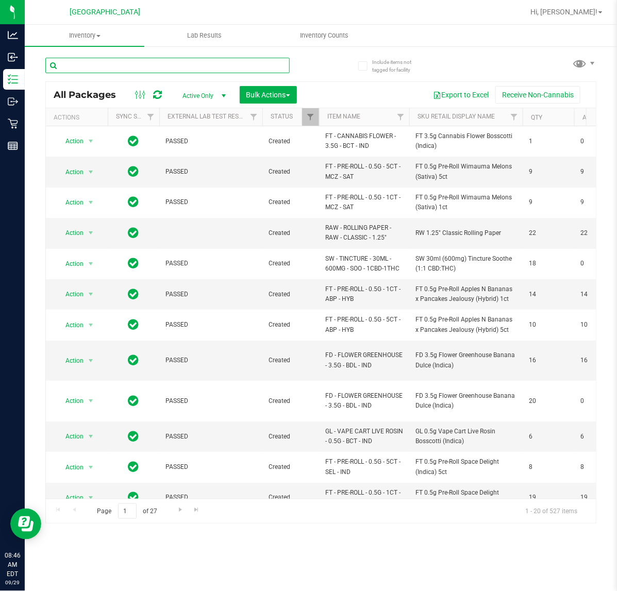
click at [153, 68] on input "text" at bounding box center [167, 65] width 244 height 15
type input "2145233667453475"
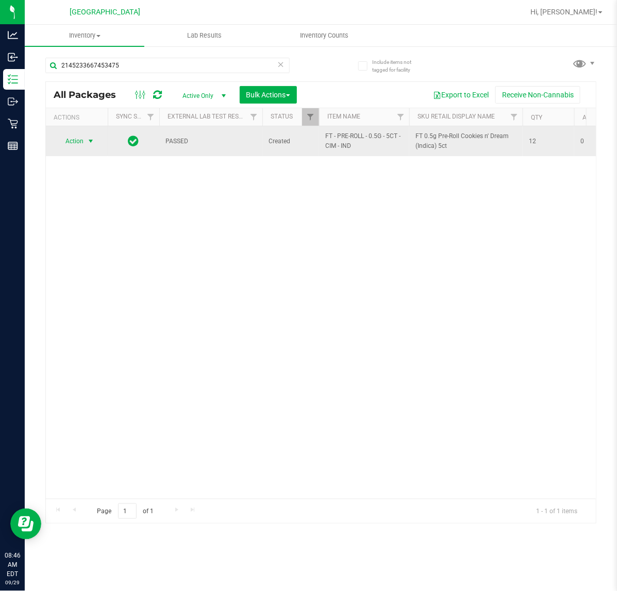
click at [81, 144] on span "Action" at bounding box center [70, 141] width 28 height 14
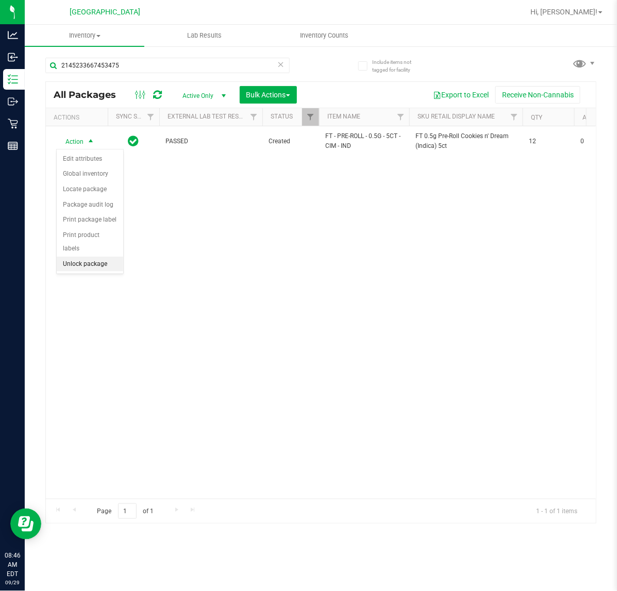
click at [81, 257] on li "Unlock package" at bounding box center [90, 264] width 66 height 15
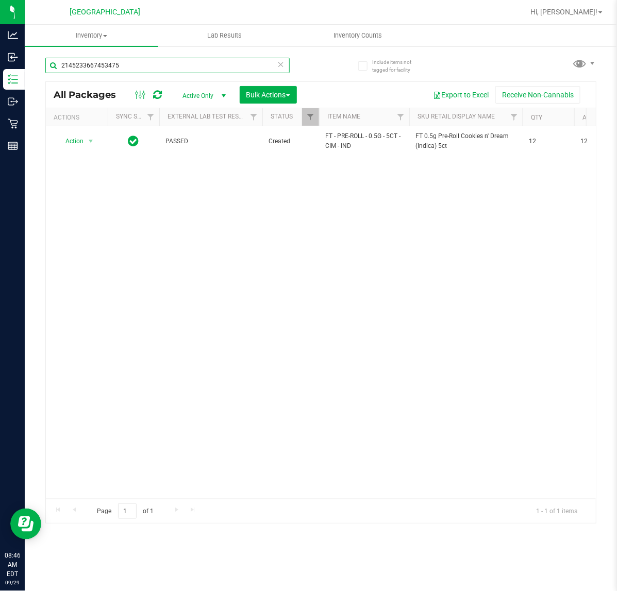
click at [125, 62] on input "2145233667453475" at bounding box center [167, 65] width 244 height 15
type input "2560189538980653"
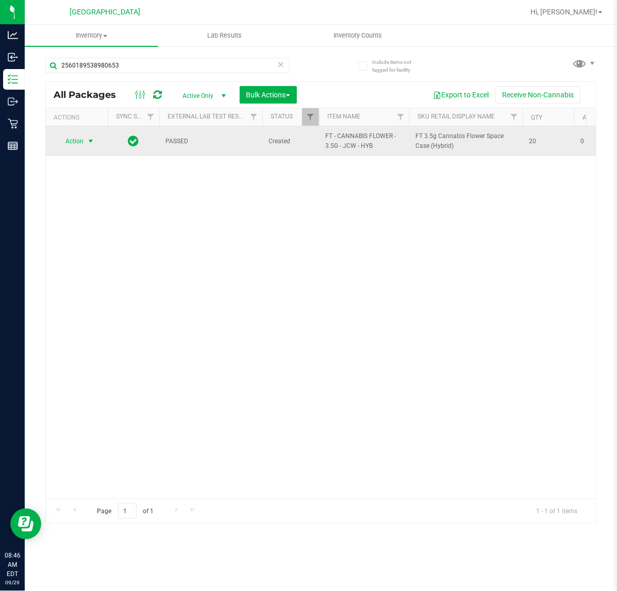
click at [87, 135] on span "select" at bounding box center [91, 141] width 13 height 14
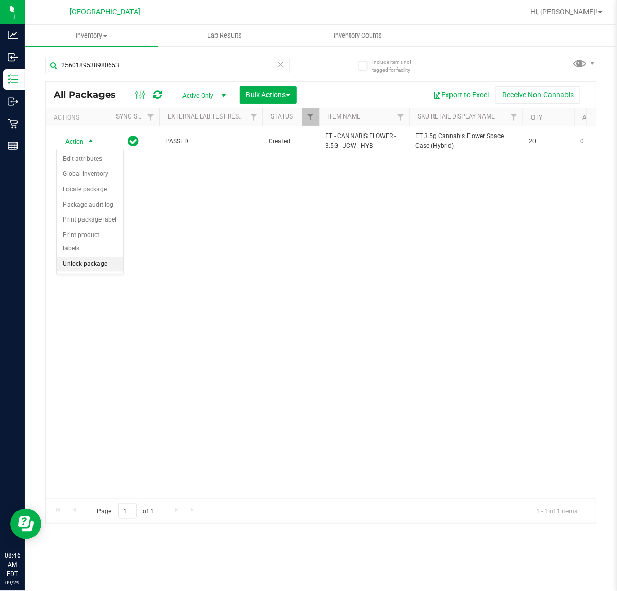
click at [93, 257] on li "Unlock package" at bounding box center [90, 264] width 66 height 15
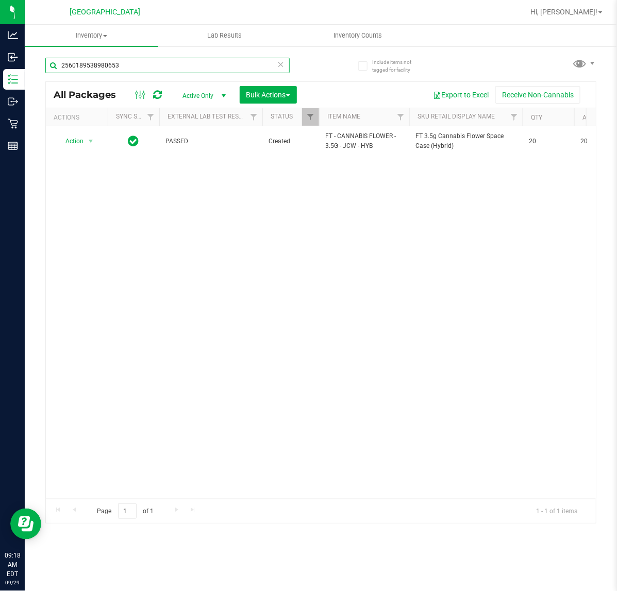
click at [159, 63] on input "2560189538980653" at bounding box center [167, 65] width 244 height 15
type input "0890470389612070"
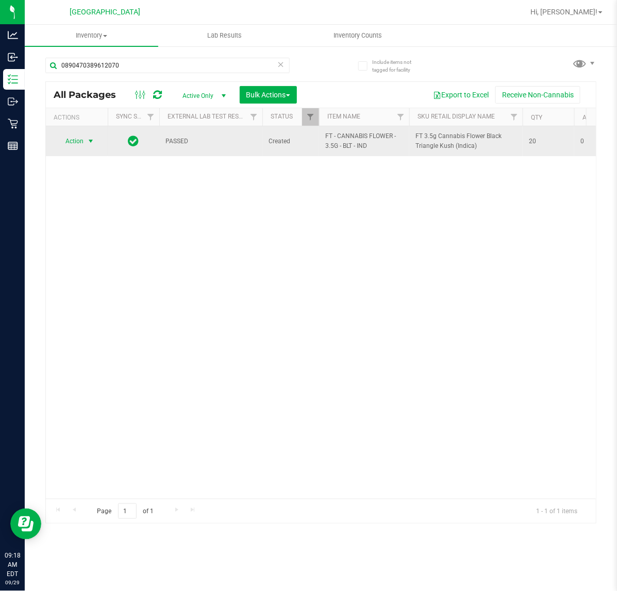
click at [76, 137] on span "Action" at bounding box center [70, 141] width 28 height 14
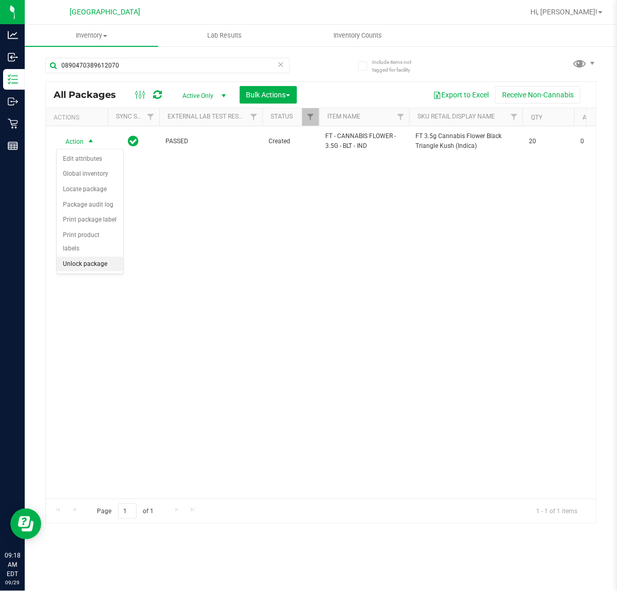
click at [102, 257] on li "Unlock package" at bounding box center [90, 264] width 66 height 15
